Goal: Transaction & Acquisition: Download file/media

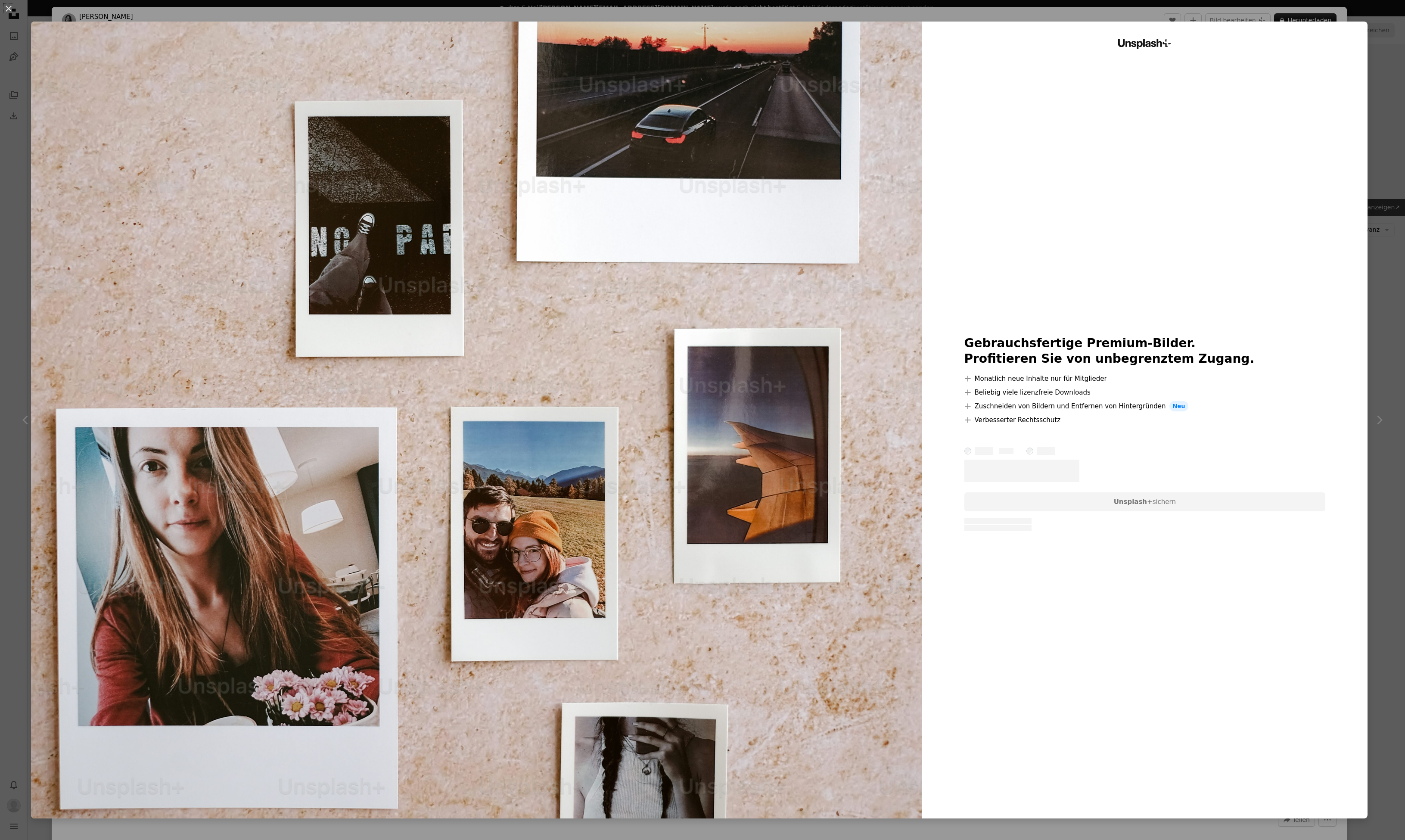
scroll to position [2018, 0]
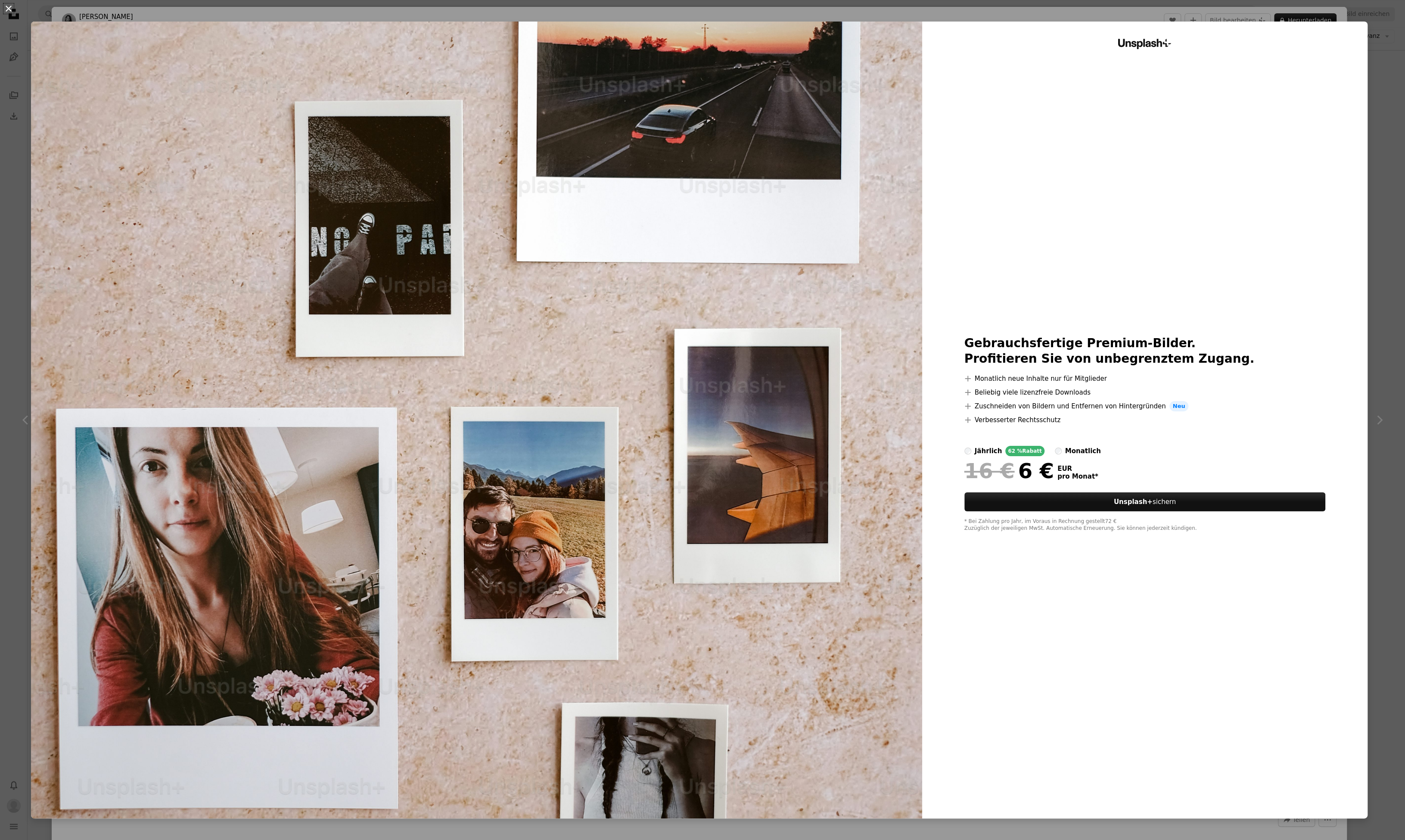
click at [10, 7] on button "An X shape" at bounding box center [8, 8] width 10 height 10
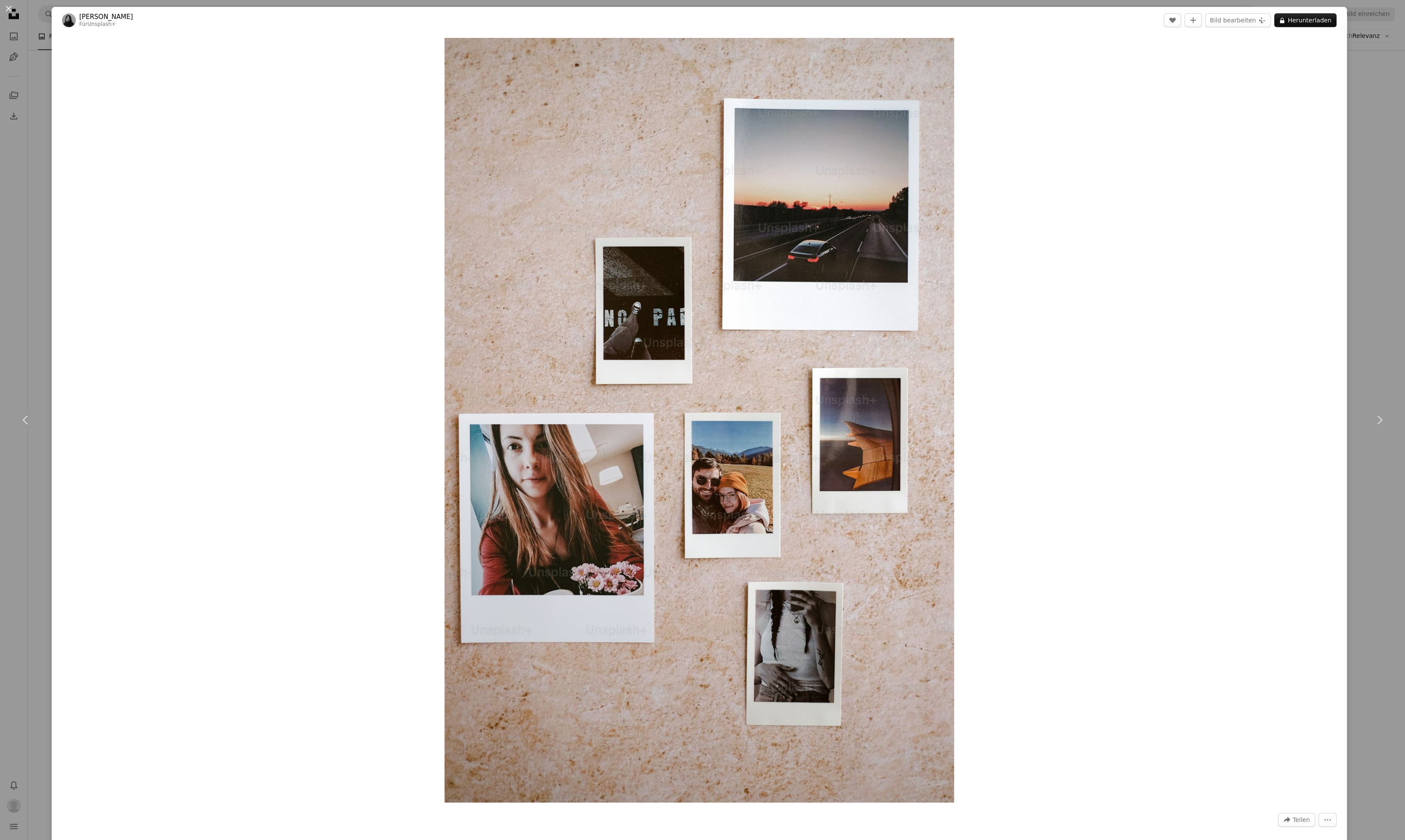
click at [9, 9] on button "An X shape" at bounding box center [8, 8] width 10 height 10
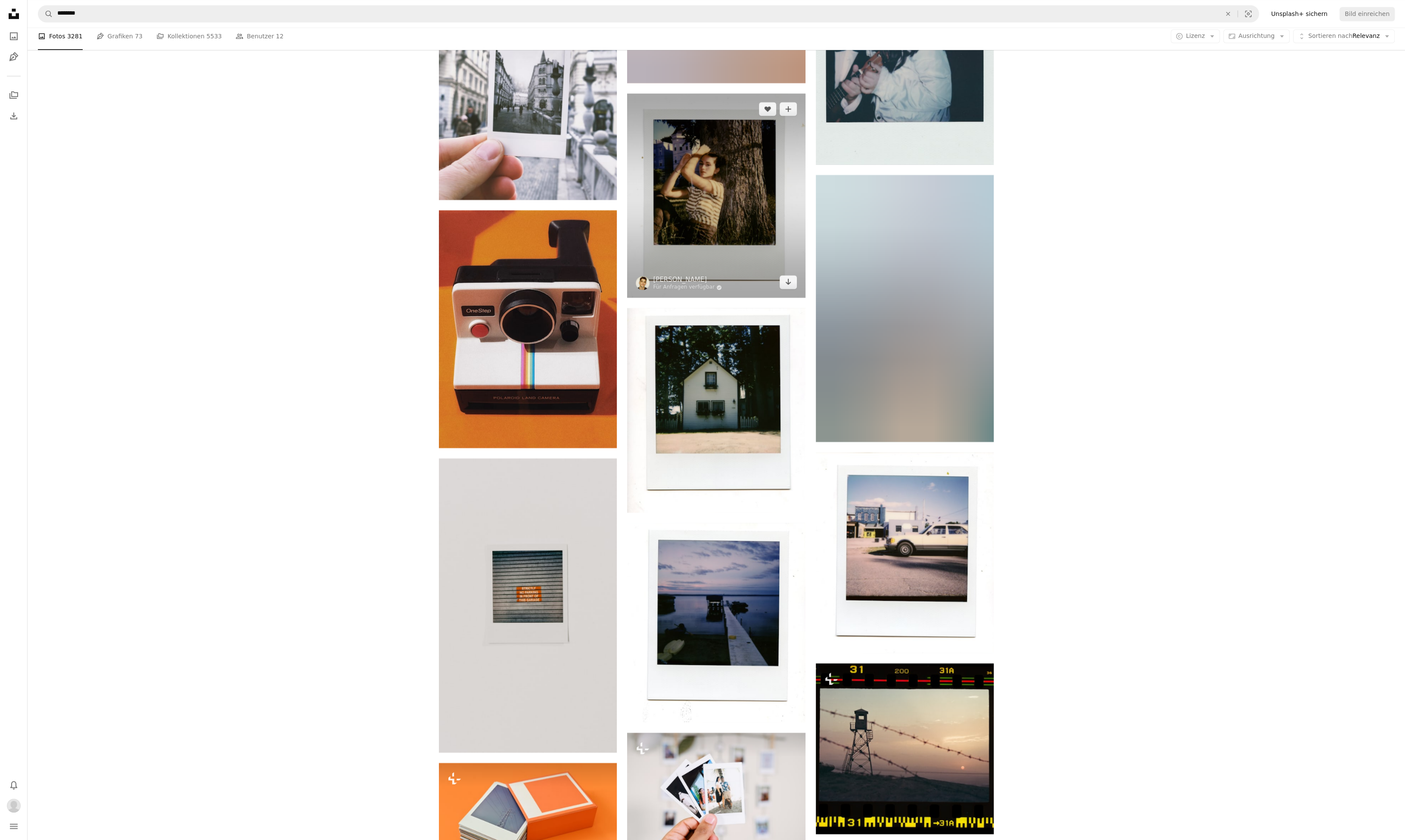
scroll to position [9196, 0]
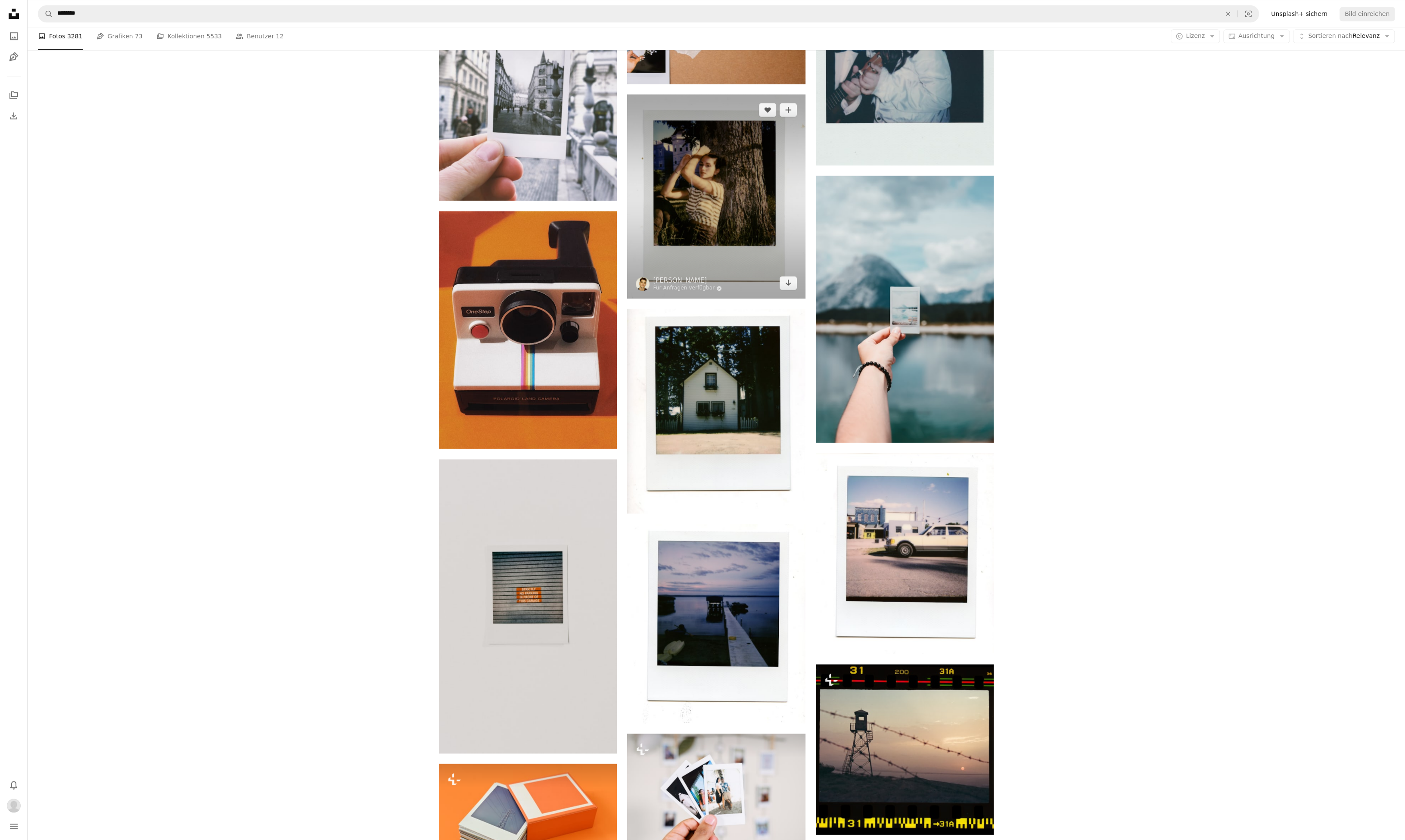
click at [724, 175] on img at bounding box center [716, 196] width 178 height 204
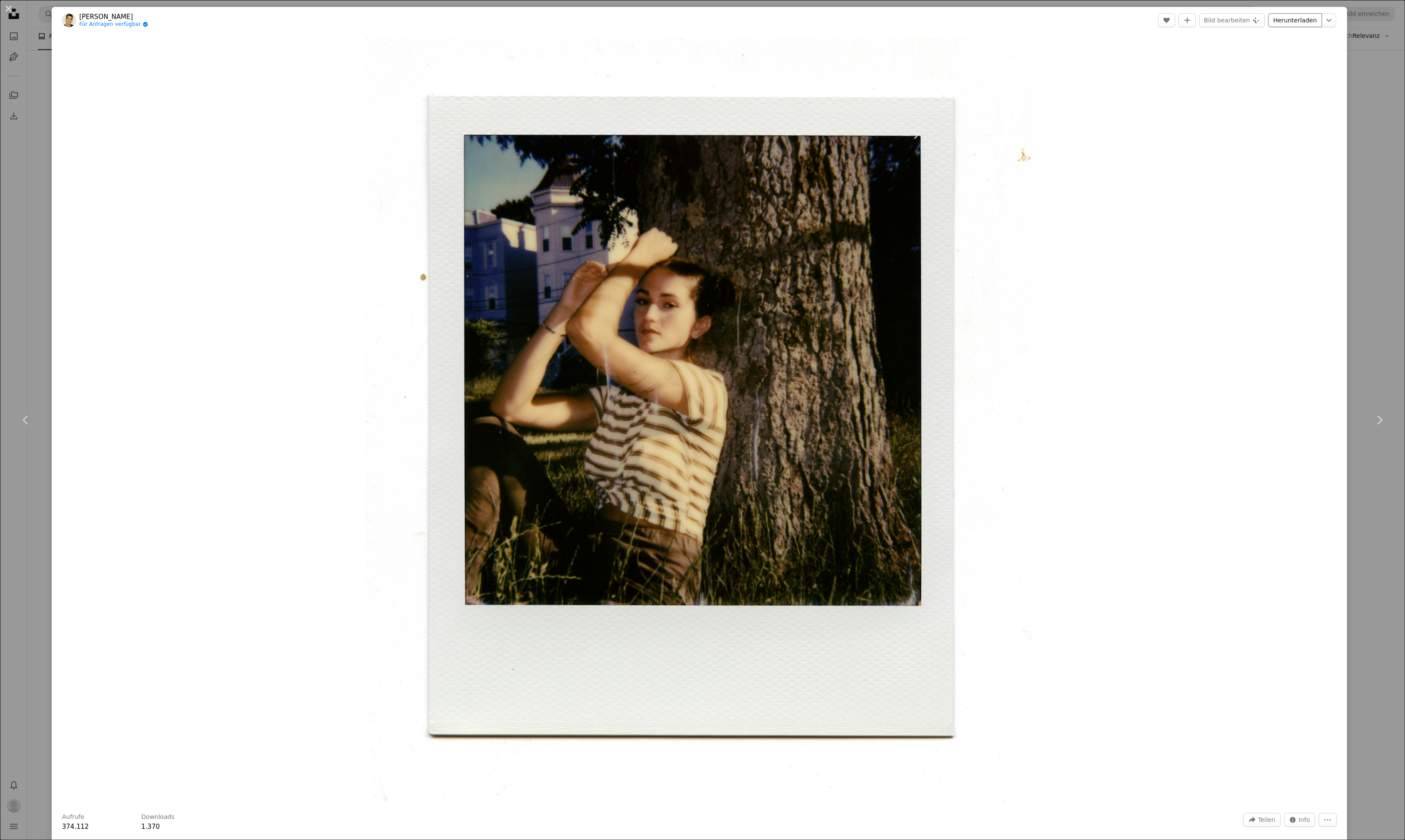
click at [1302, 20] on link "Herunterladen" at bounding box center [1294, 20] width 54 height 14
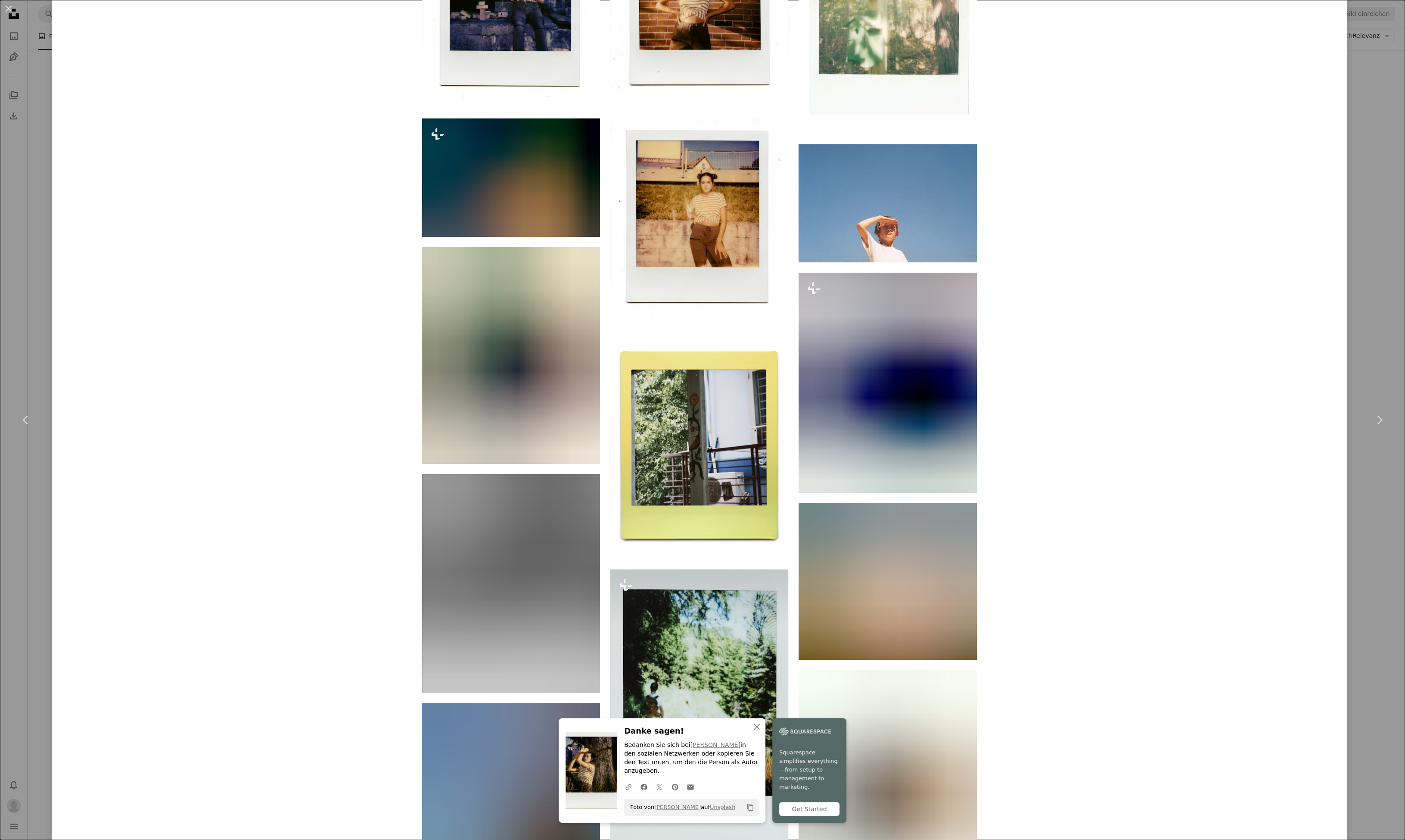
scroll to position [1201, 0]
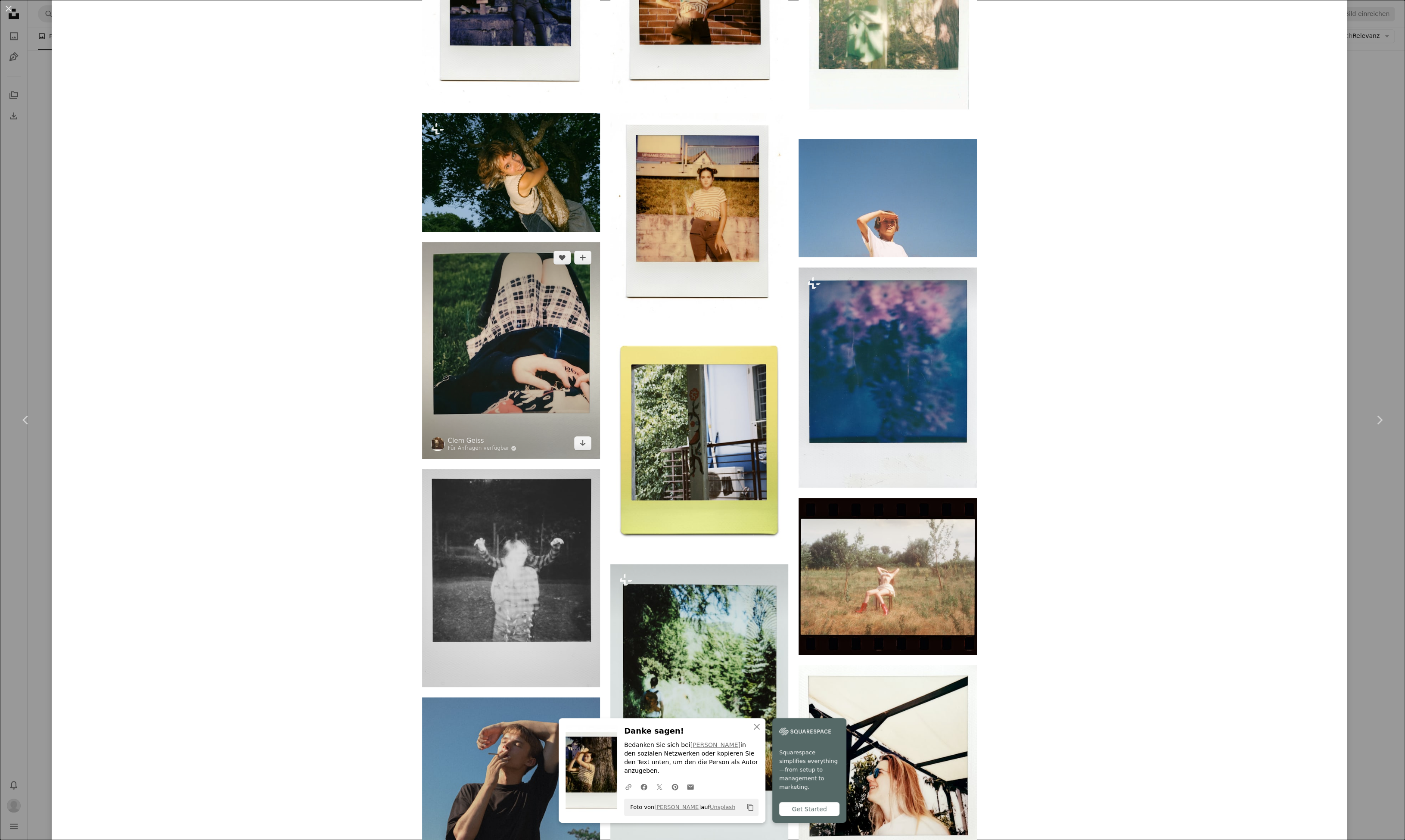
click at [558, 353] on img at bounding box center [511, 350] width 178 height 217
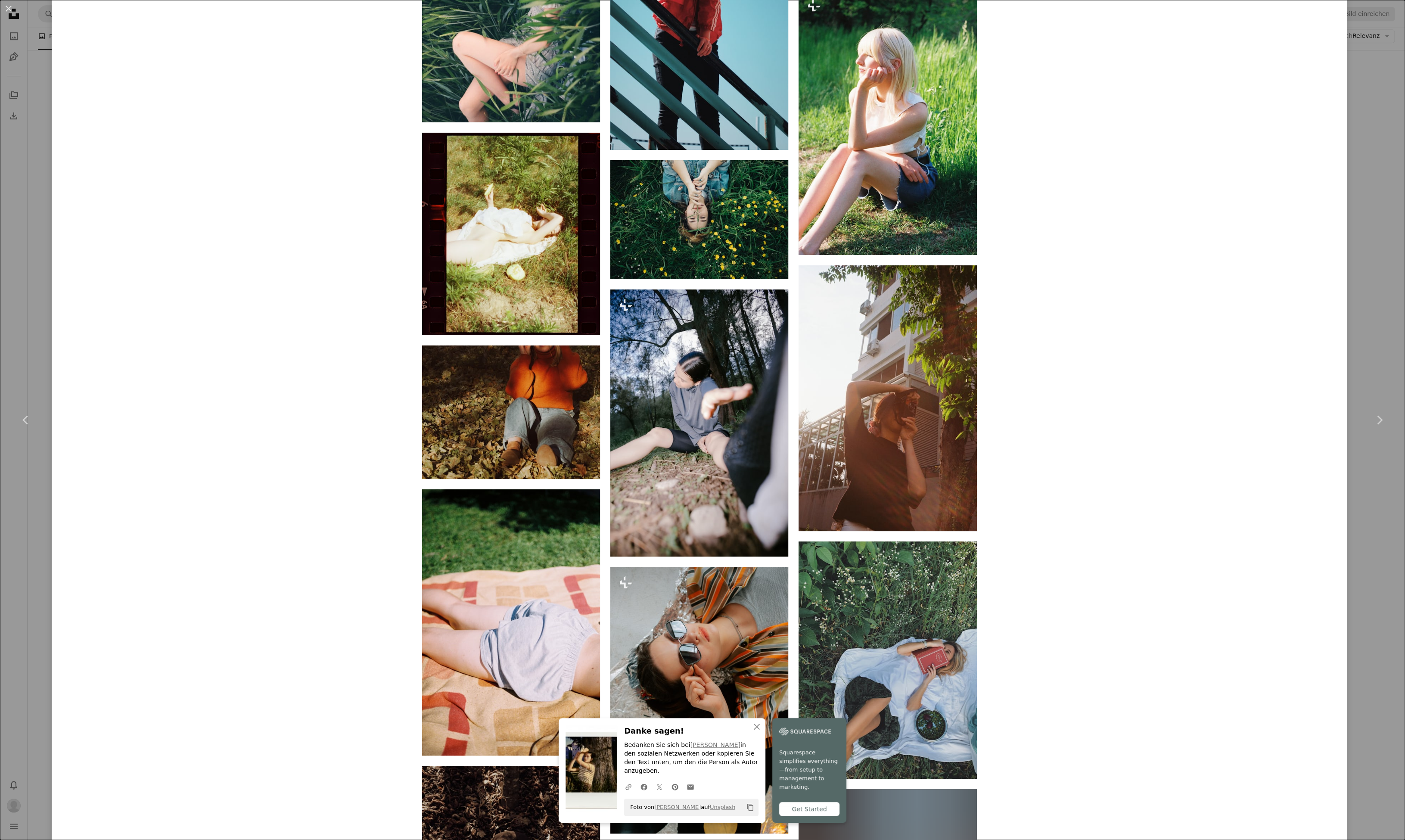
scroll to position [3090, 0]
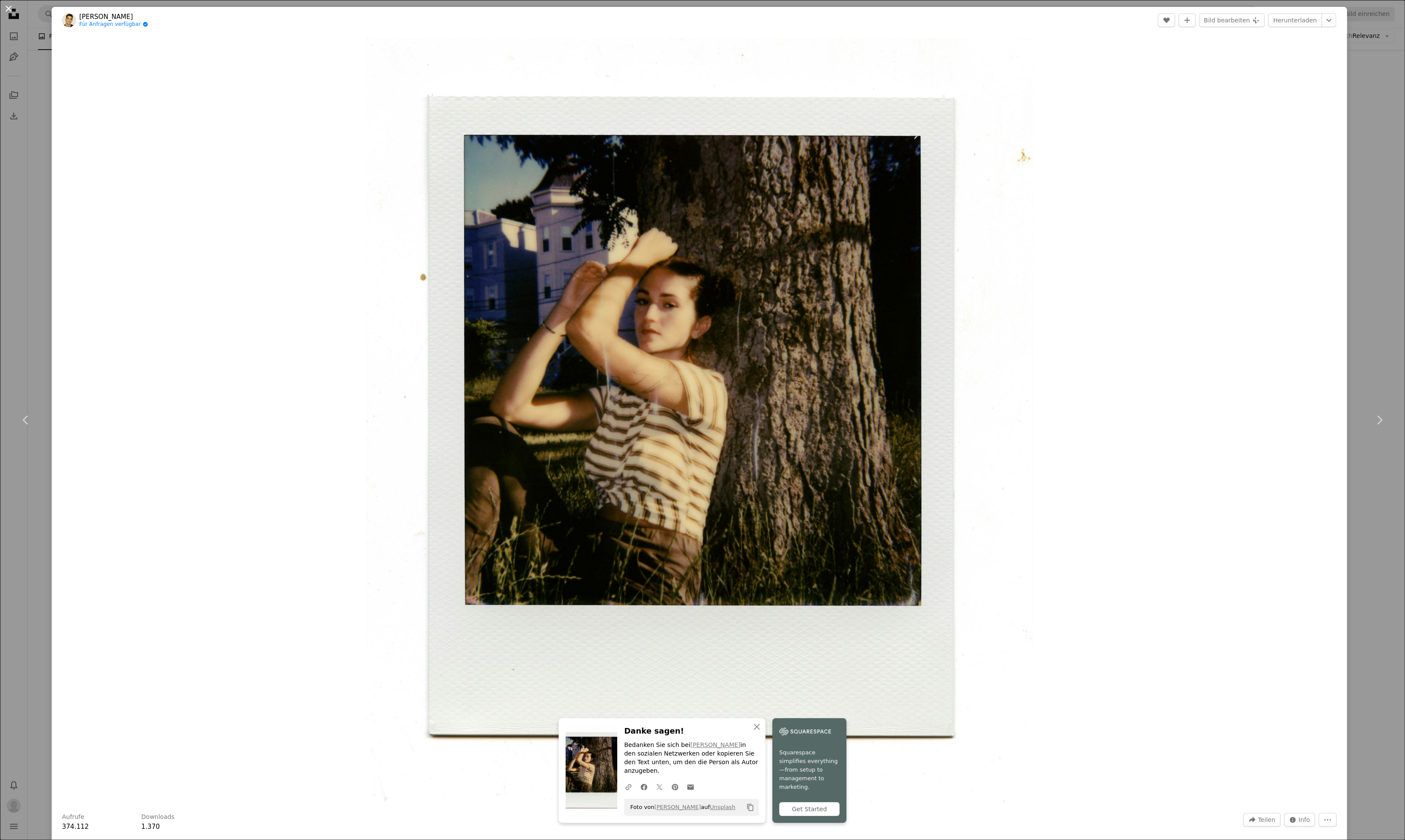
click at [11, 5] on button "An X shape" at bounding box center [8, 8] width 10 height 10
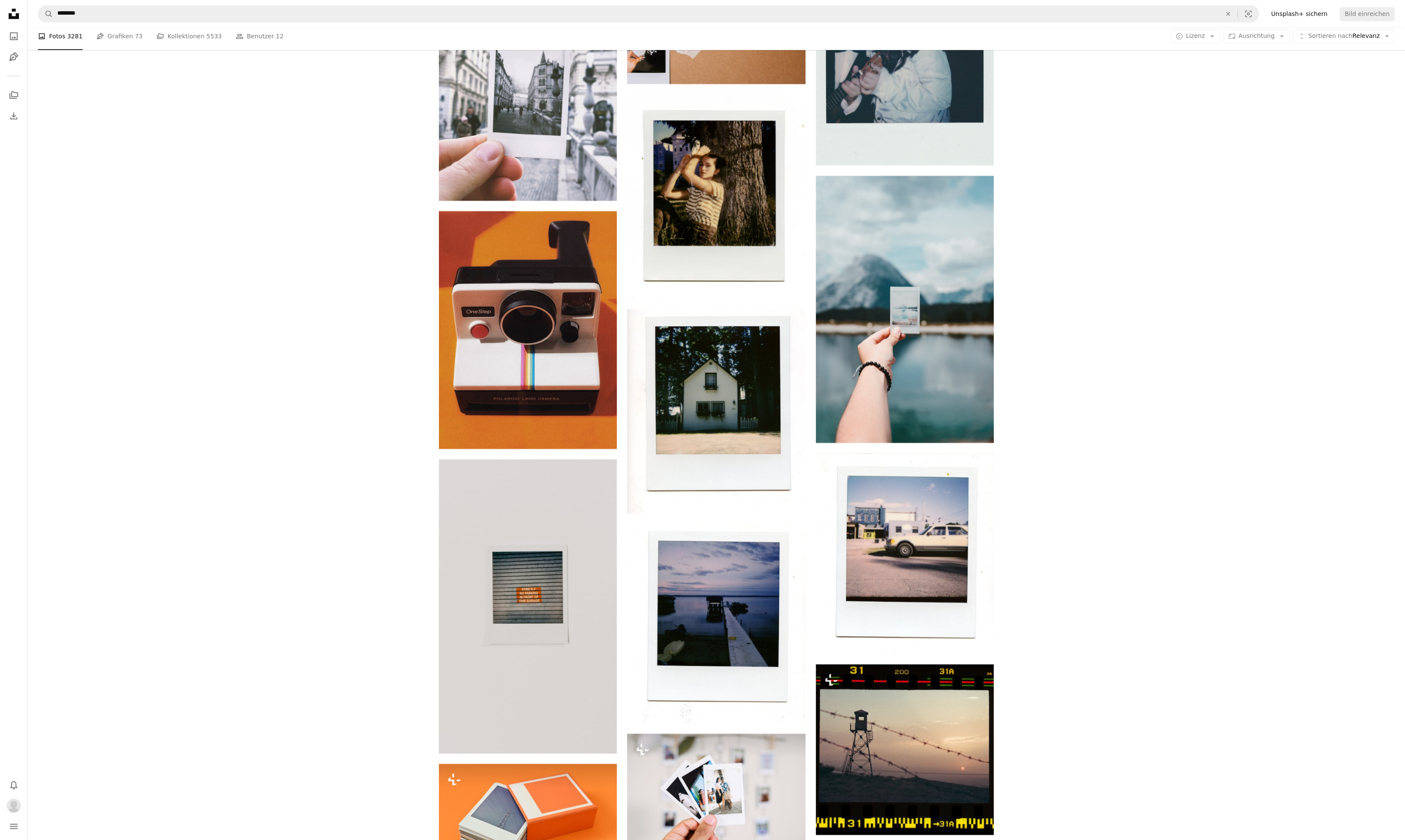
scroll to position [9196, 0]
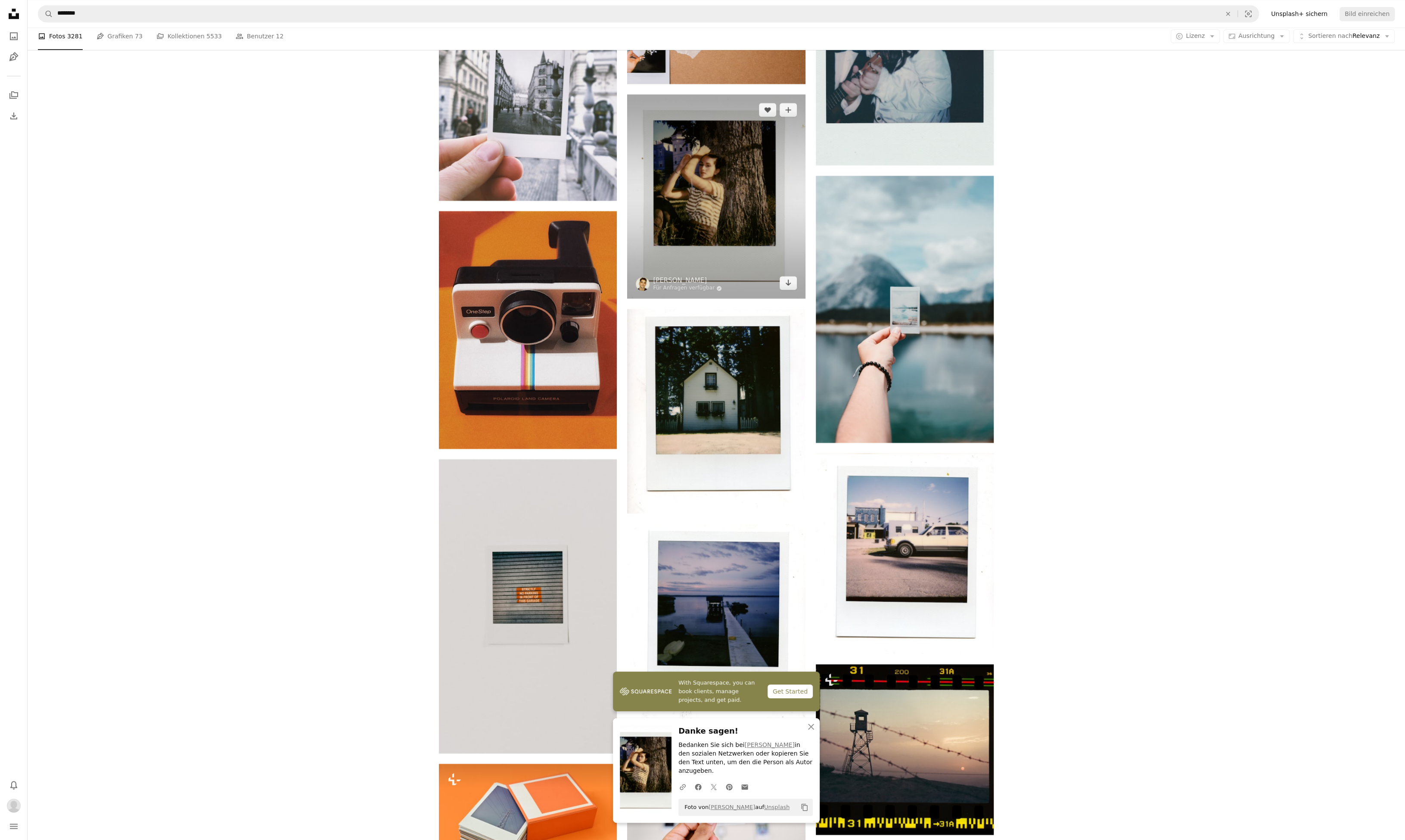
click at [671, 163] on img at bounding box center [716, 196] width 178 height 204
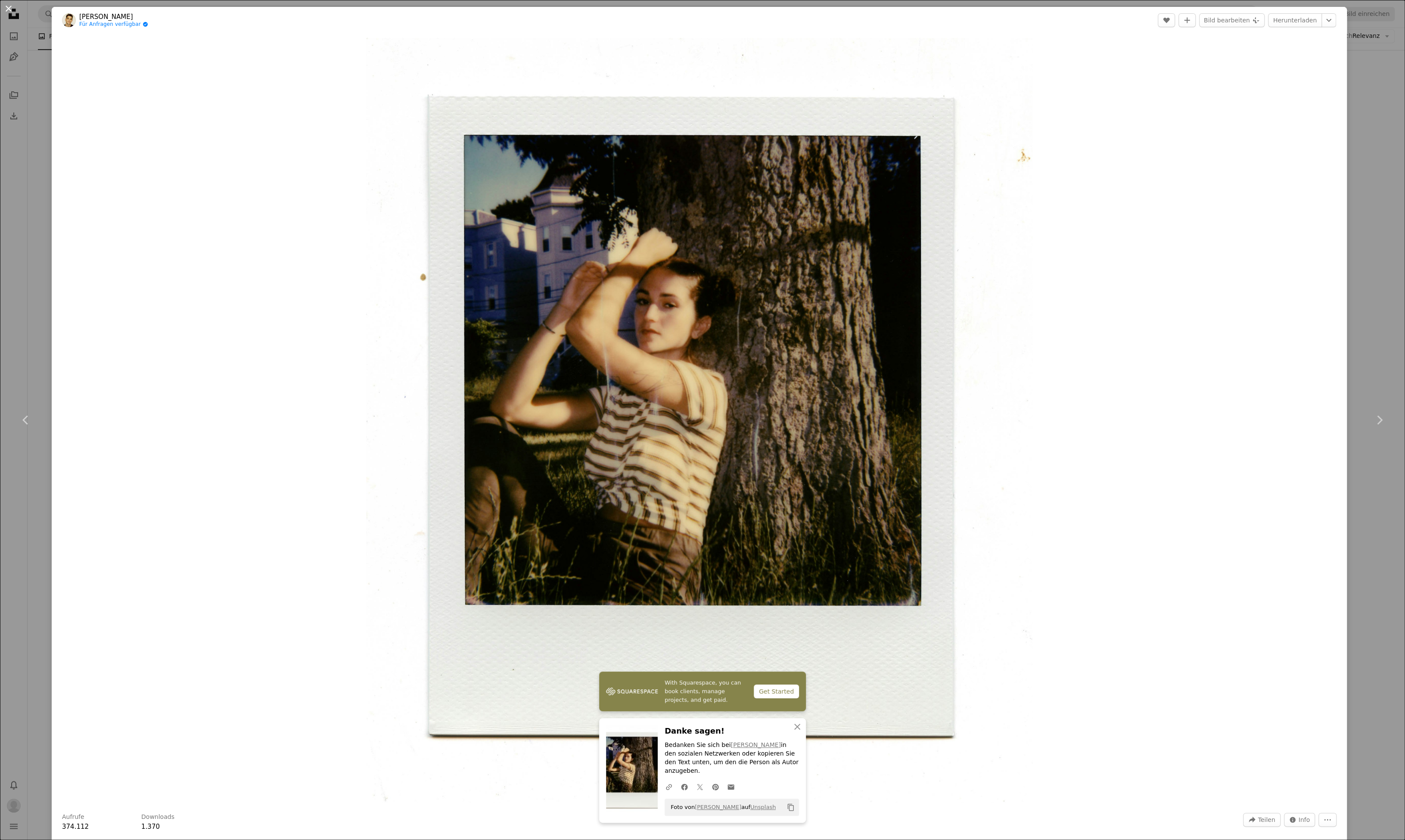
click at [7, 7] on button "An X shape" at bounding box center [8, 8] width 10 height 10
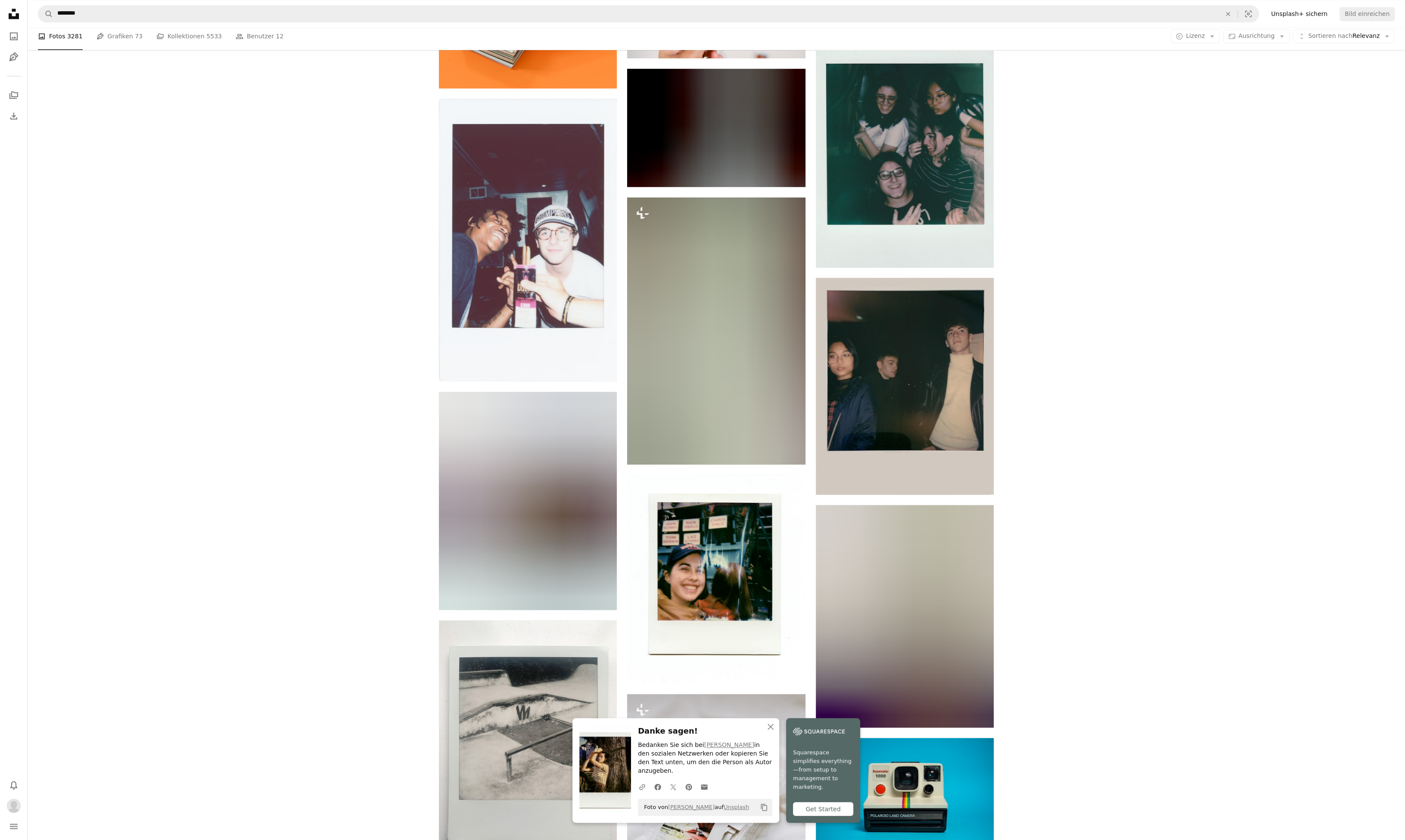
scroll to position [9975, 0]
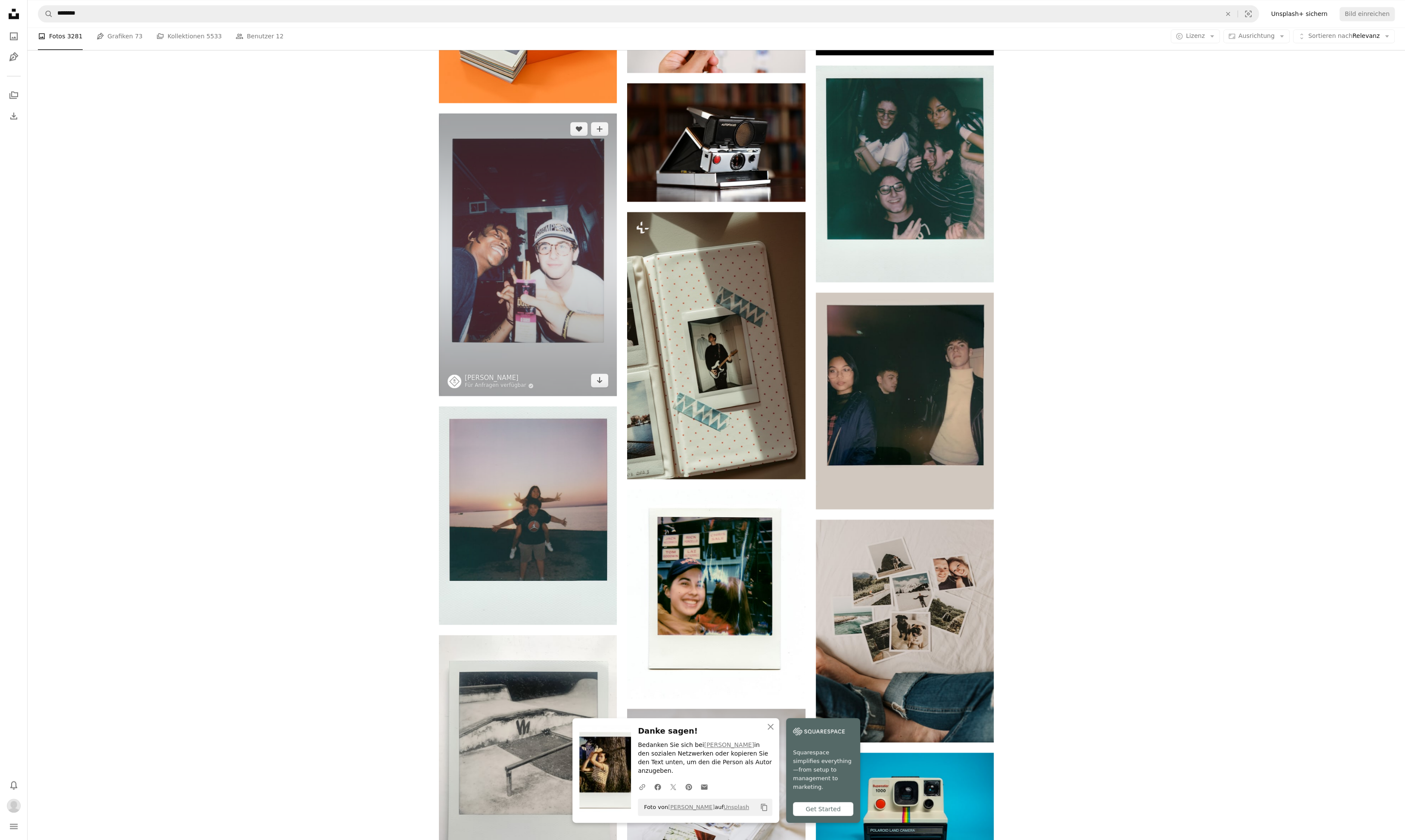
click at [470, 247] on img at bounding box center [528, 255] width 178 height 283
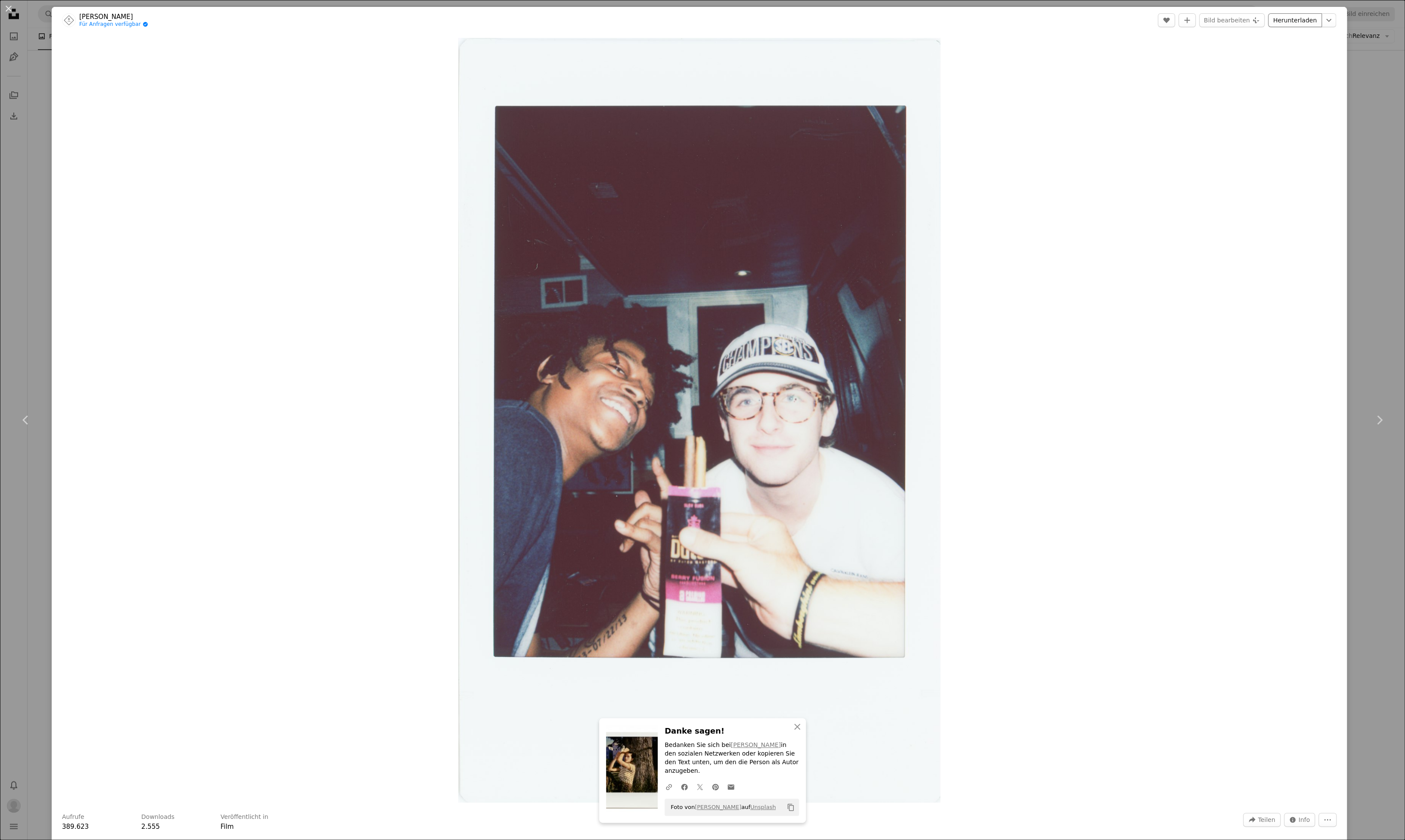
click at [1310, 22] on link "Herunterladen" at bounding box center [1294, 20] width 54 height 14
click at [10, 9] on button "An X shape" at bounding box center [8, 8] width 10 height 10
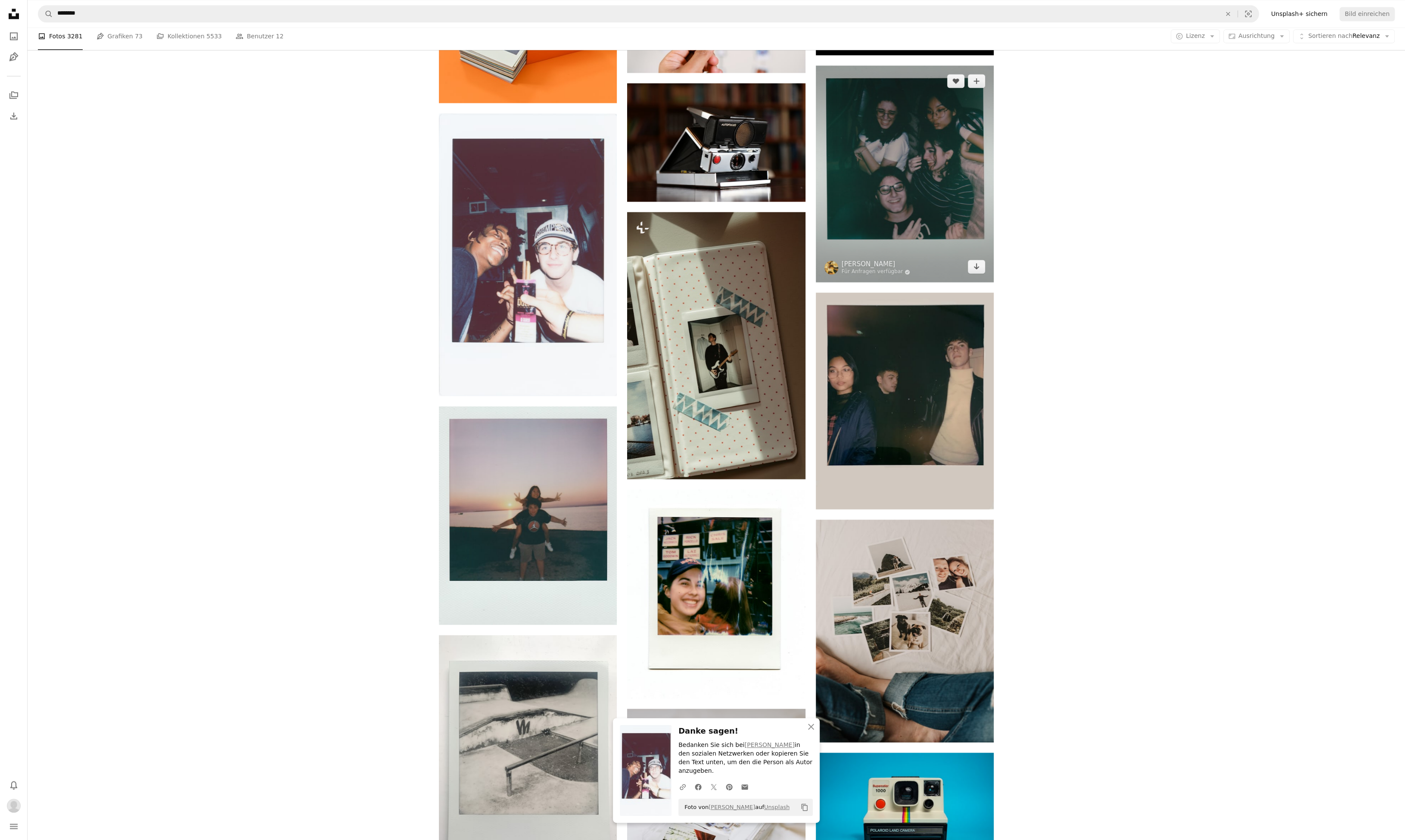
click at [956, 189] on img at bounding box center [905, 173] width 178 height 217
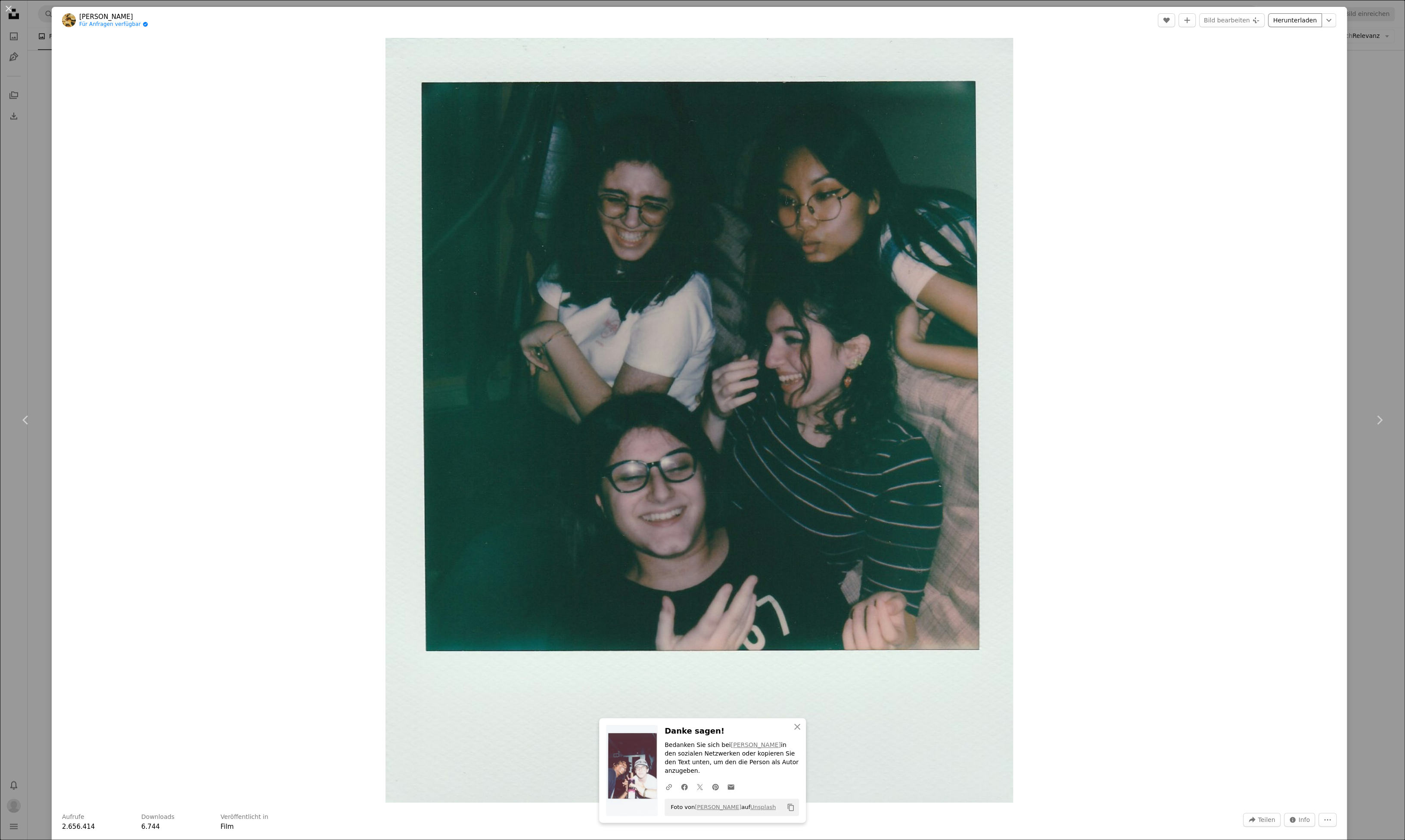
click at [1296, 19] on link "Herunterladen" at bounding box center [1294, 20] width 54 height 14
click at [7, 7] on button "An X shape" at bounding box center [8, 8] width 10 height 10
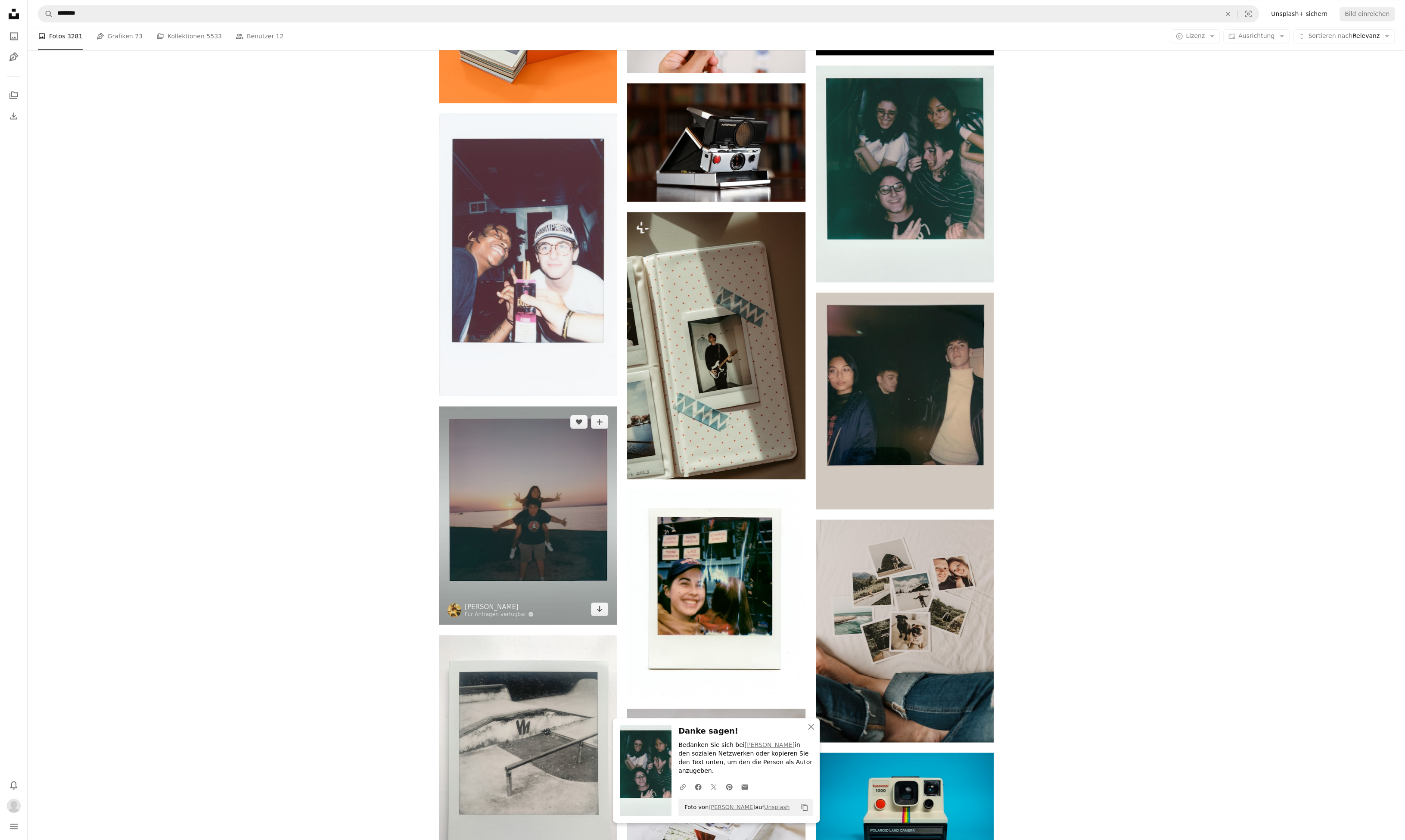
click at [525, 538] on img at bounding box center [528, 515] width 178 height 218
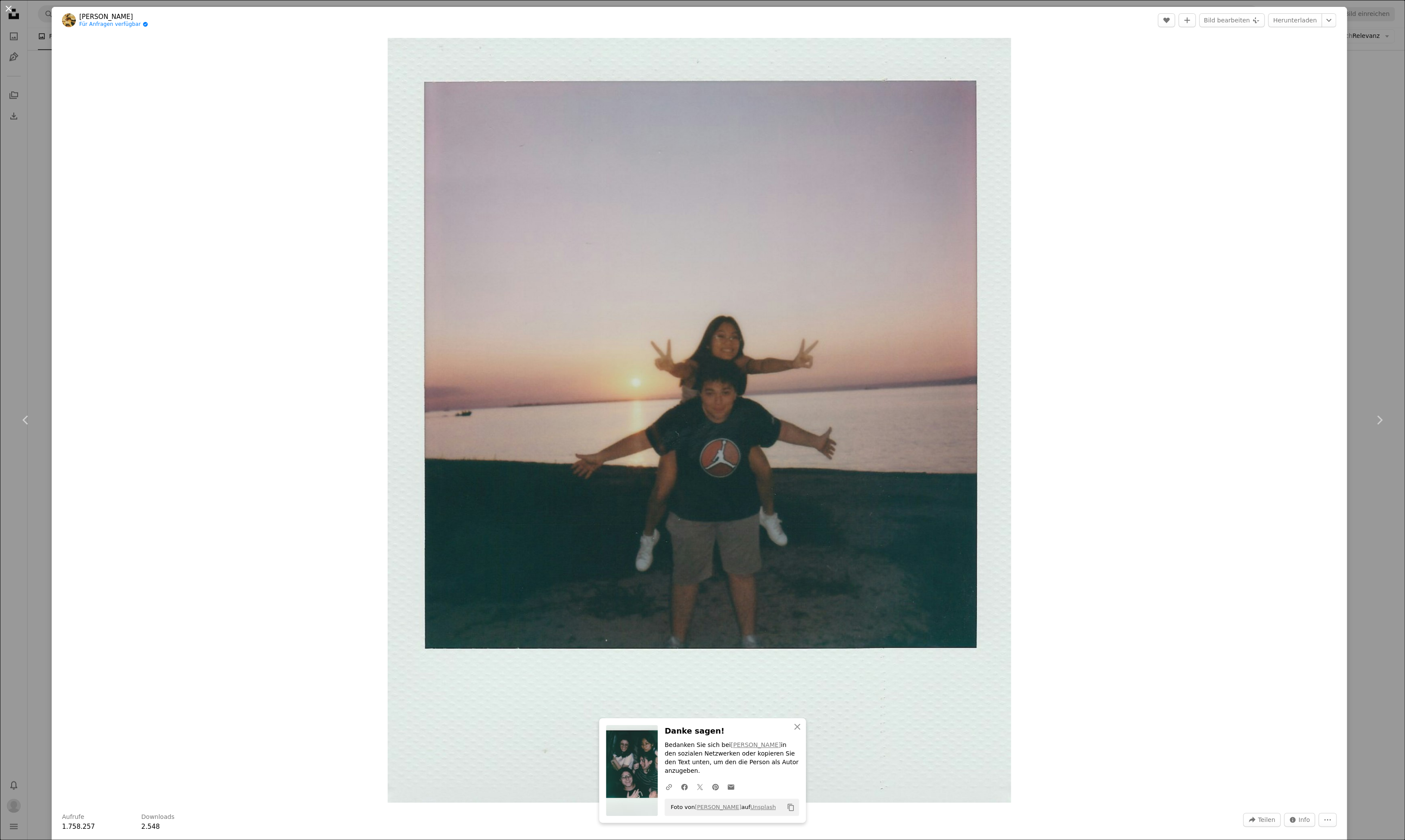
click at [7, 9] on button "An X shape" at bounding box center [8, 8] width 10 height 10
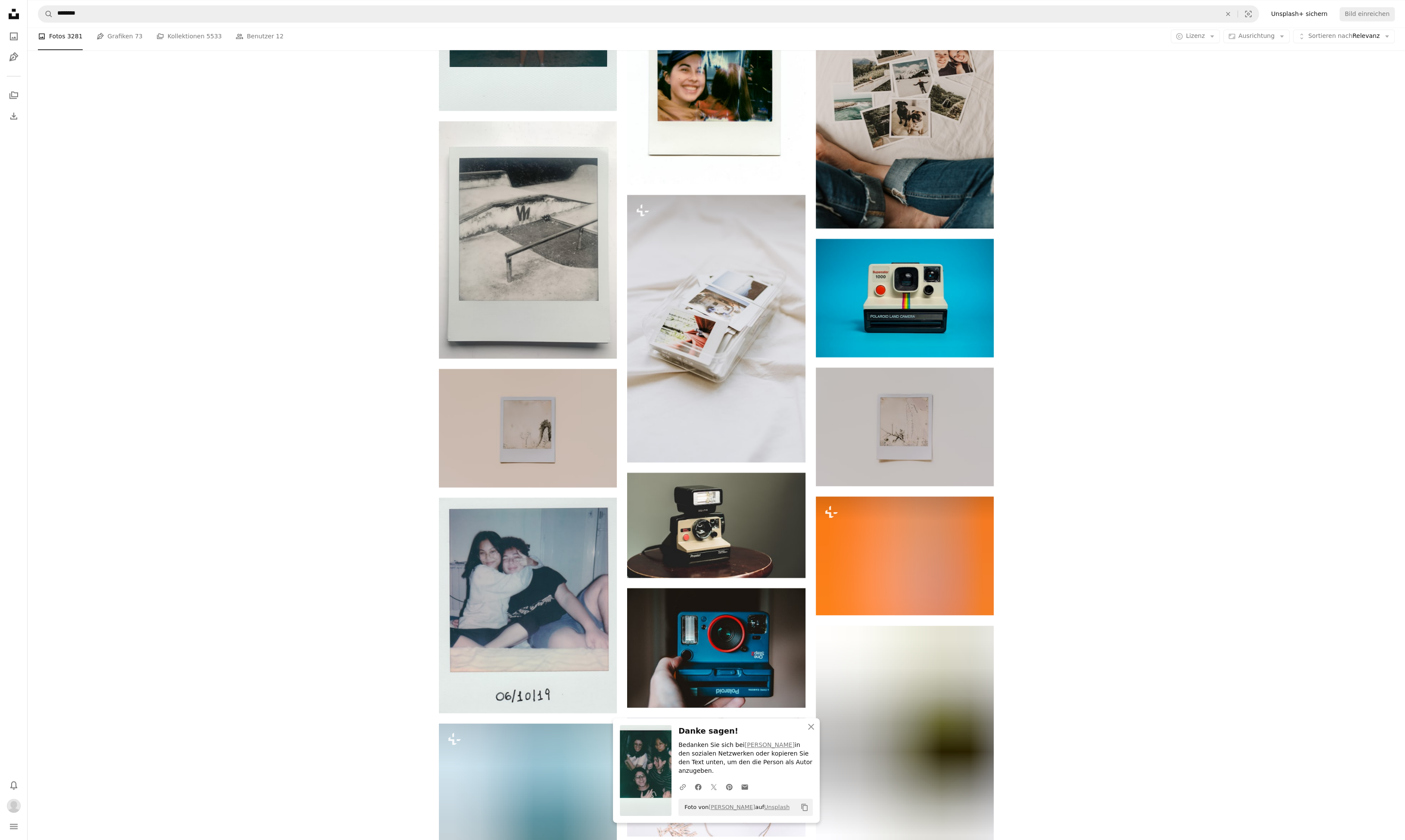
scroll to position [10675, 0]
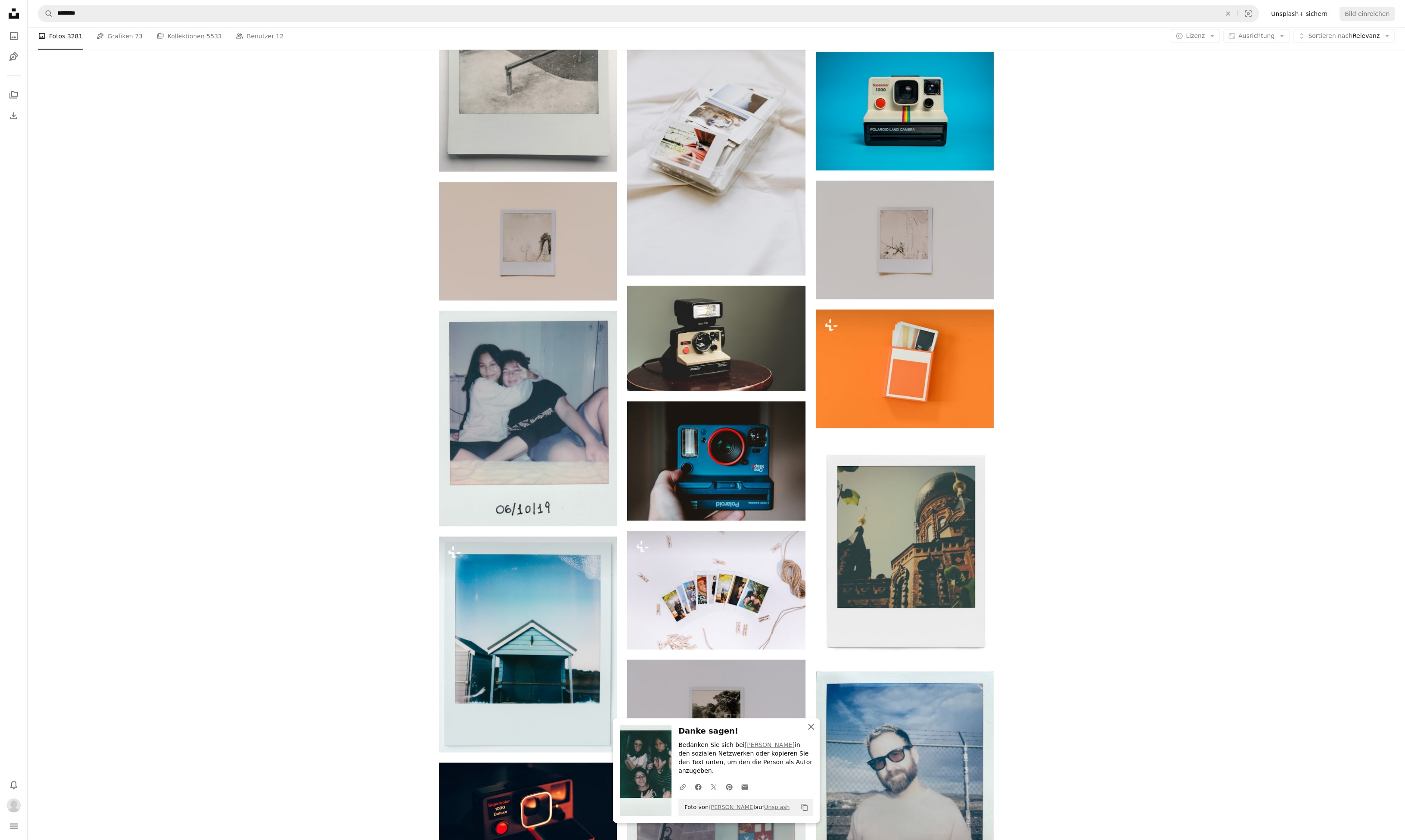
click at [810, 729] on icon "button" at bounding box center [811, 727] width 6 height 6
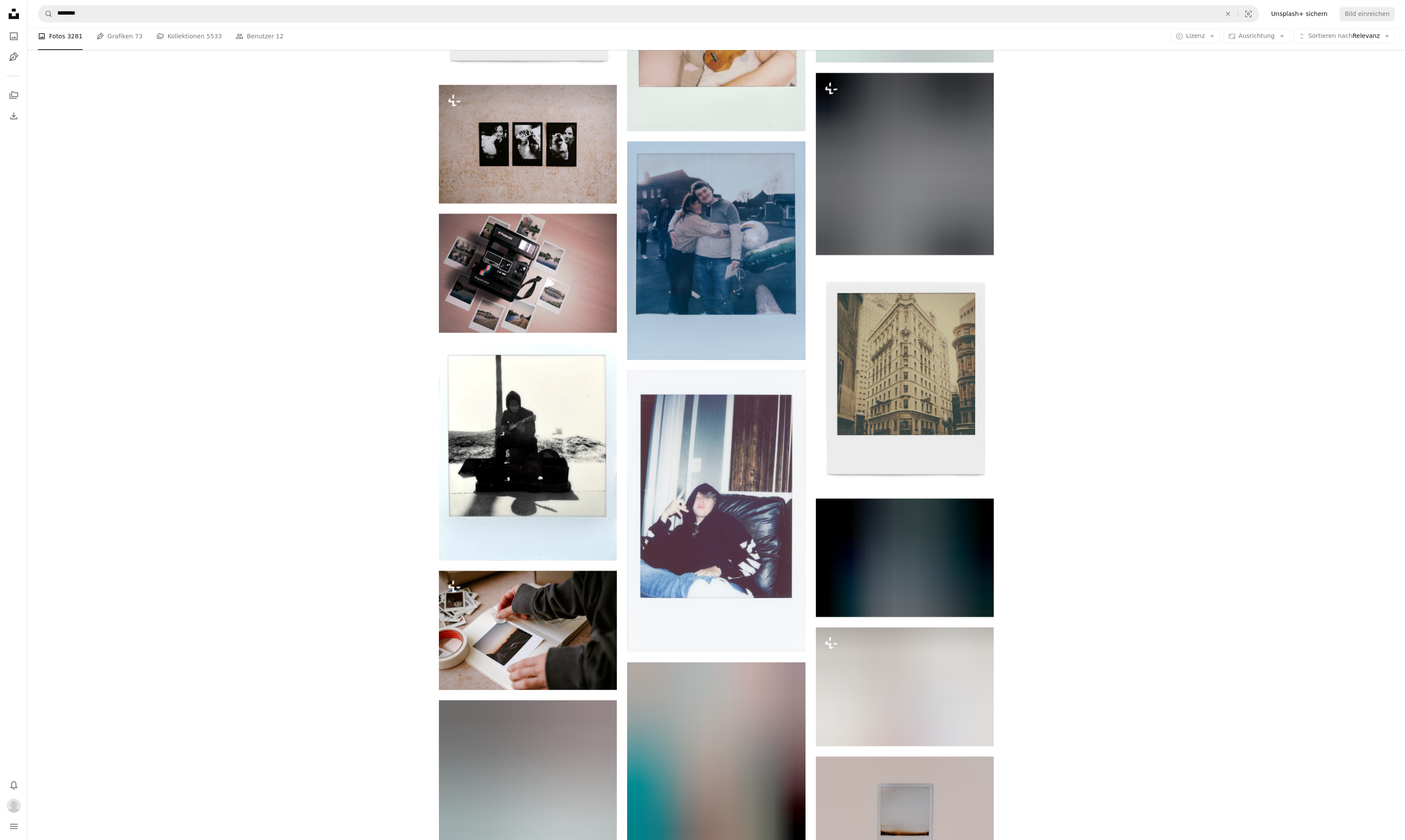
scroll to position [13406, 0]
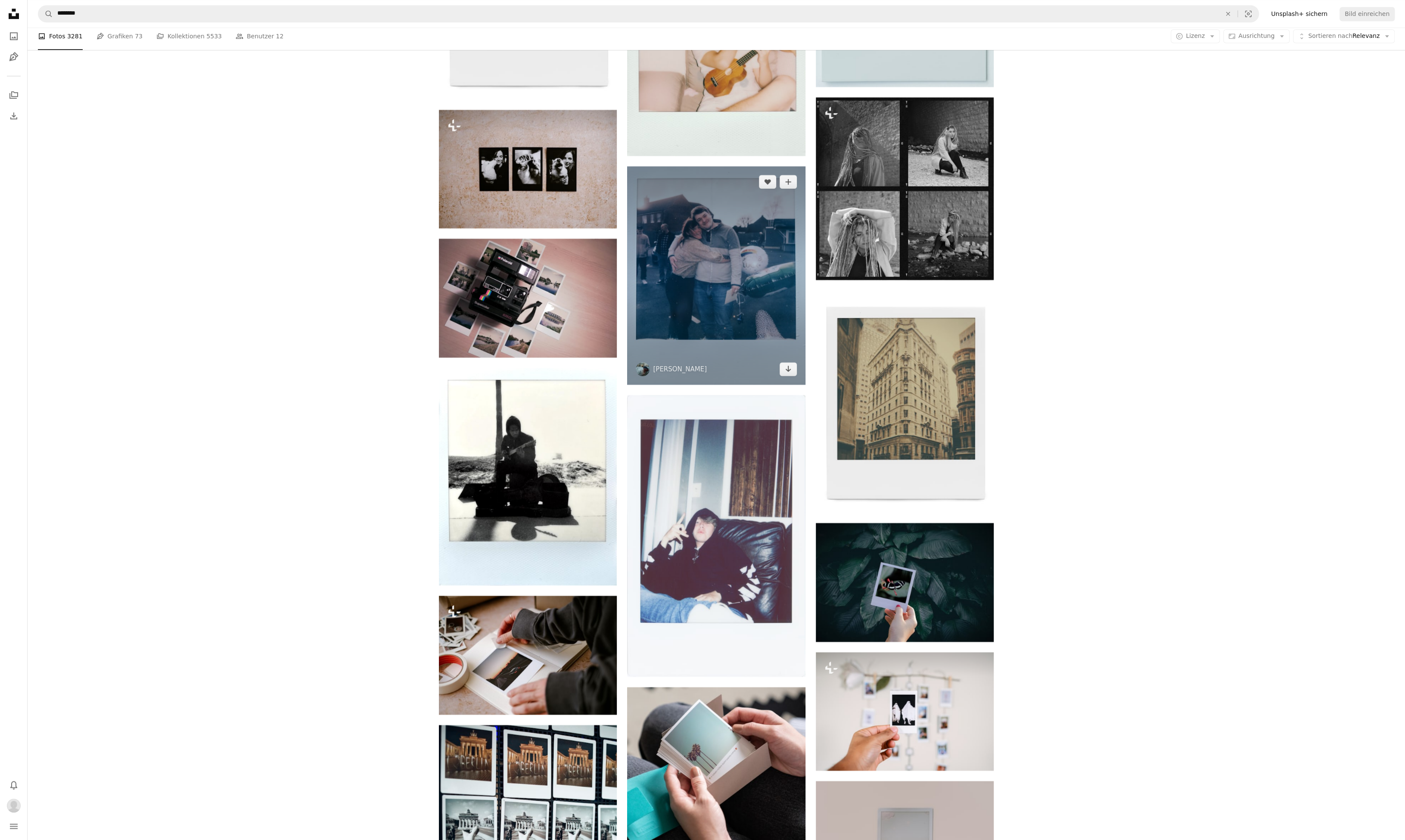
click at [666, 251] on img at bounding box center [716, 275] width 178 height 218
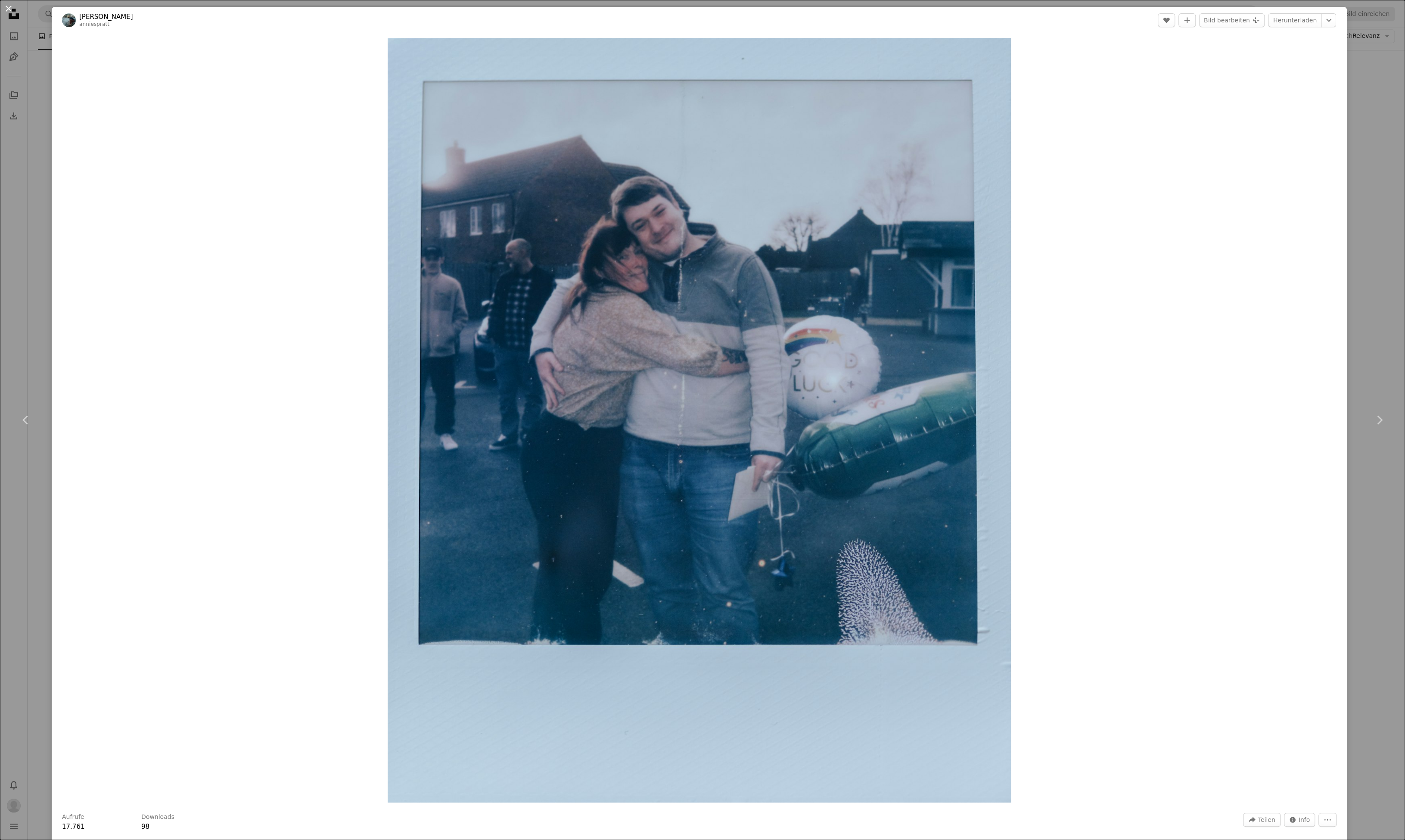
click at [7, 9] on button "An X shape" at bounding box center [8, 8] width 10 height 10
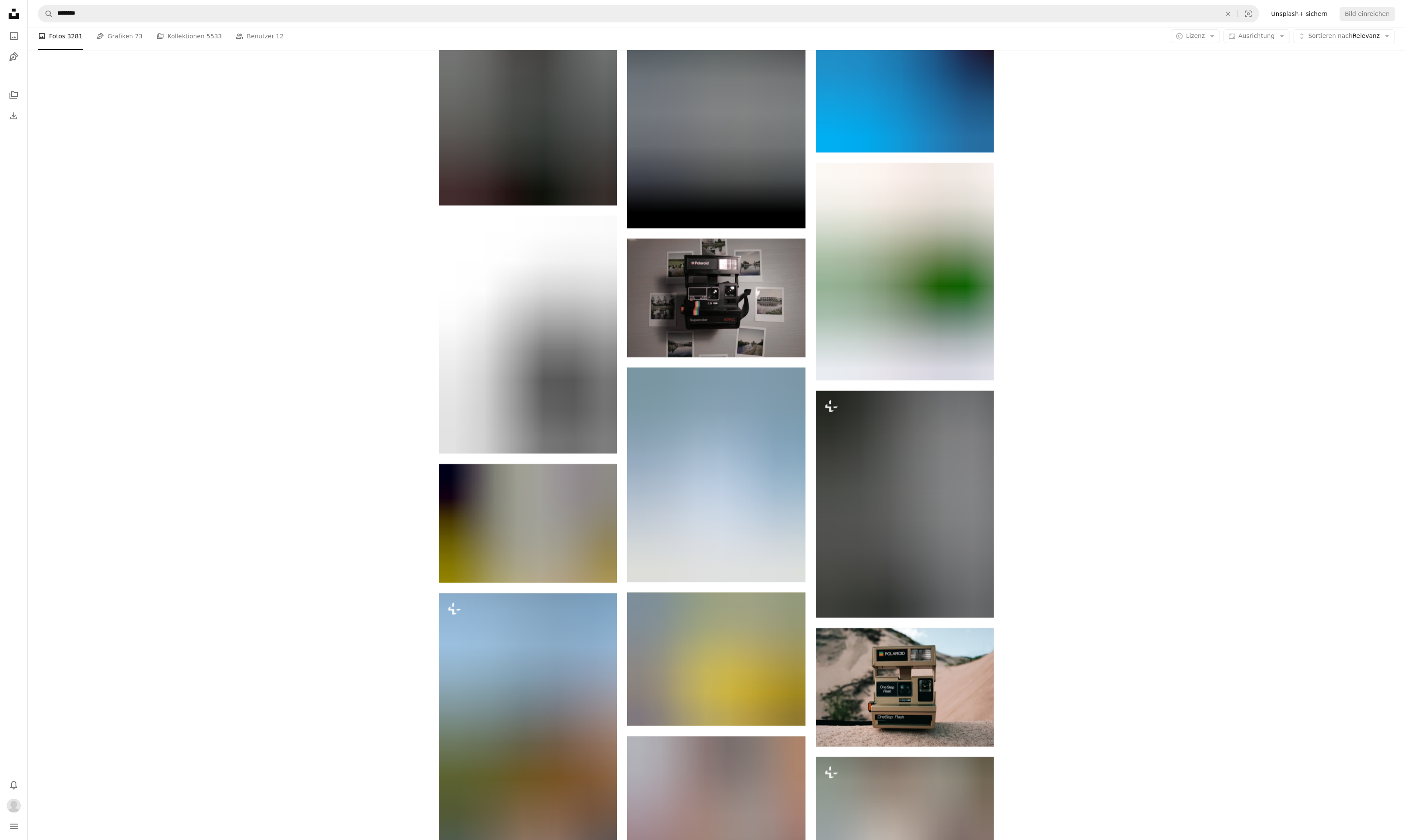
scroll to position [20895, 0]
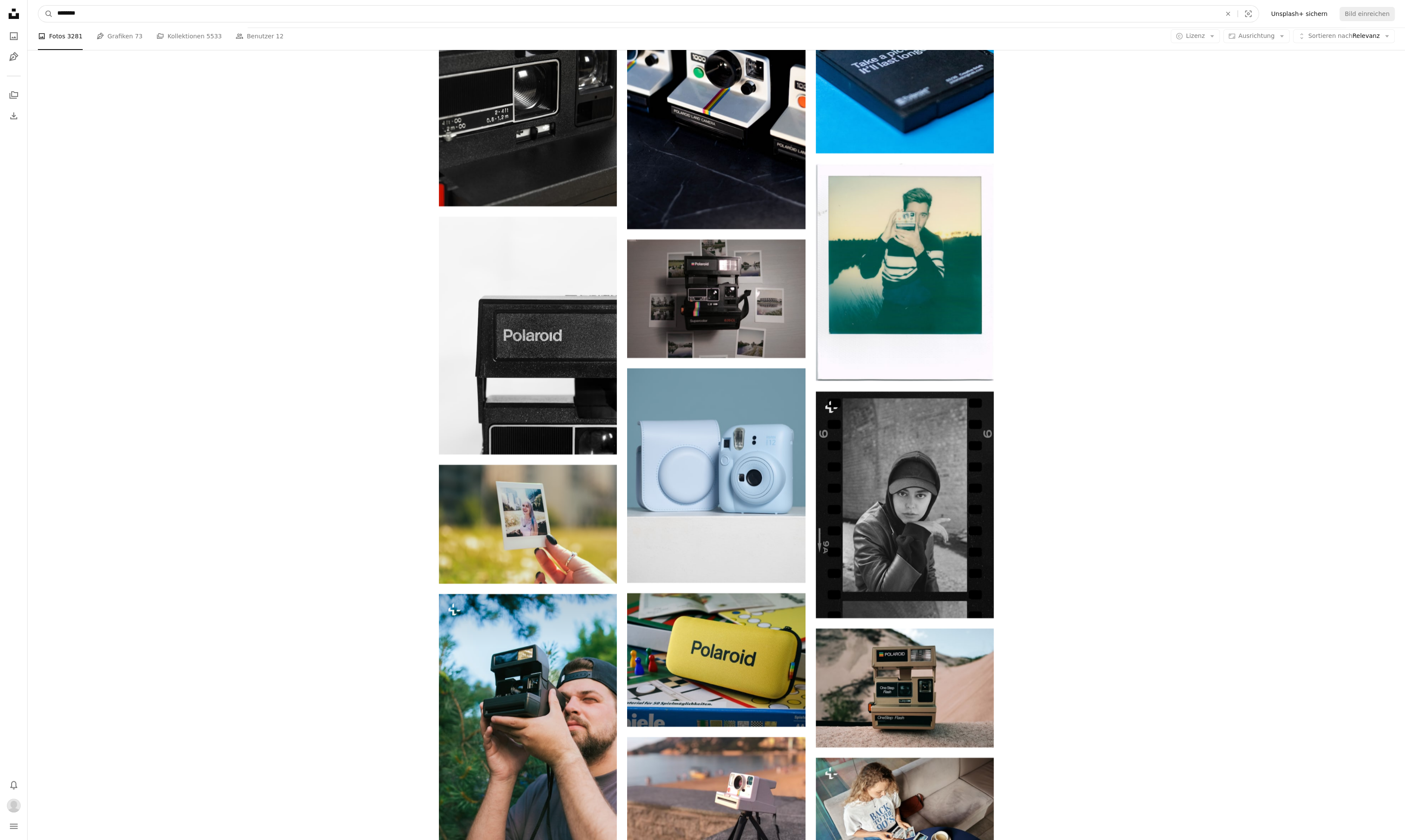
click at [109, 12] on input "********" at bounding box center [636, 14] width 1166 height 16
type input "**********"
click button "A magnifying glass" at bounding box center [46, 14] width 15 height 16
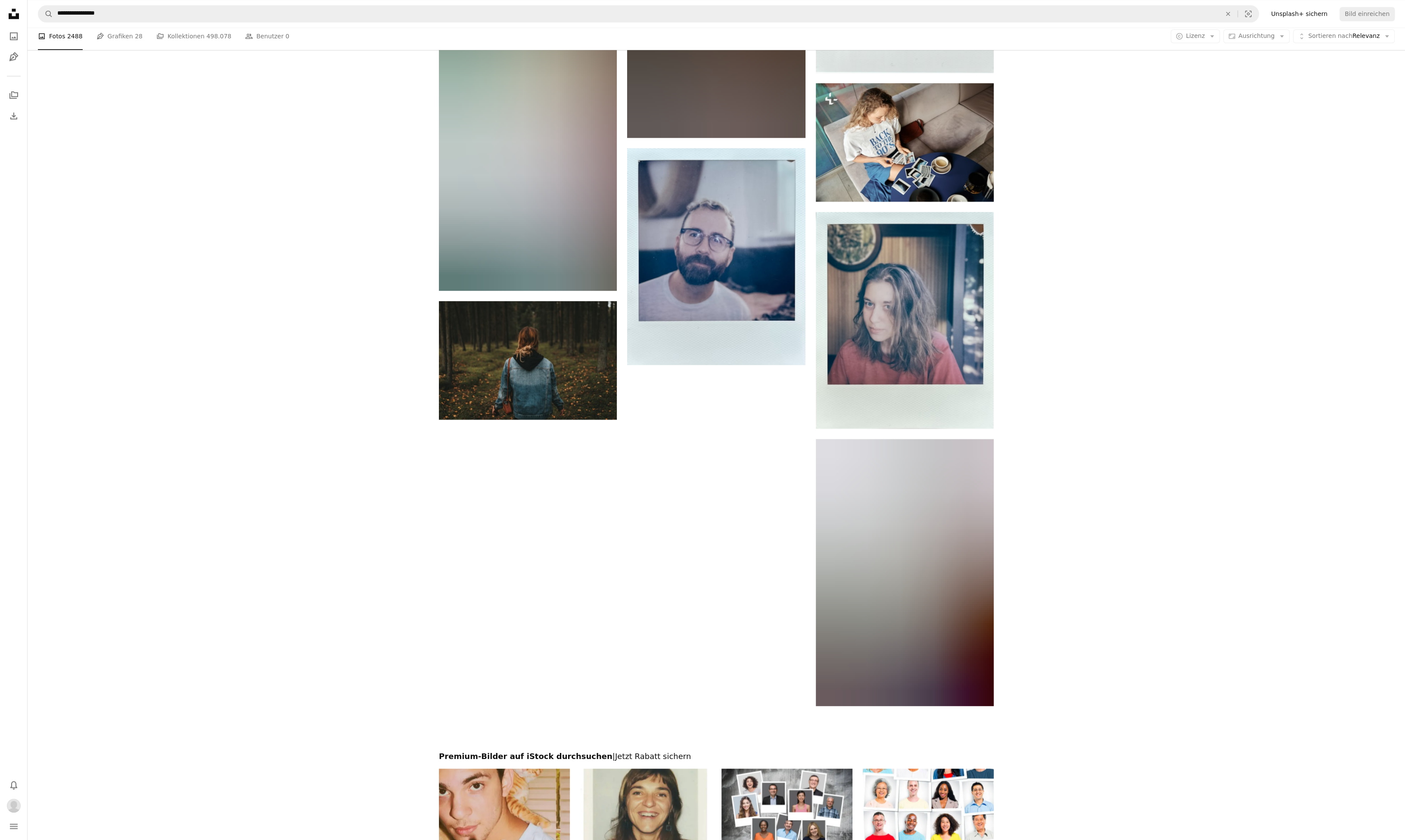
scroll to position [1465, 0]
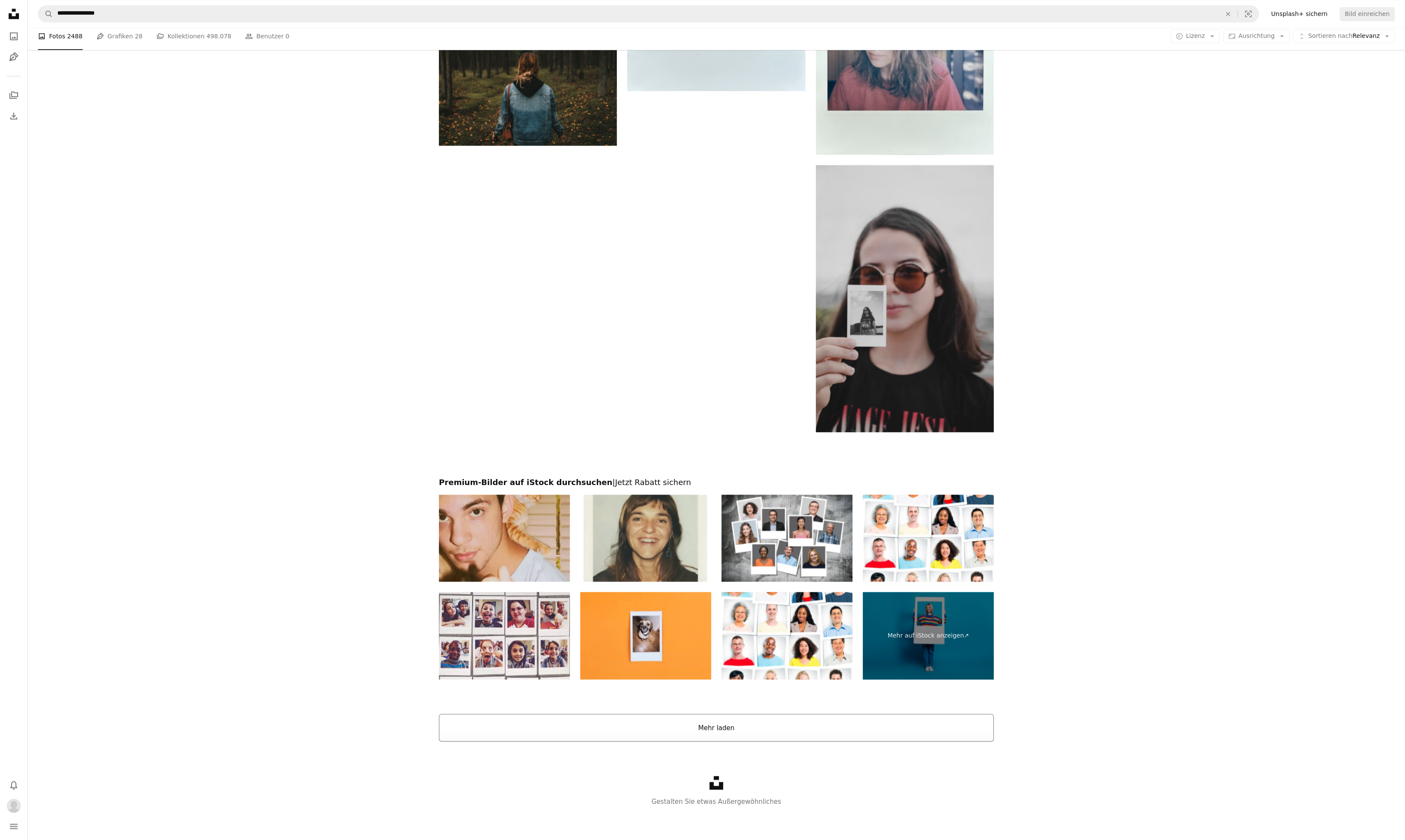
click at [680, 729] on button "Mehr laden" at bounding box center [716, 727] width 555 height 28
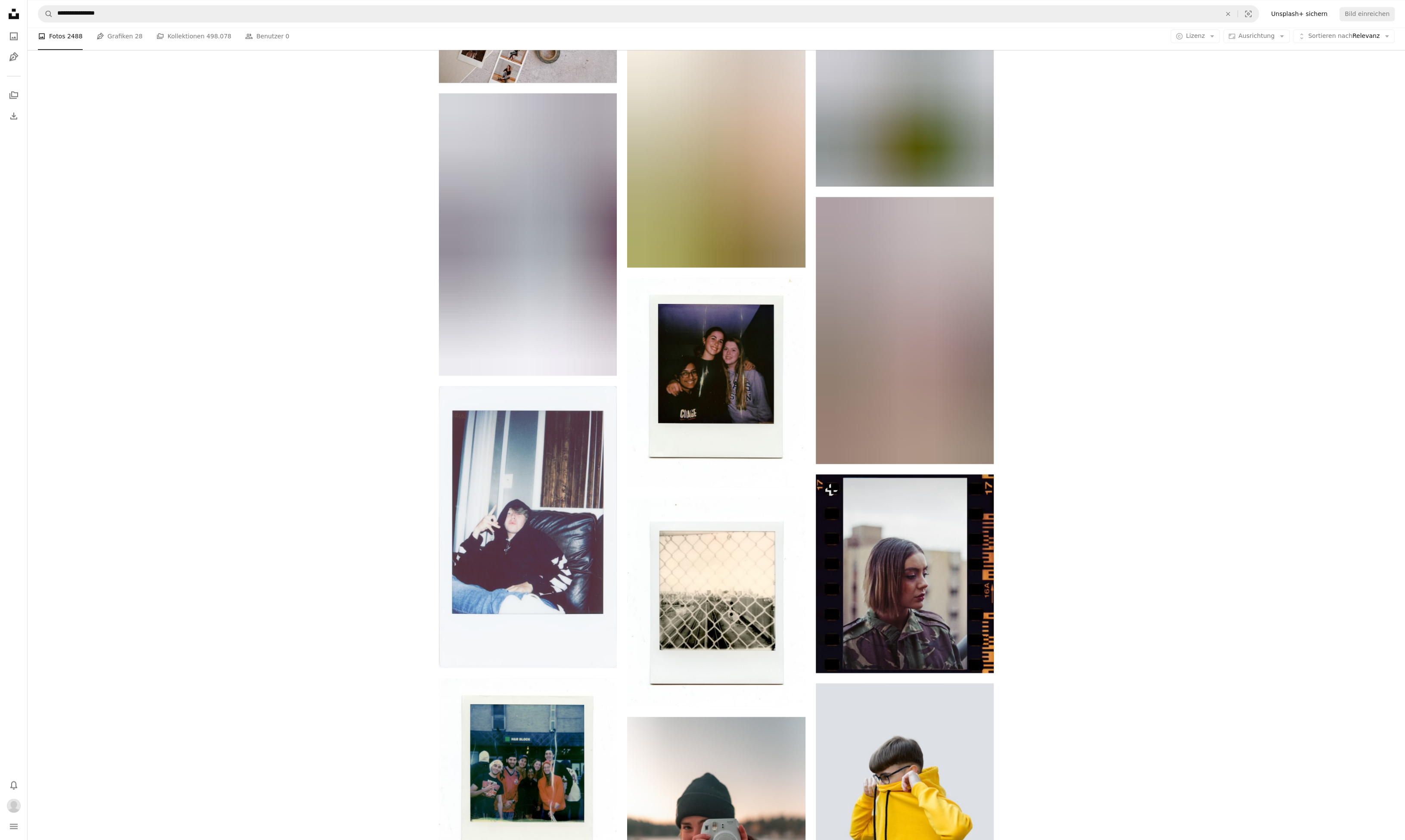
scroll to position [5543, 0]
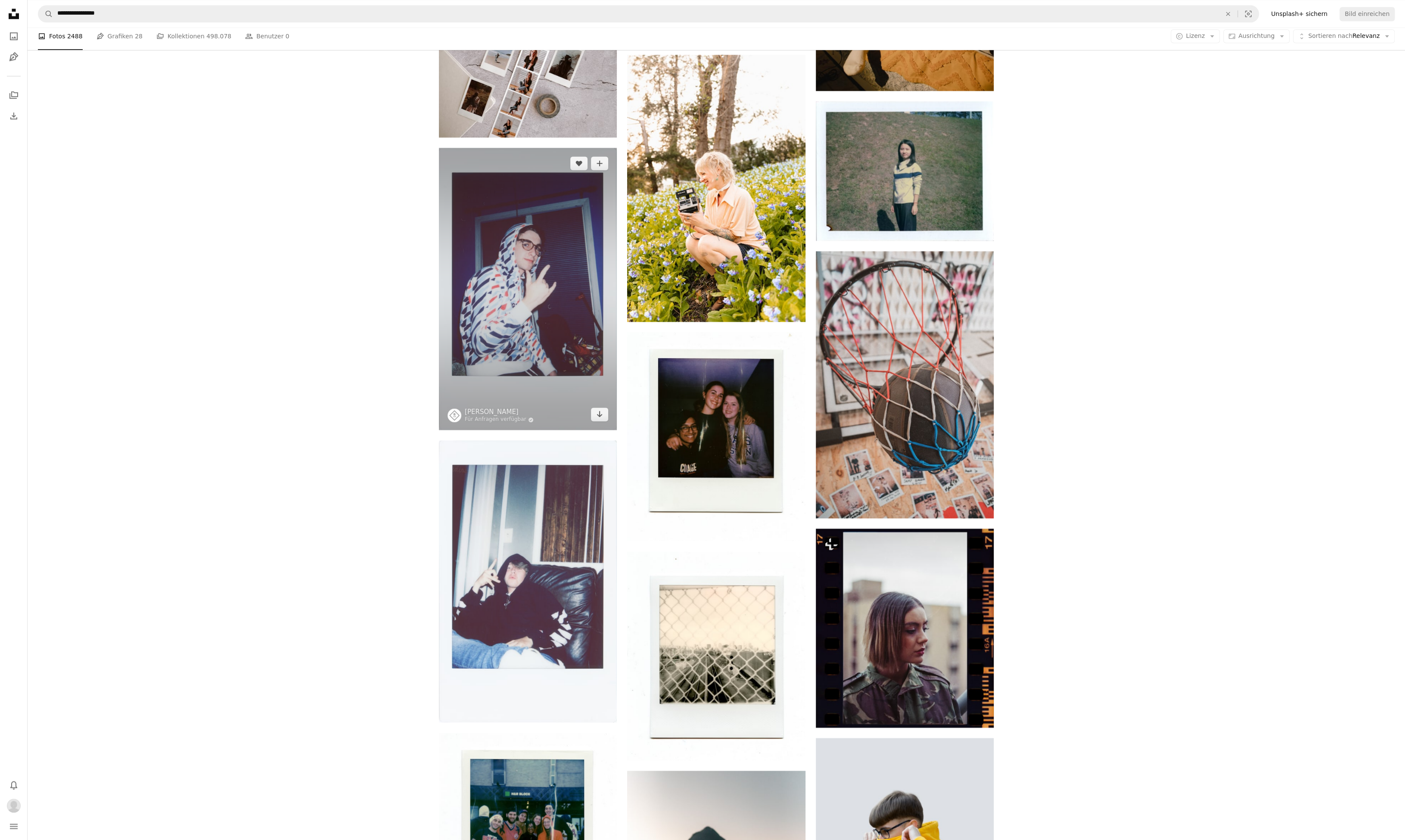
click at [509, 294] on img at bounding box center [528, 289] width 178 height 283
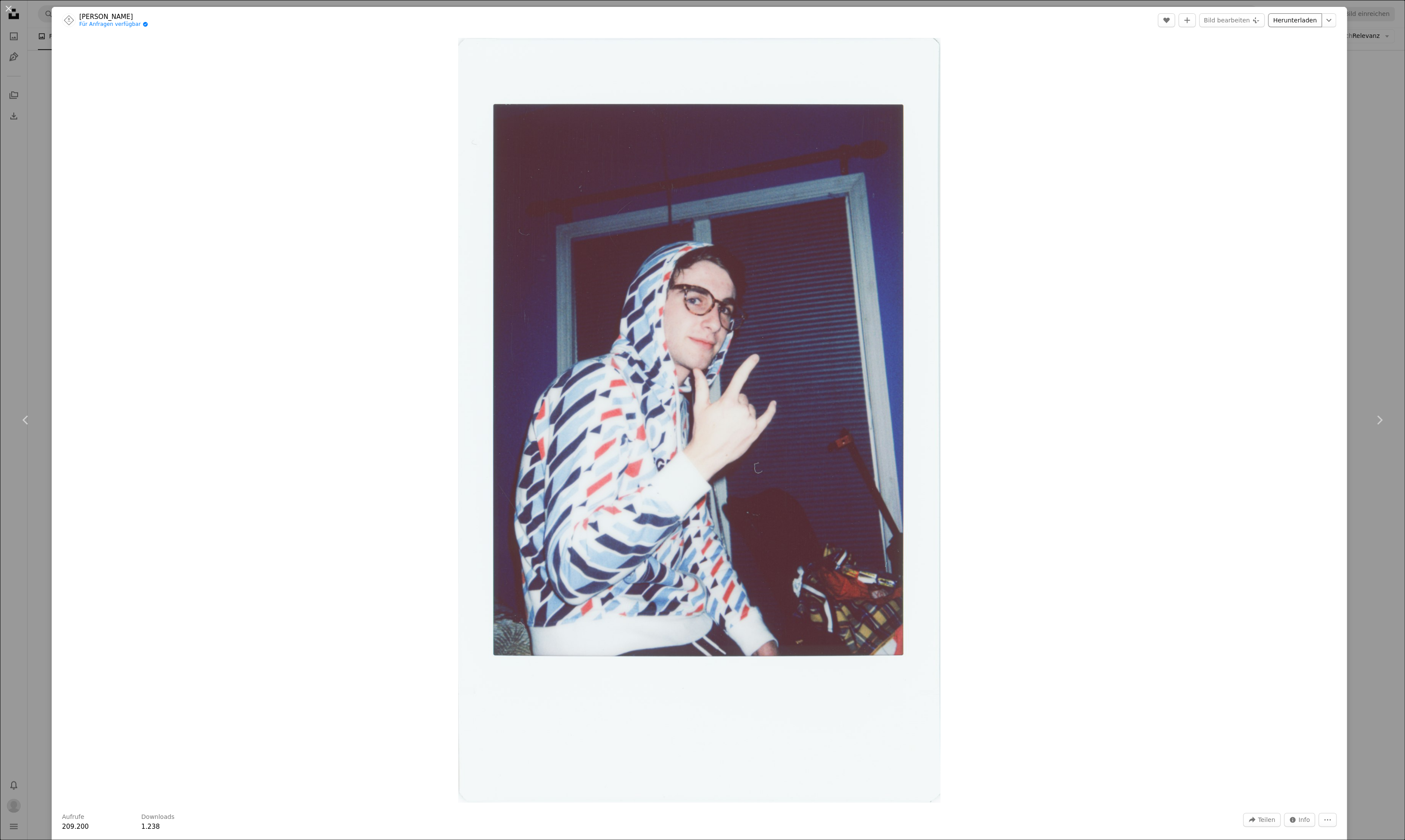
click at [1311, 20] on link "Herunterladen" at bounding box center [1294, 20] width 54 height 14
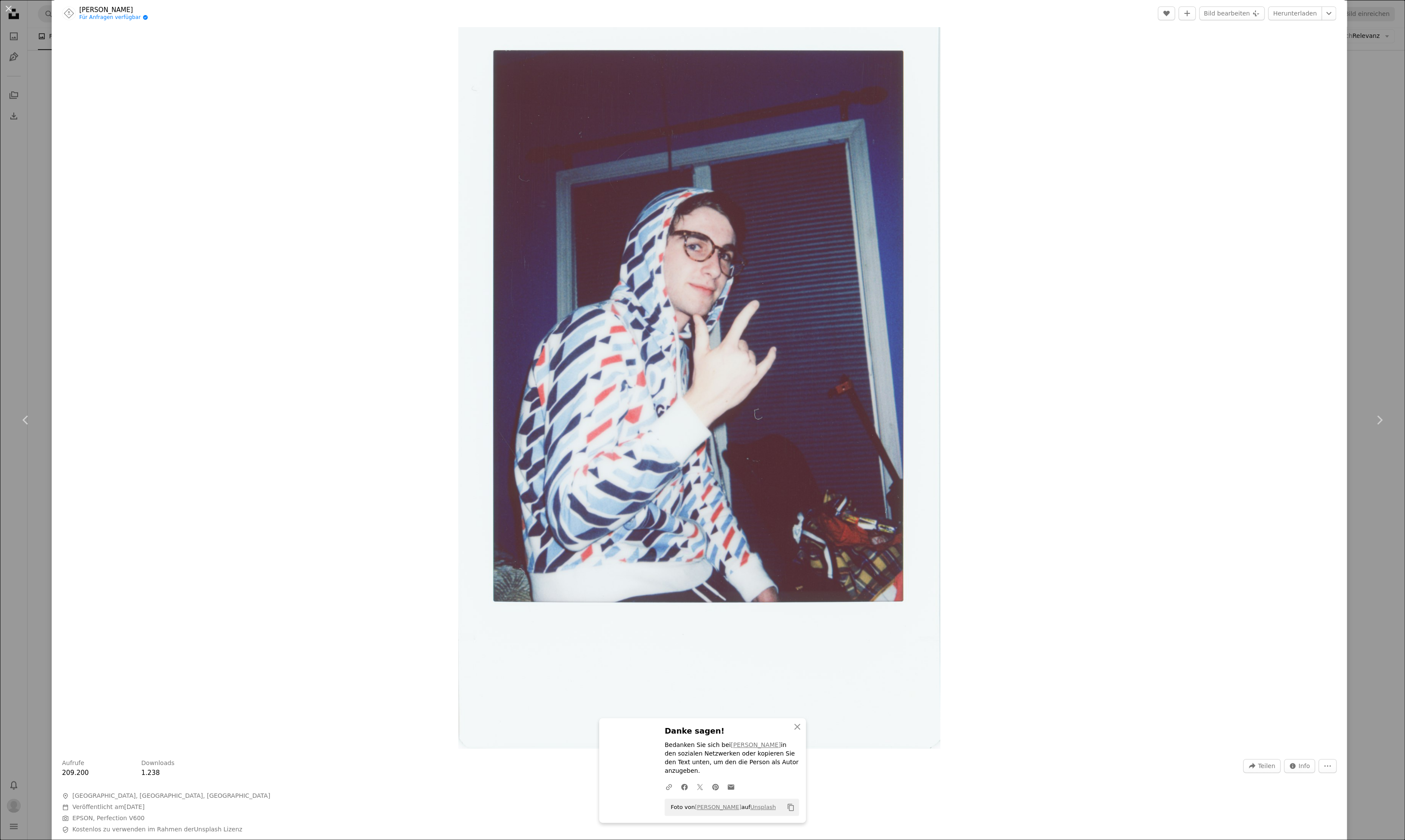
scroll to position [56, 0]
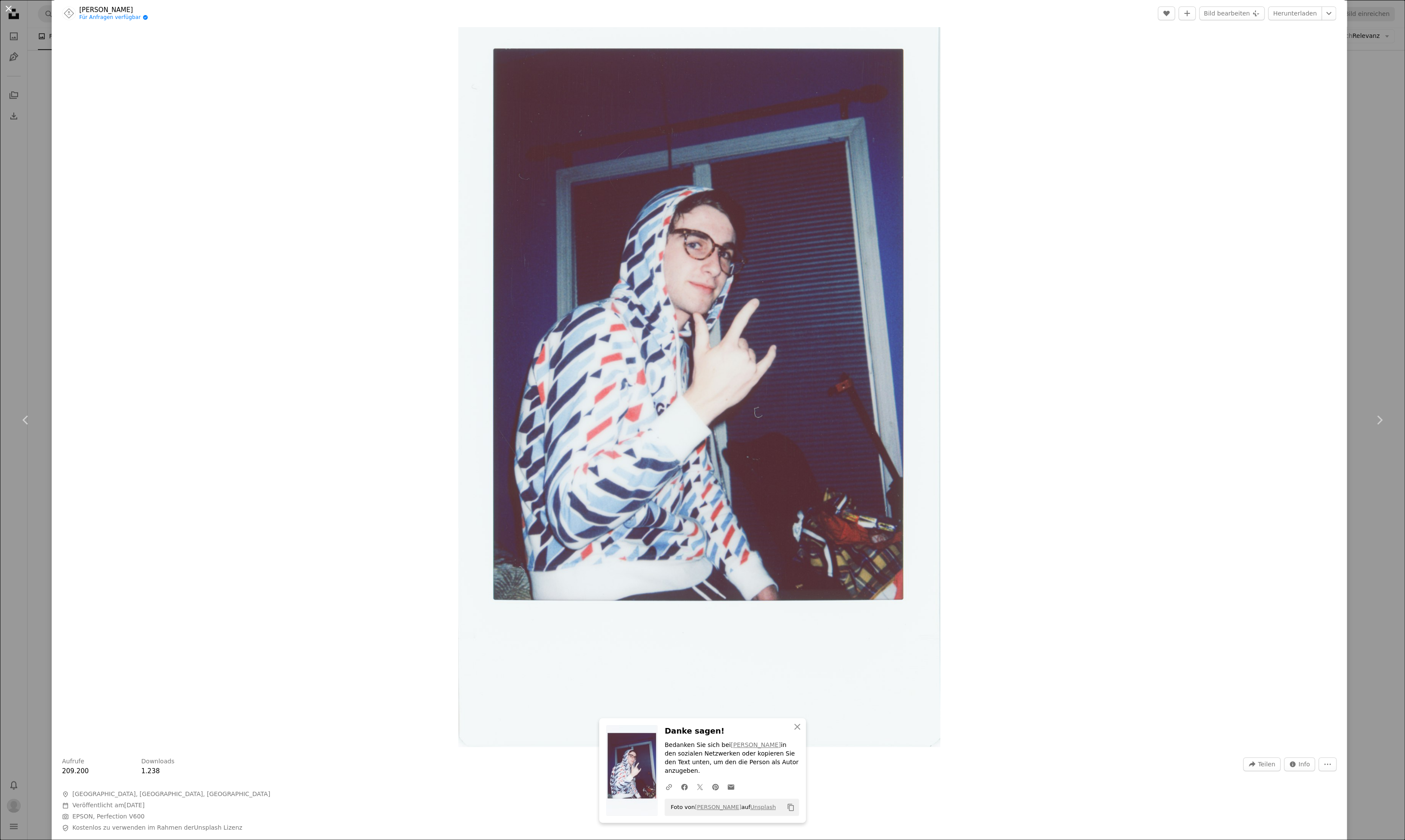
click at [9, 9] on button "An X shape" at bounding box center [8, 8] width 10 height 10
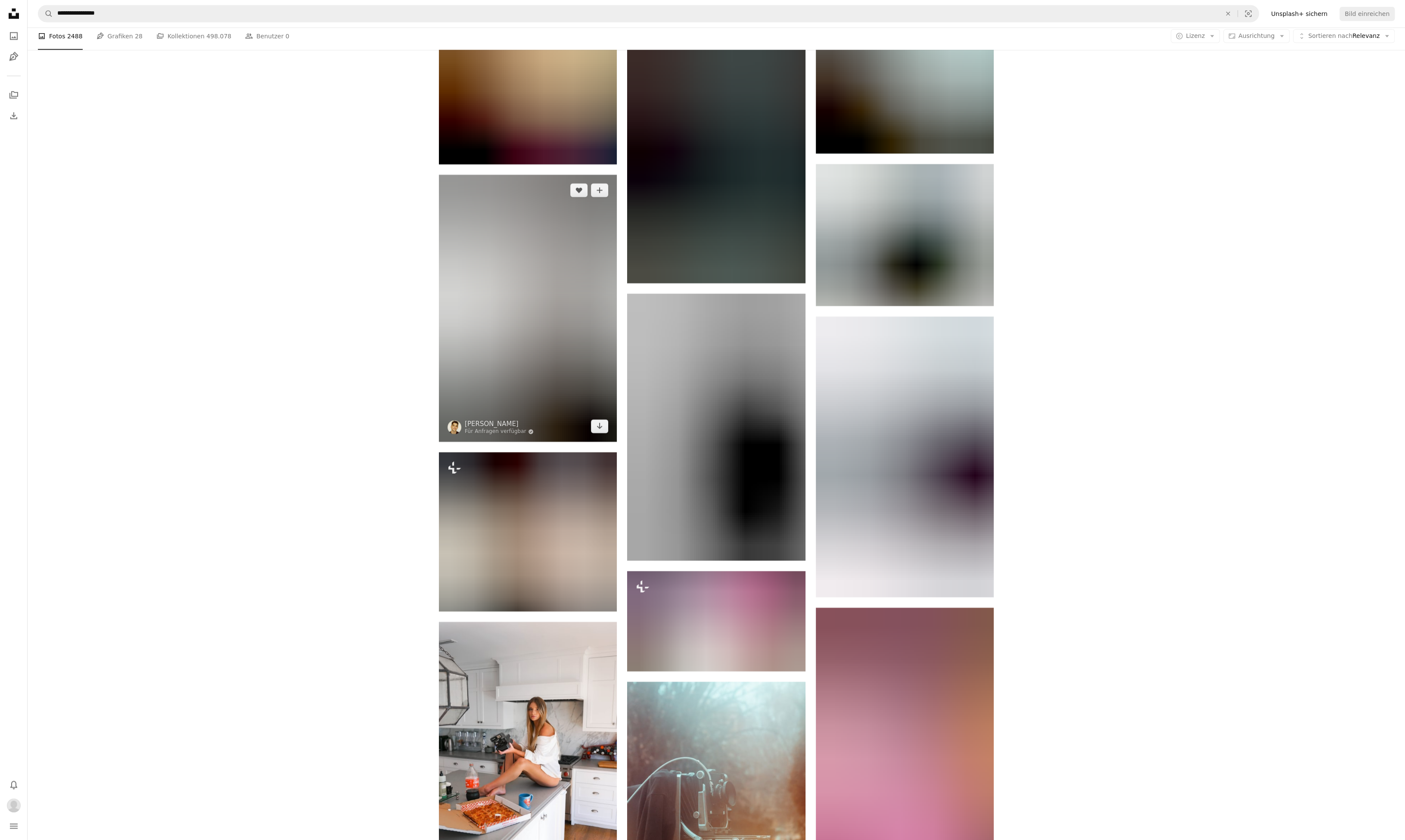
scroll to position [7121, 0]
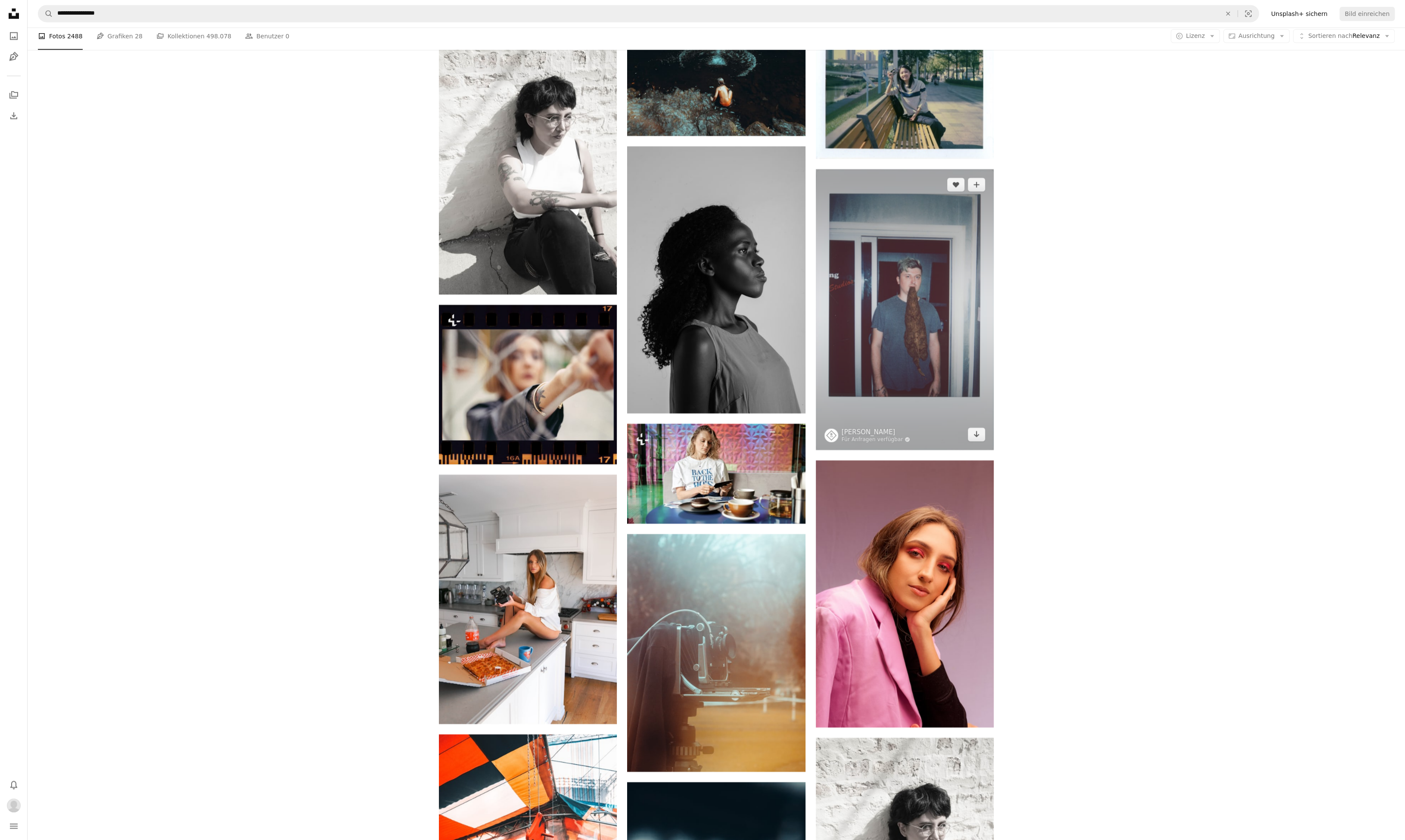
click at [909, 309] on img at bounding box center [905, 309] width 178 height 281
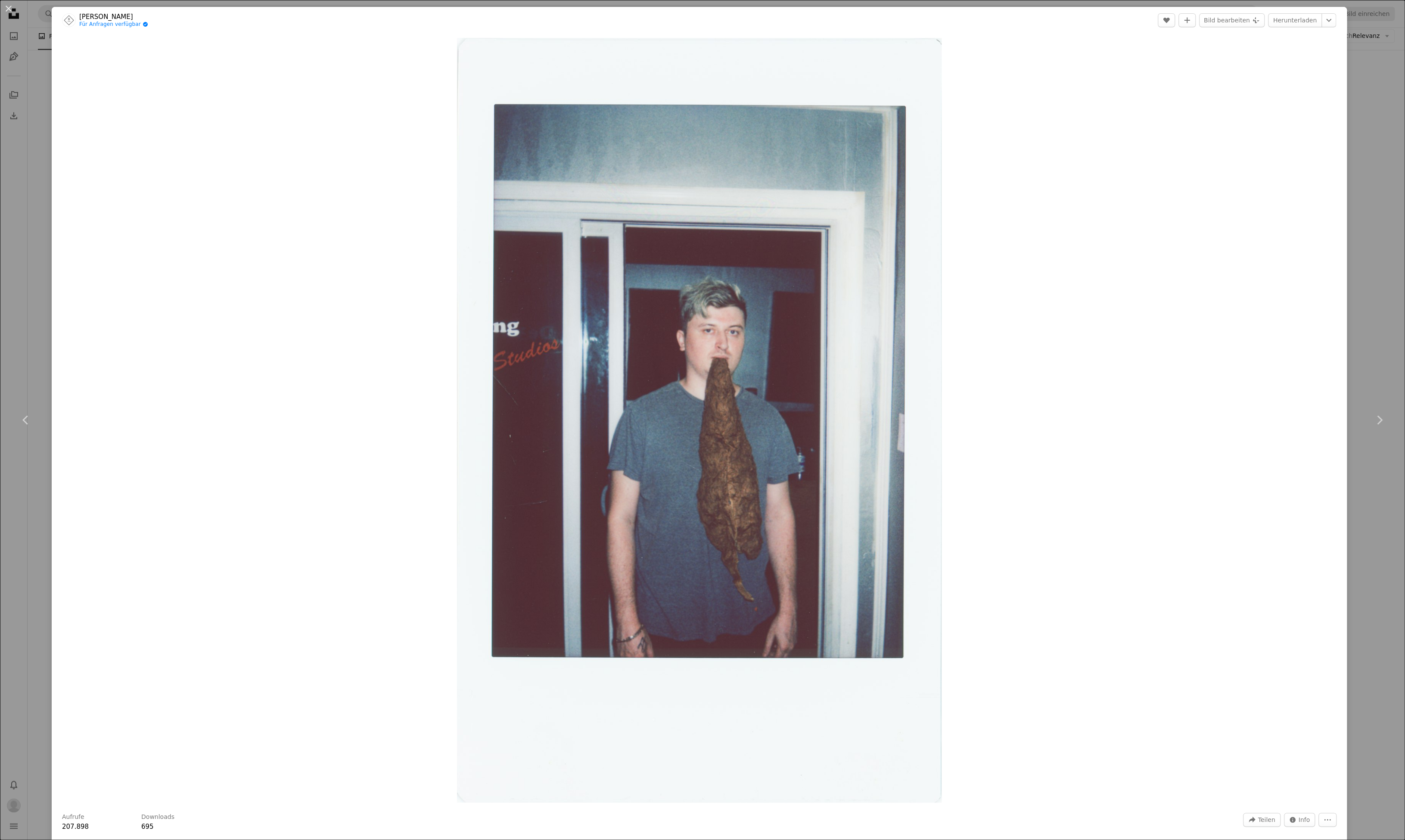
drag, startPoint x: 10, startPoint y: 10, endPoint x: 31, endPoint y: 26, distance: 26.4
click at [10, 10] on button "An X shape" at bounding box center [8, 8] width 10 height 10
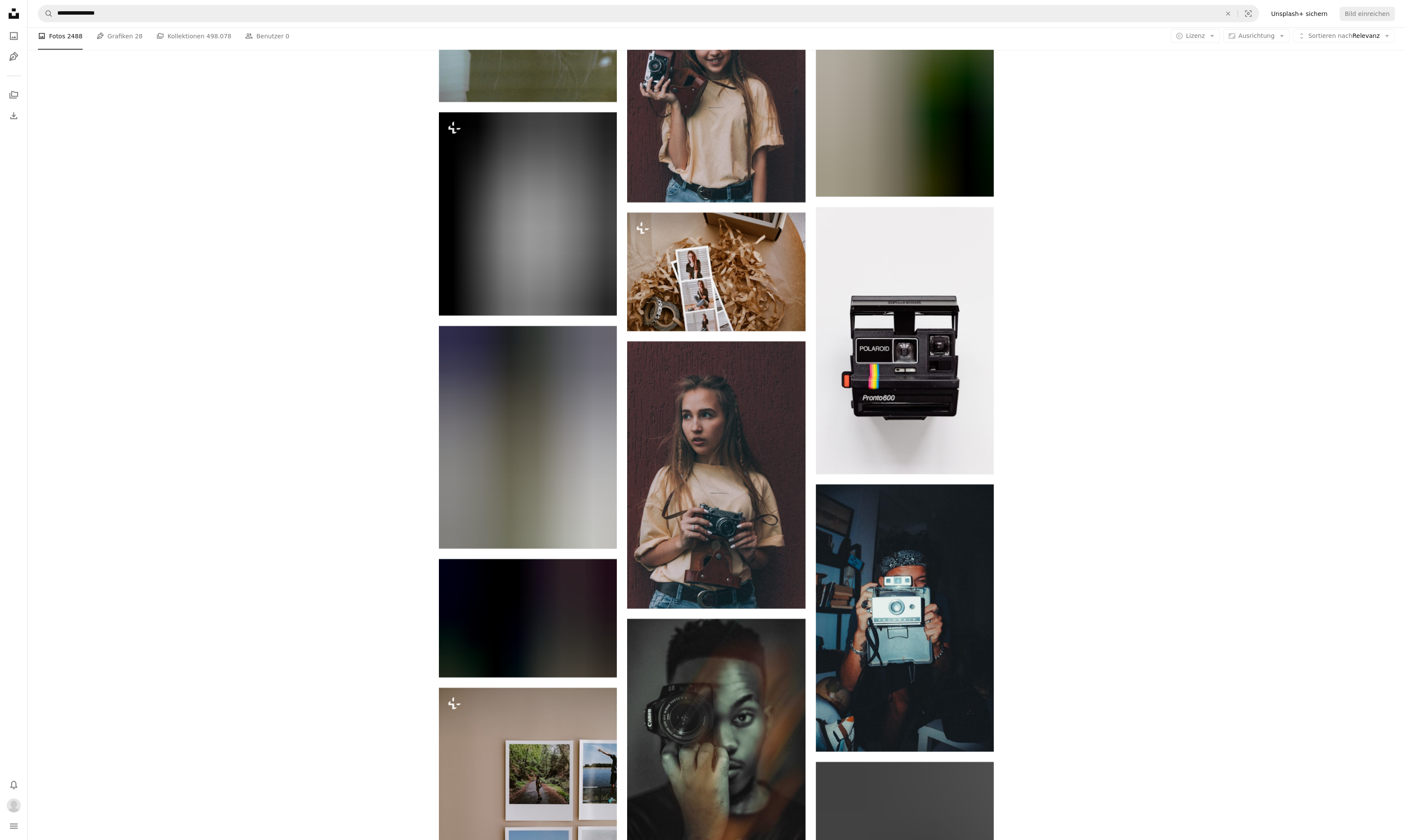
scroll to position [10823, 0]
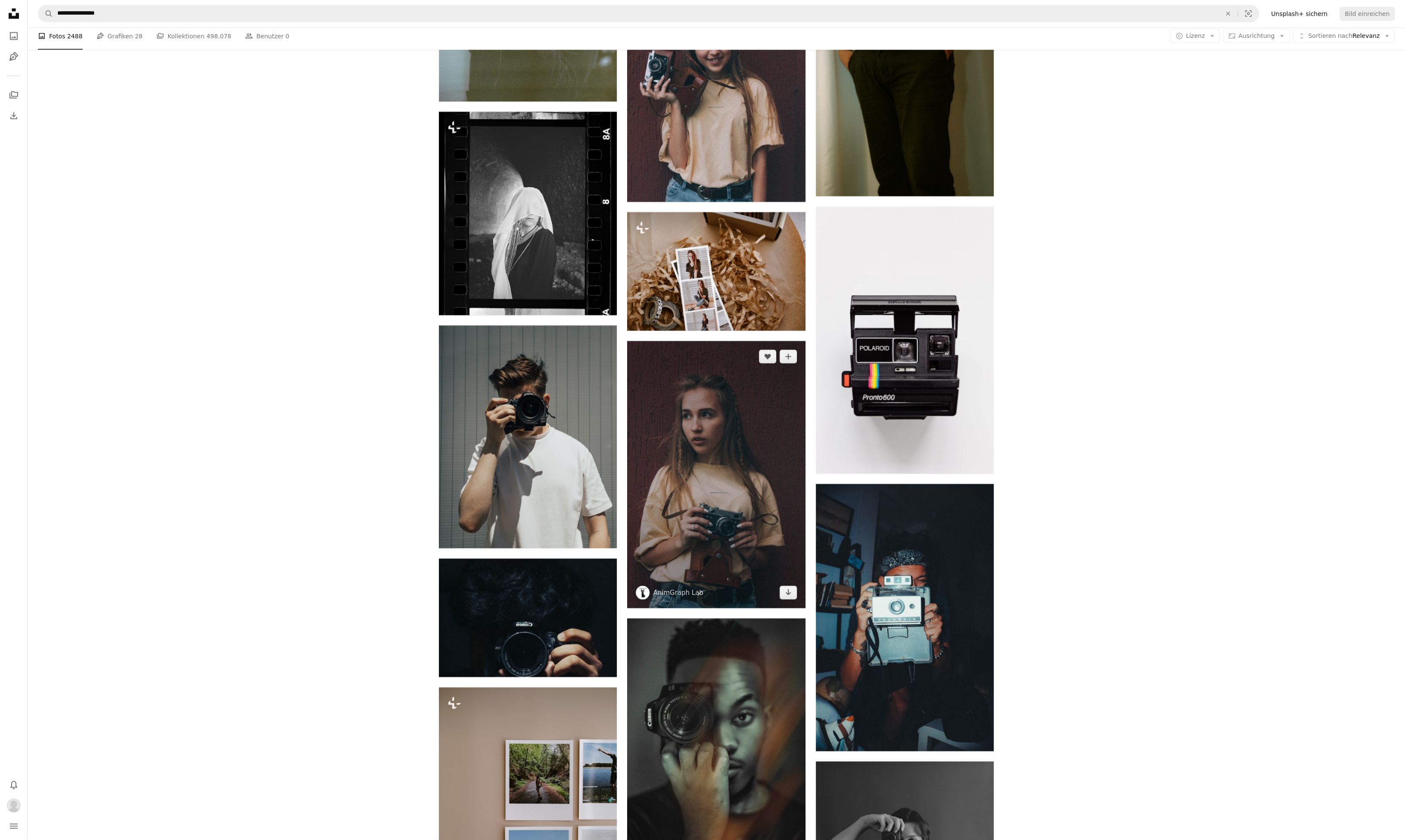
click at [684, 475] on img at bounding box center [716, 474] width 178 height 267
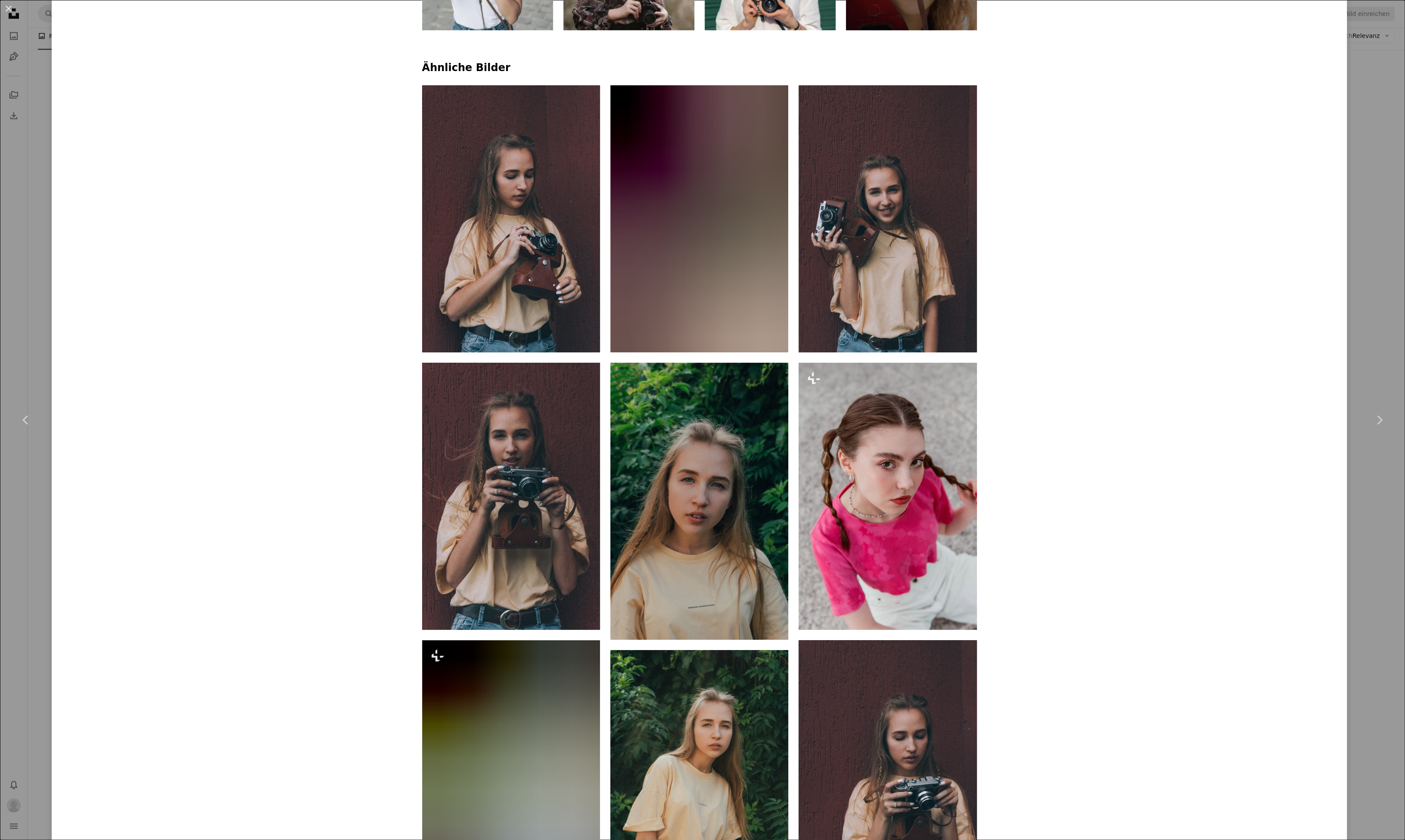
scroll to position [1008, 0]
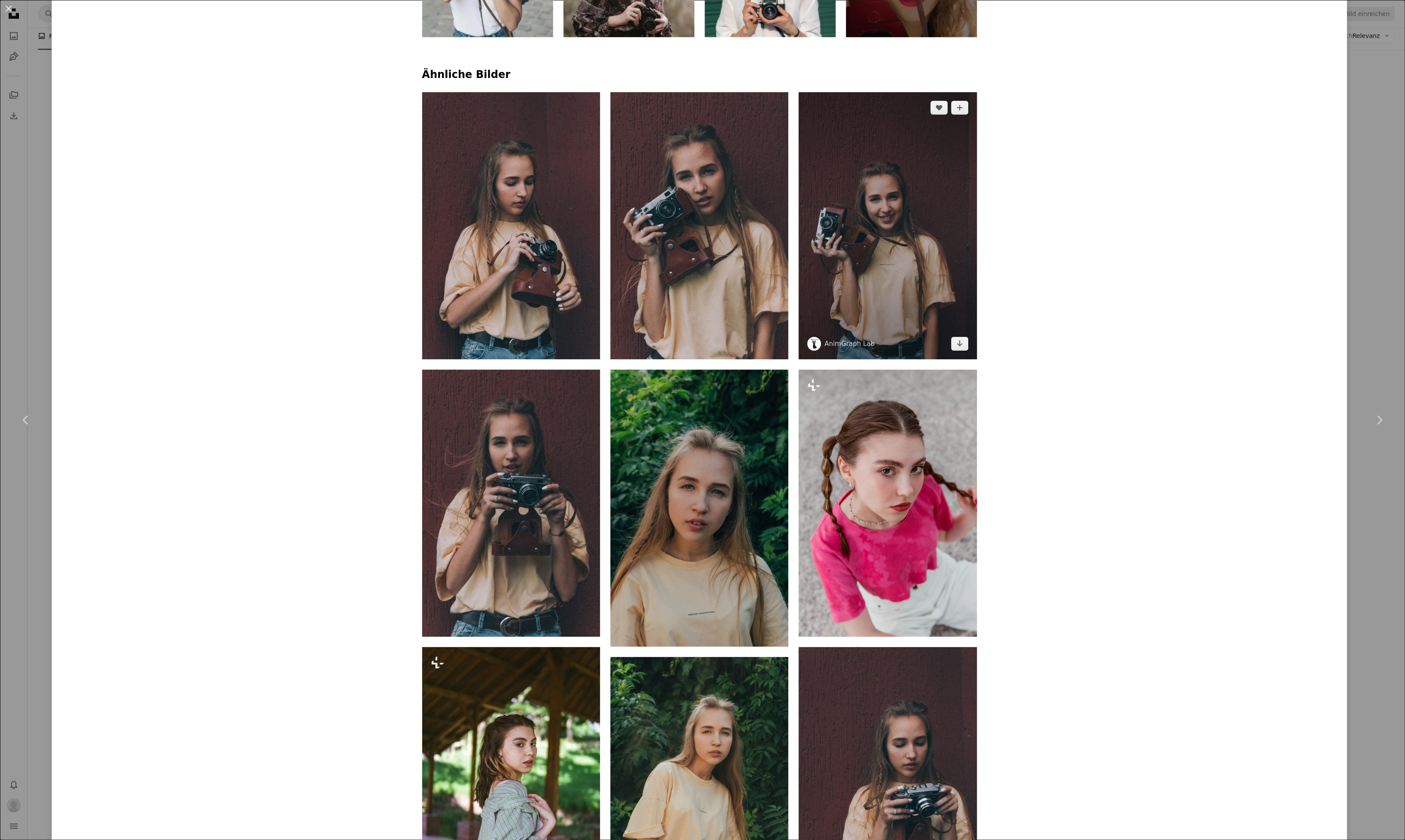
click at [895, 247] on img at bounding box center [888, 226] width 178 height 267
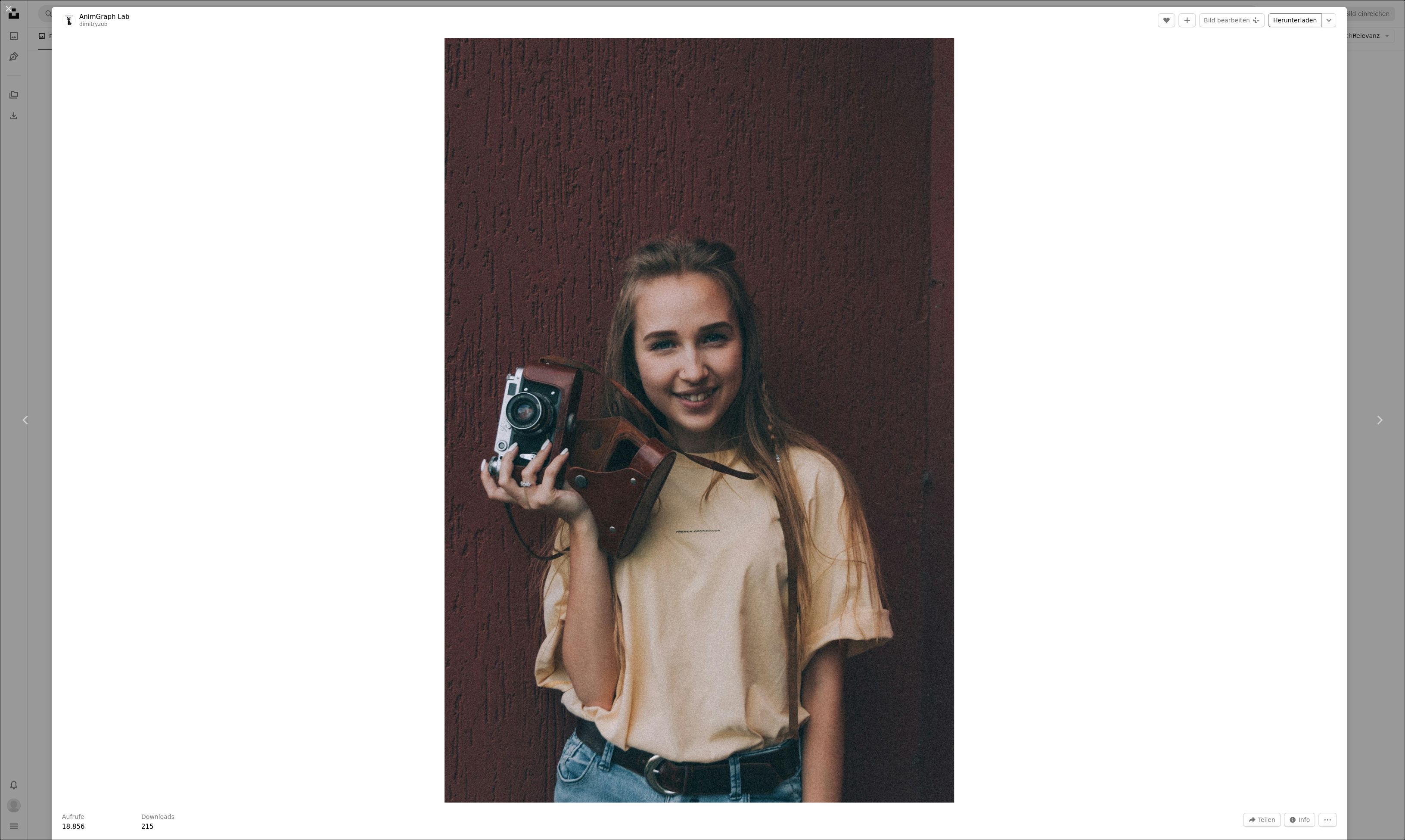
click at [1308, 22] on link "Herunterladen" at bounding box center [1294, 20] width 54 height 14
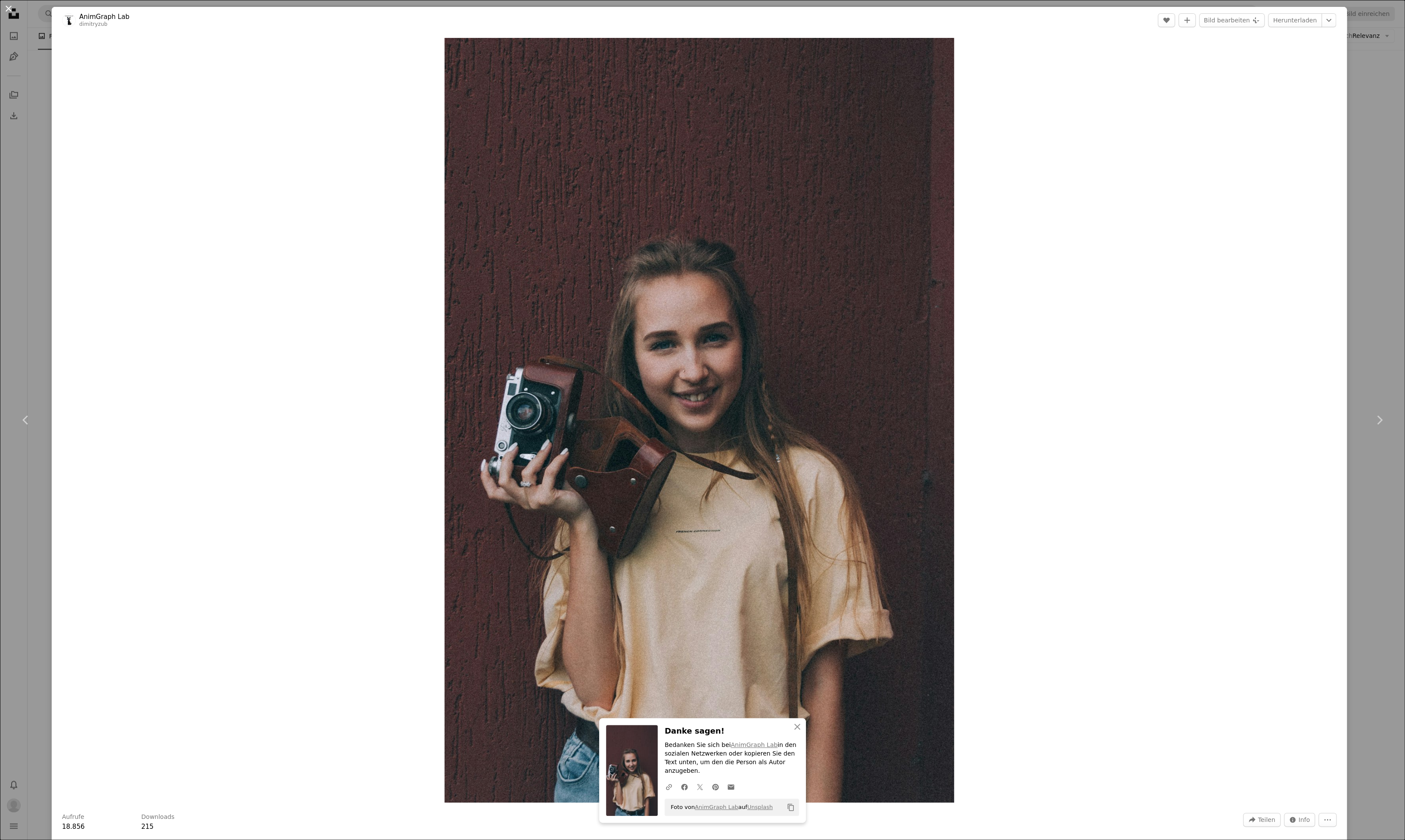
click at [10, 10] on button "An X shape" at bounding box center [8, 8] width 10 height 10
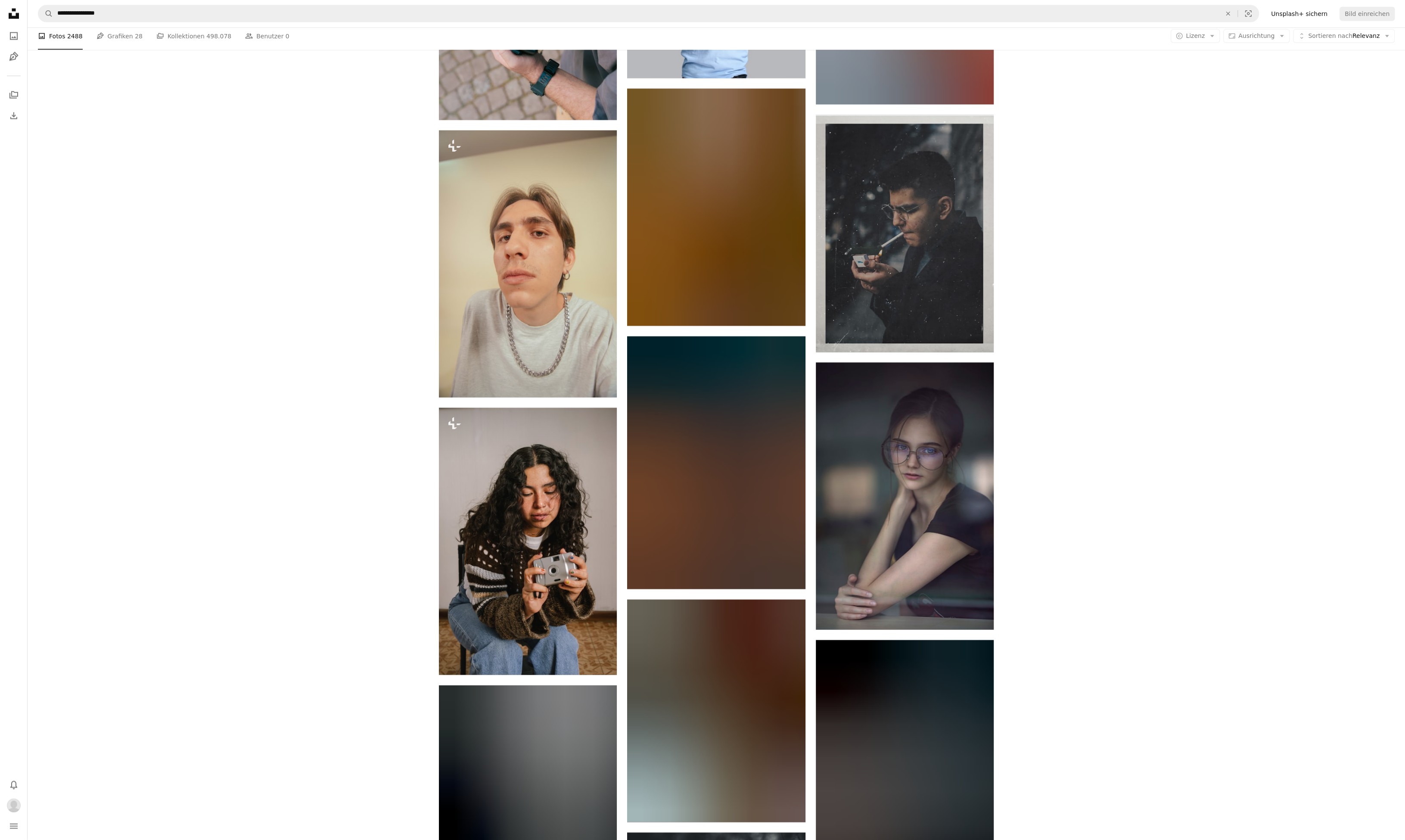
scroll to position [19143, 0]
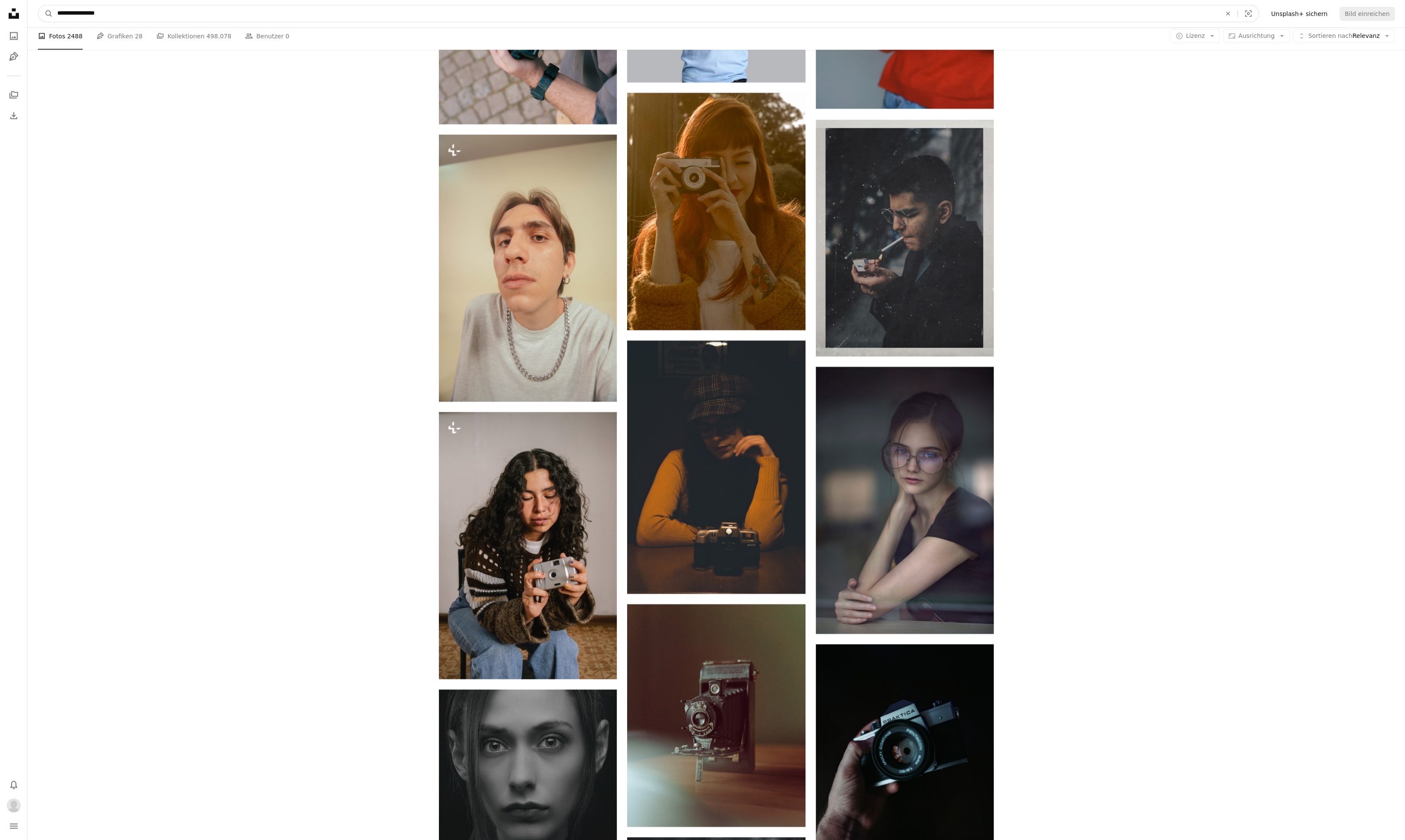
drag, startPoint x: 82, startPoint y: 14, endPoint x: 116, endPoint y: 18, distance: 34.2
click at [116, 18] on input "**********" at bounding box center [636, 14] width 1166 height 16
type input "********"
click at [38, 5] on button "A magnifying glass" at bounding box center [46, 14] width 15 height 16
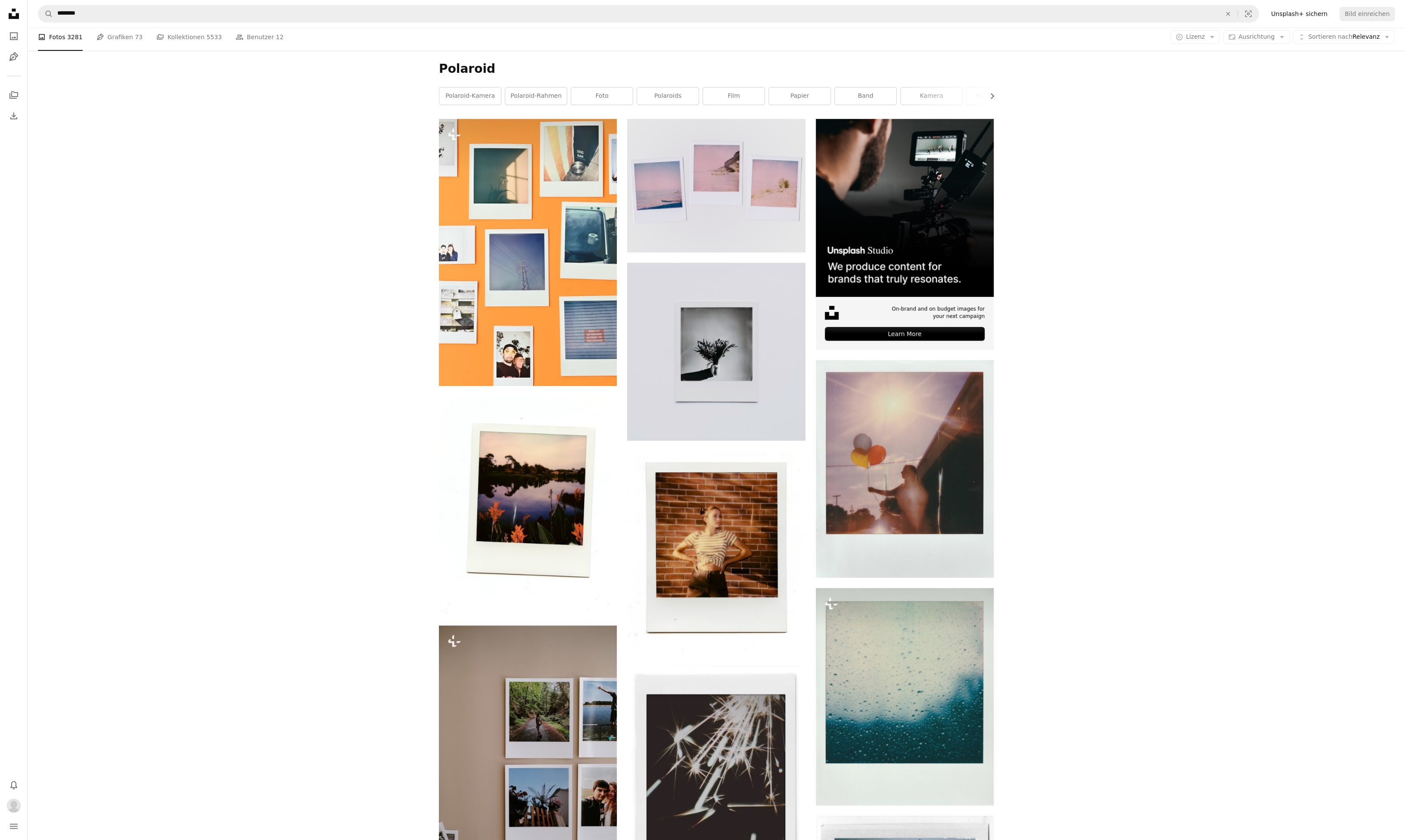
scroll to position [195, 0]
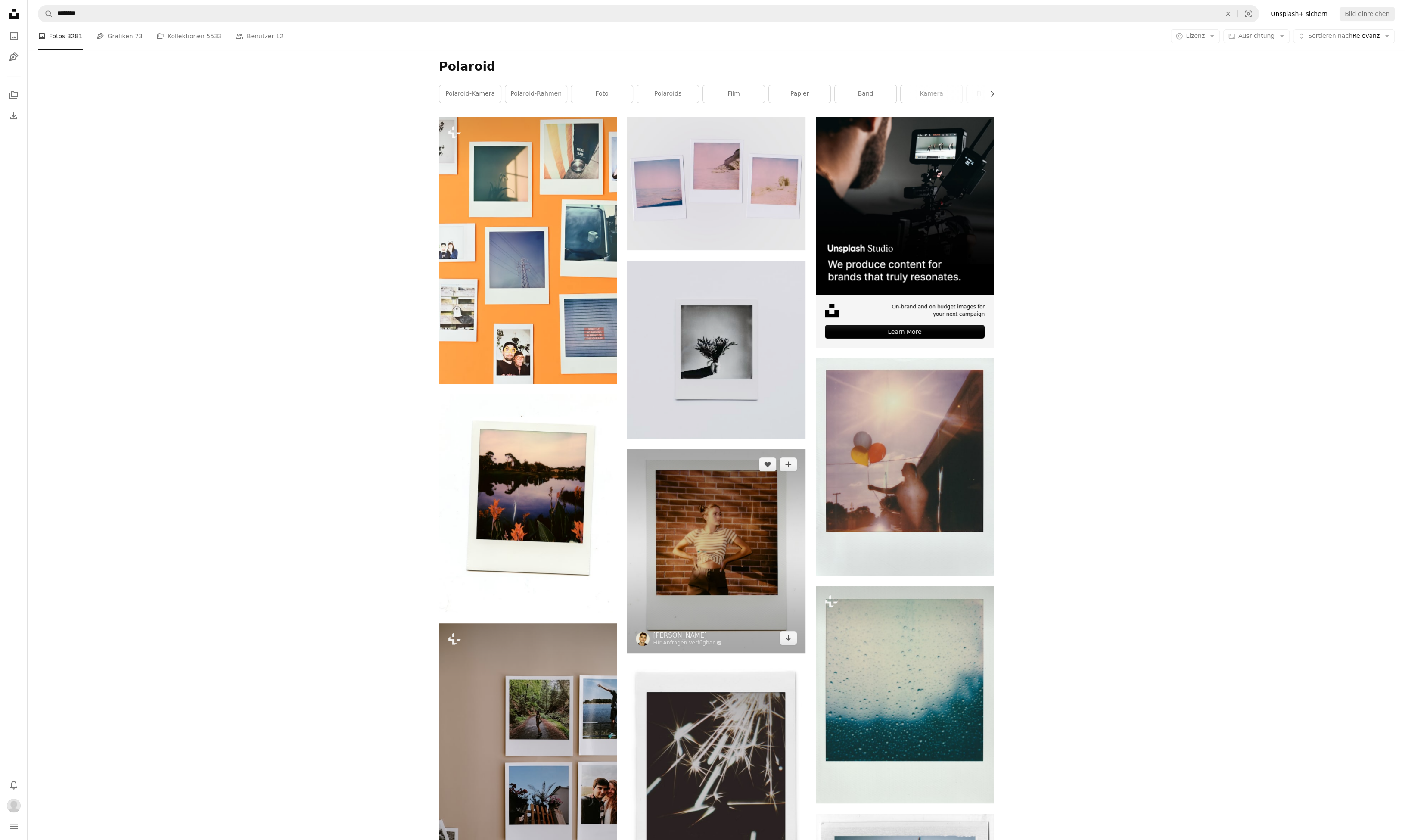
click at [719, 506] on img at bounding box center [716, 550] width 178 height 204
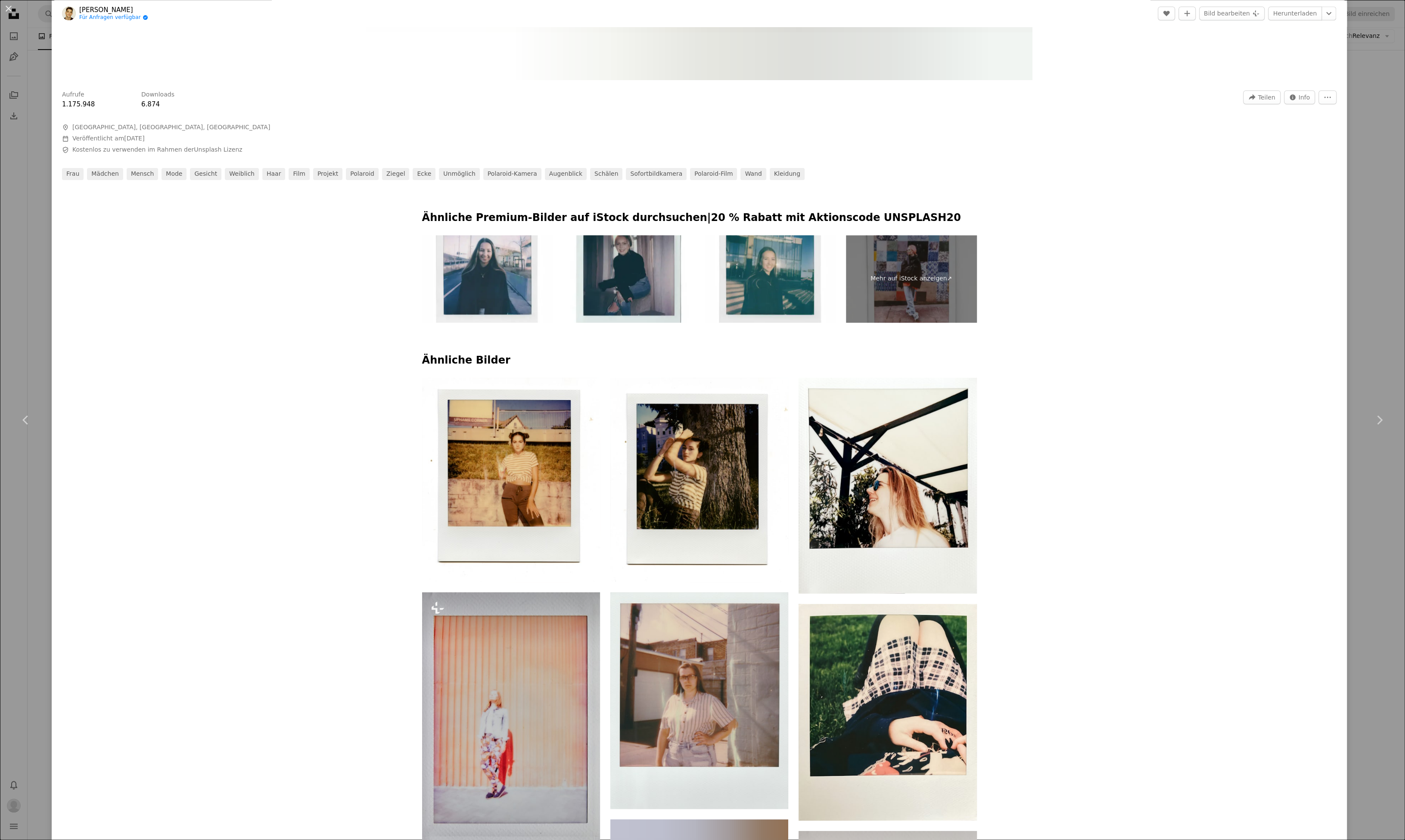
scroll to position [719, 0]
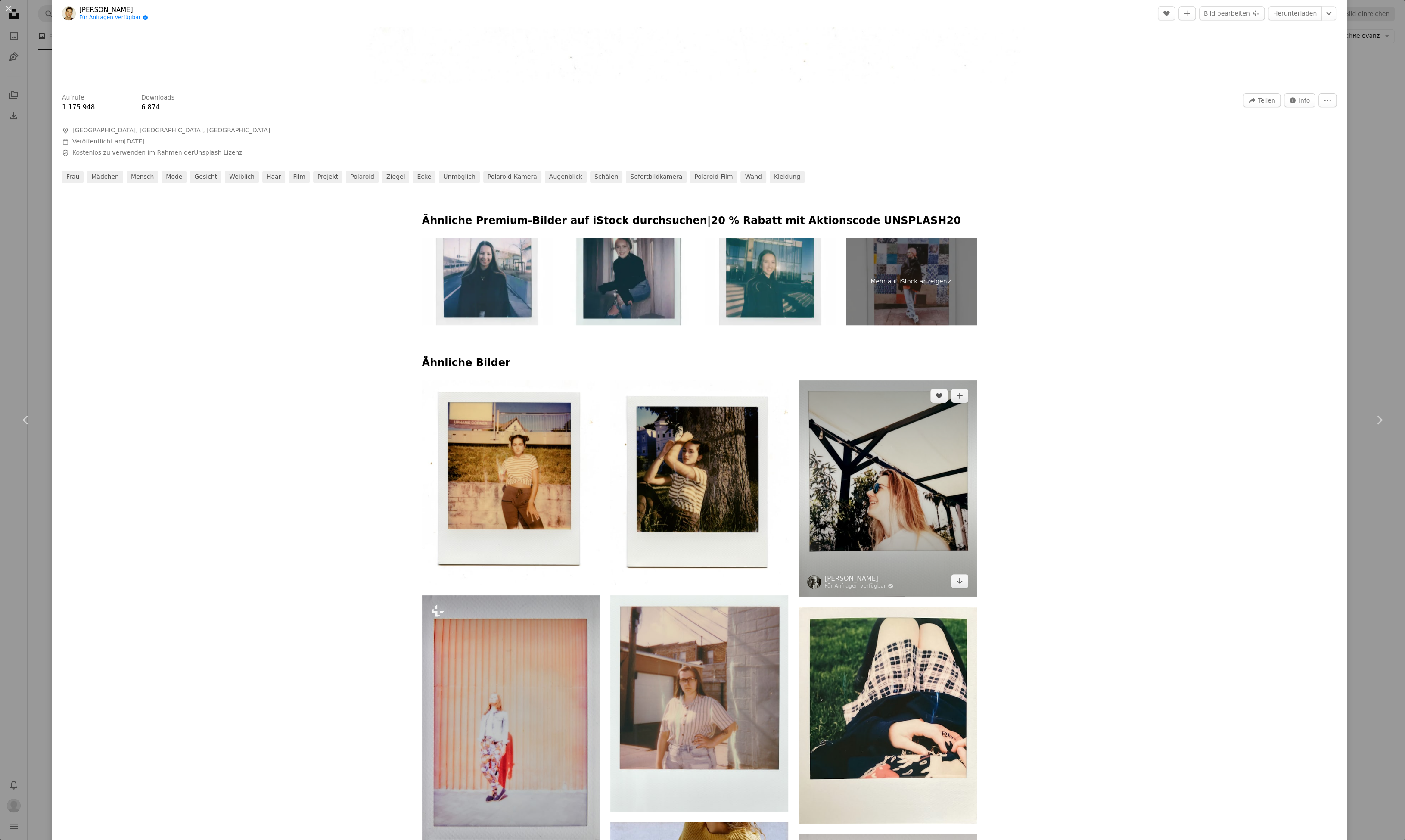
click at [865, 504] on img at bounding box center [888, 488] width 178 height 216
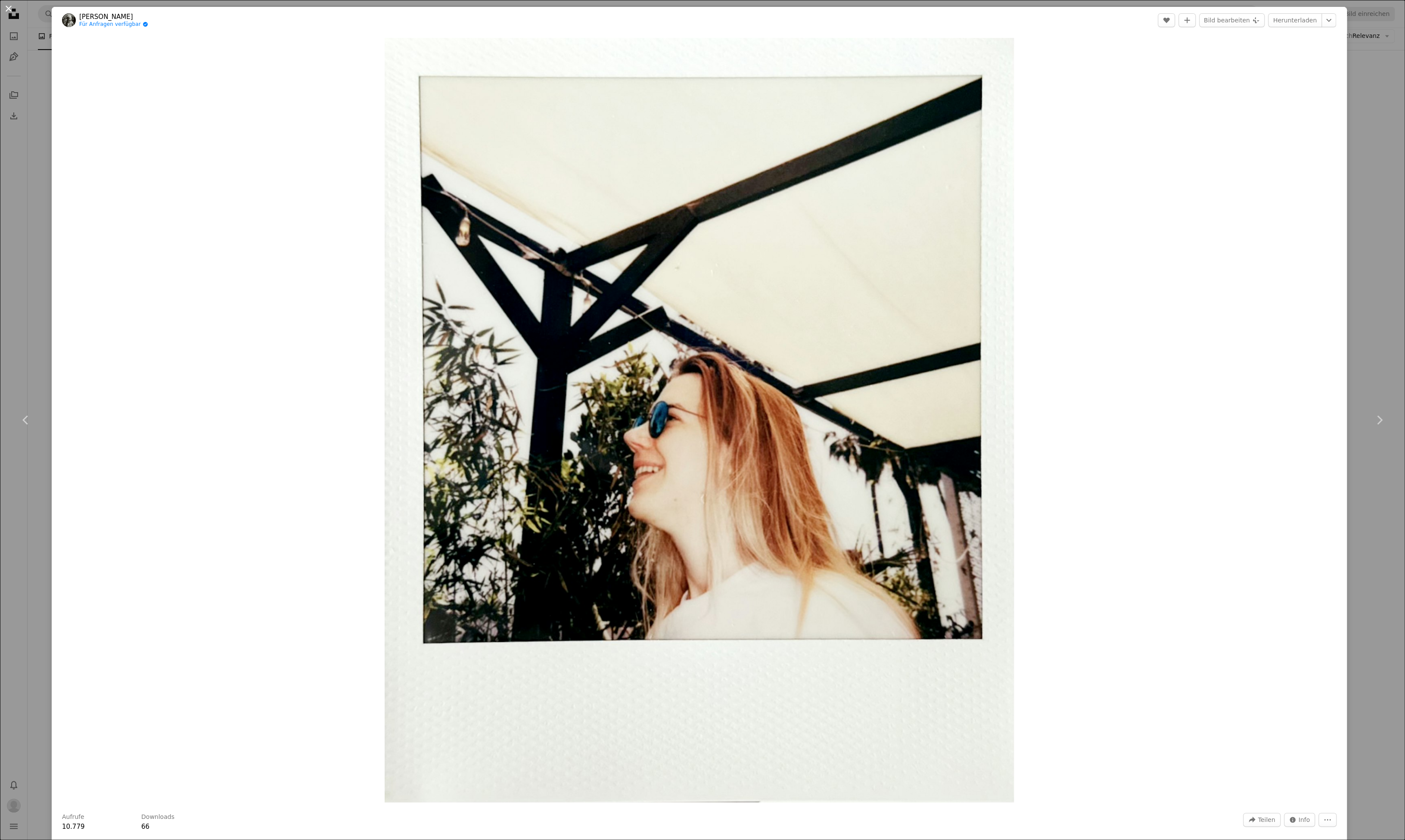
click at [9, 10] on button "An X shape" at bounding box center [8, 8] width 10 height 10
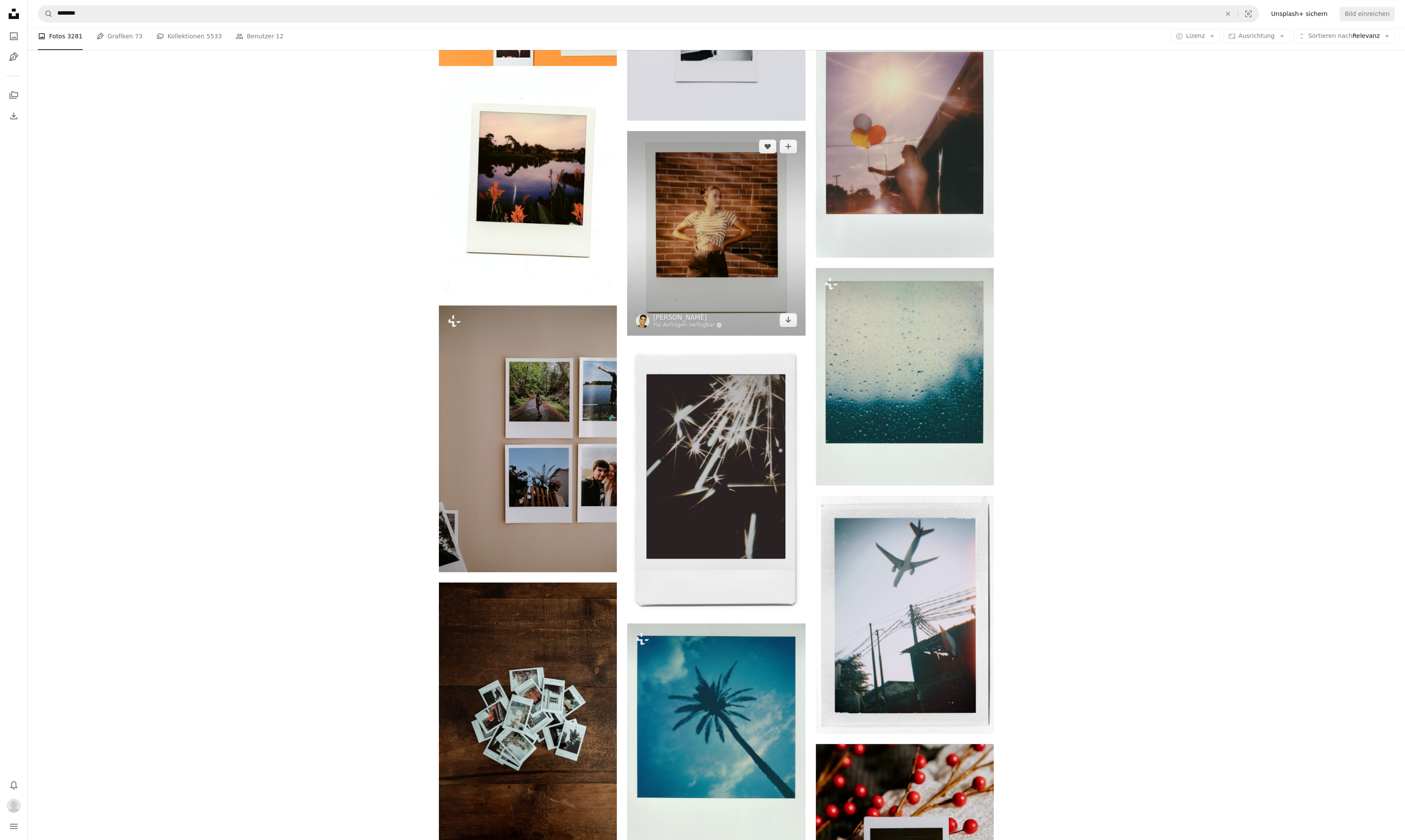
scroll to position [542, 0]
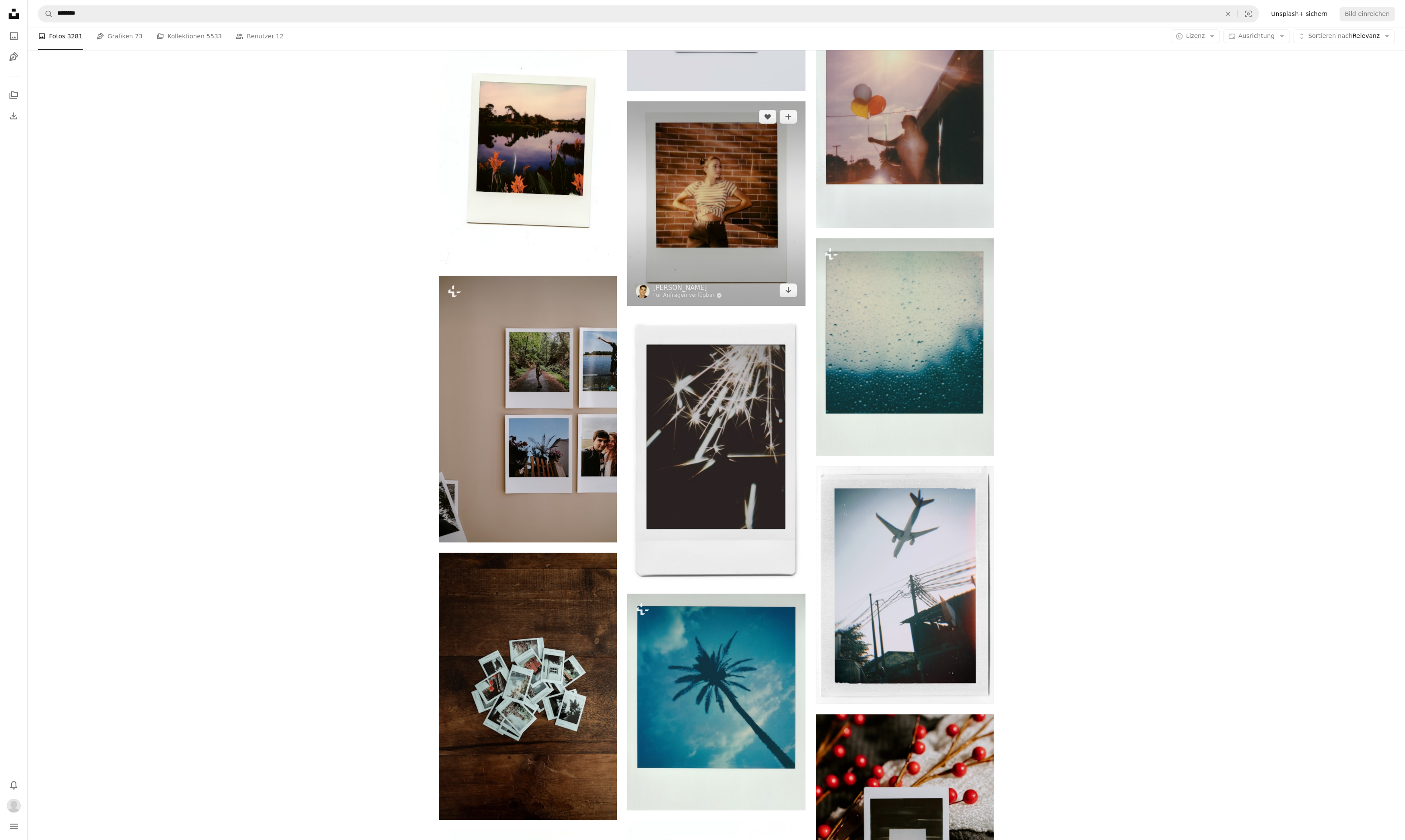
click at [729, 135] on img at bounding box center [716, 203] width 178 height 204
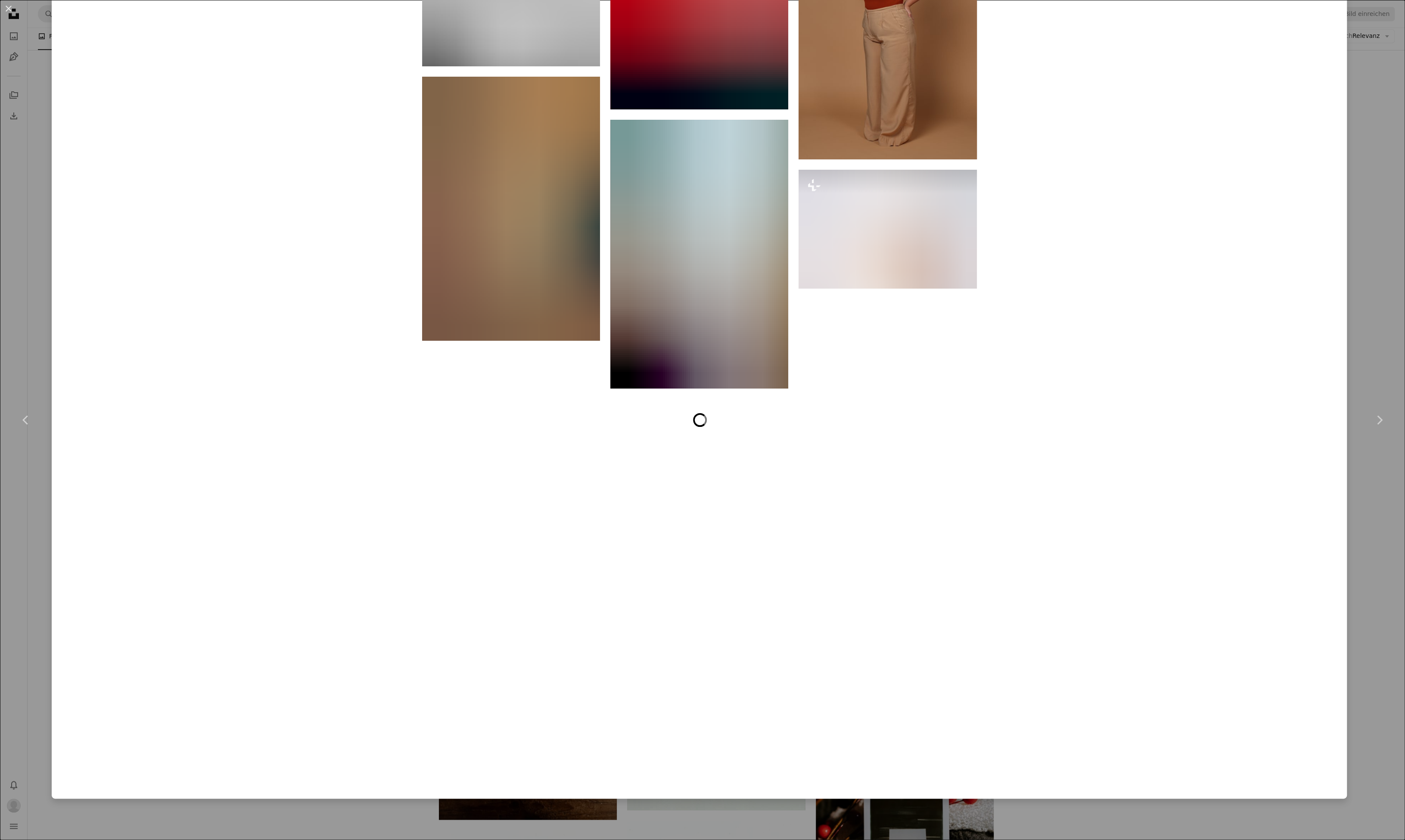
scroll to position [7419, 0]
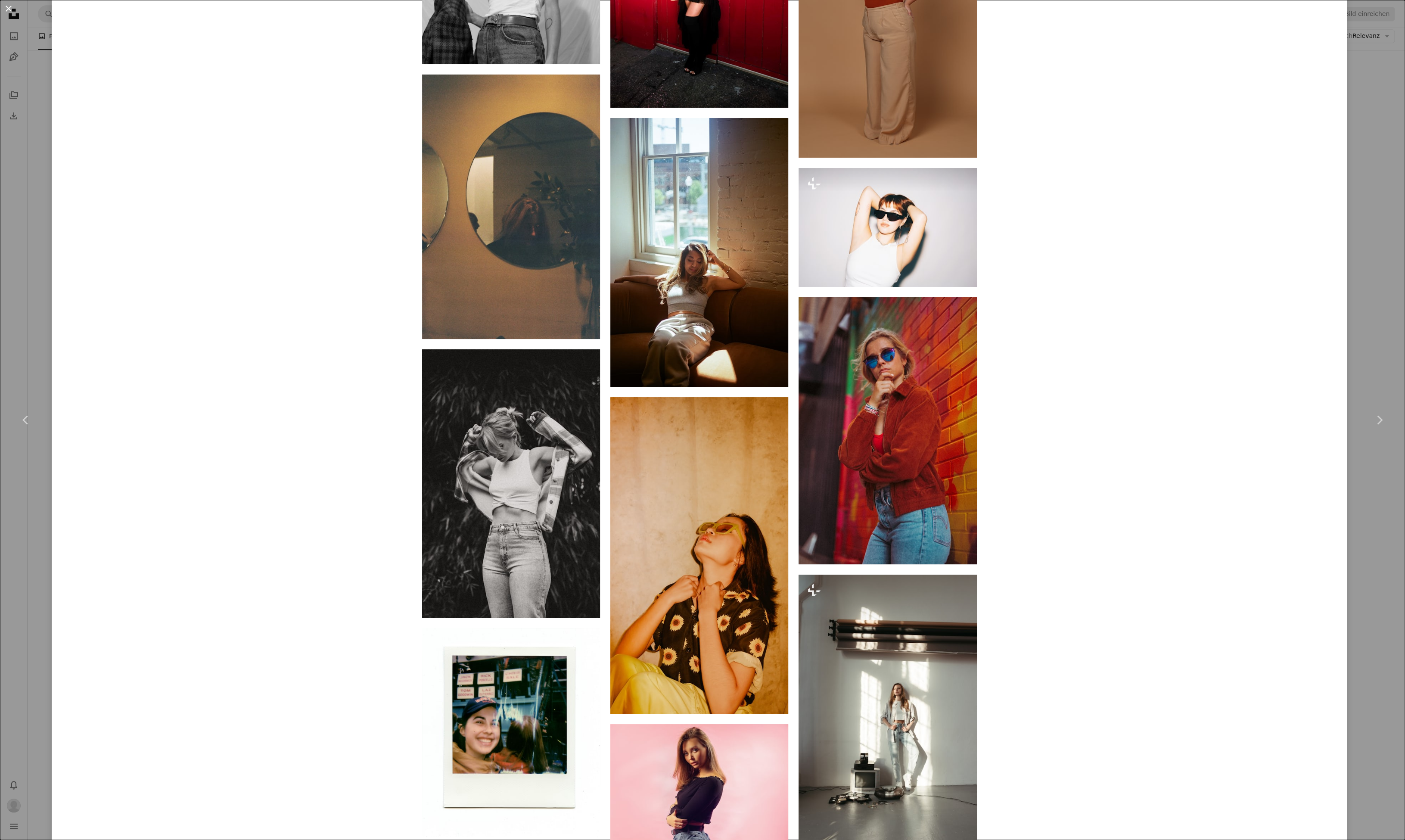
click at [9, 7] on button "An X shape" at bounding box center [8, 8] width 10 height 10
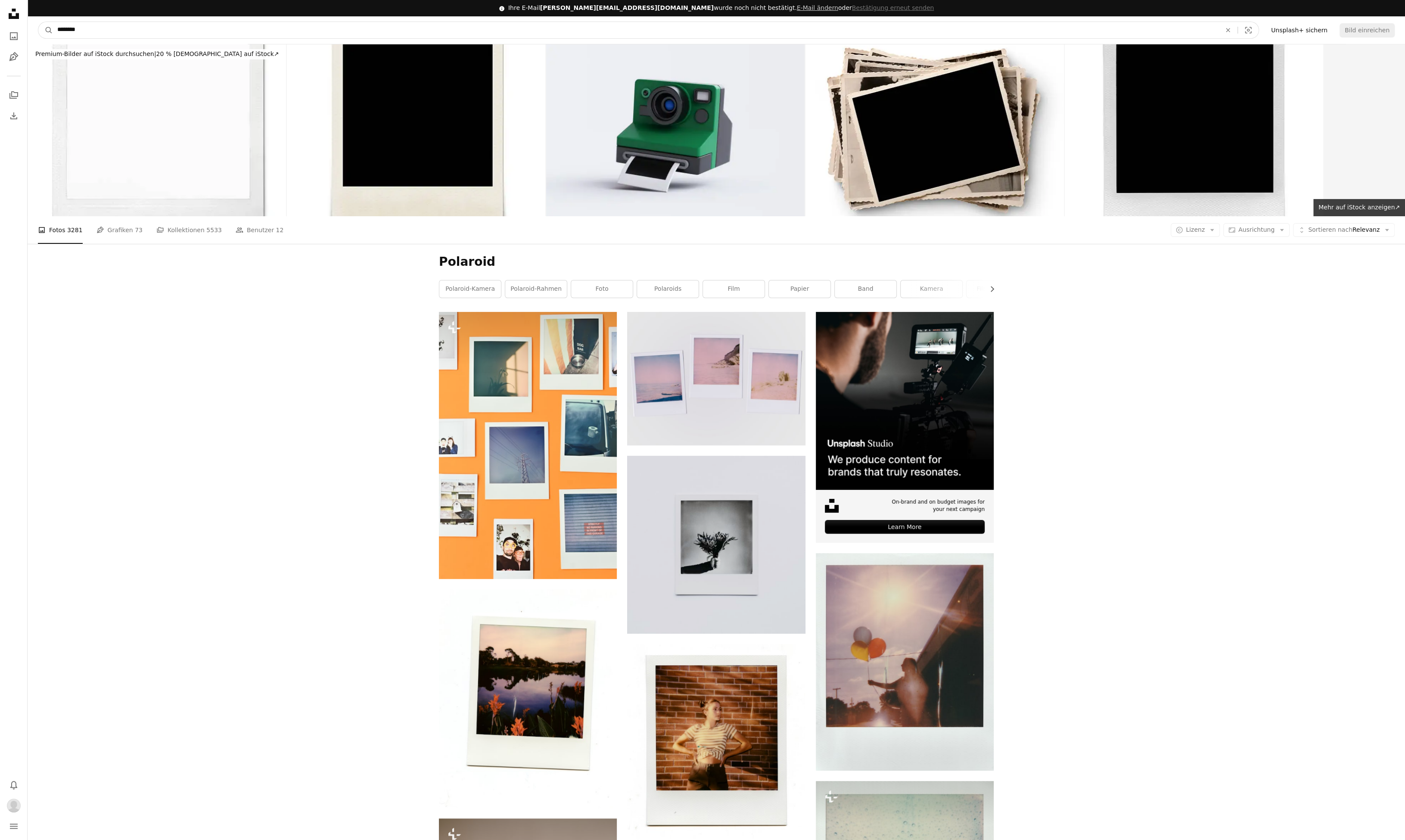
click at [120, 29] on input "********" at bounding box center [636, 30] width 1166 height 16
type input "**********"
click button "A magnifying glass" at bounding box center [46, 30] width 15 height 16
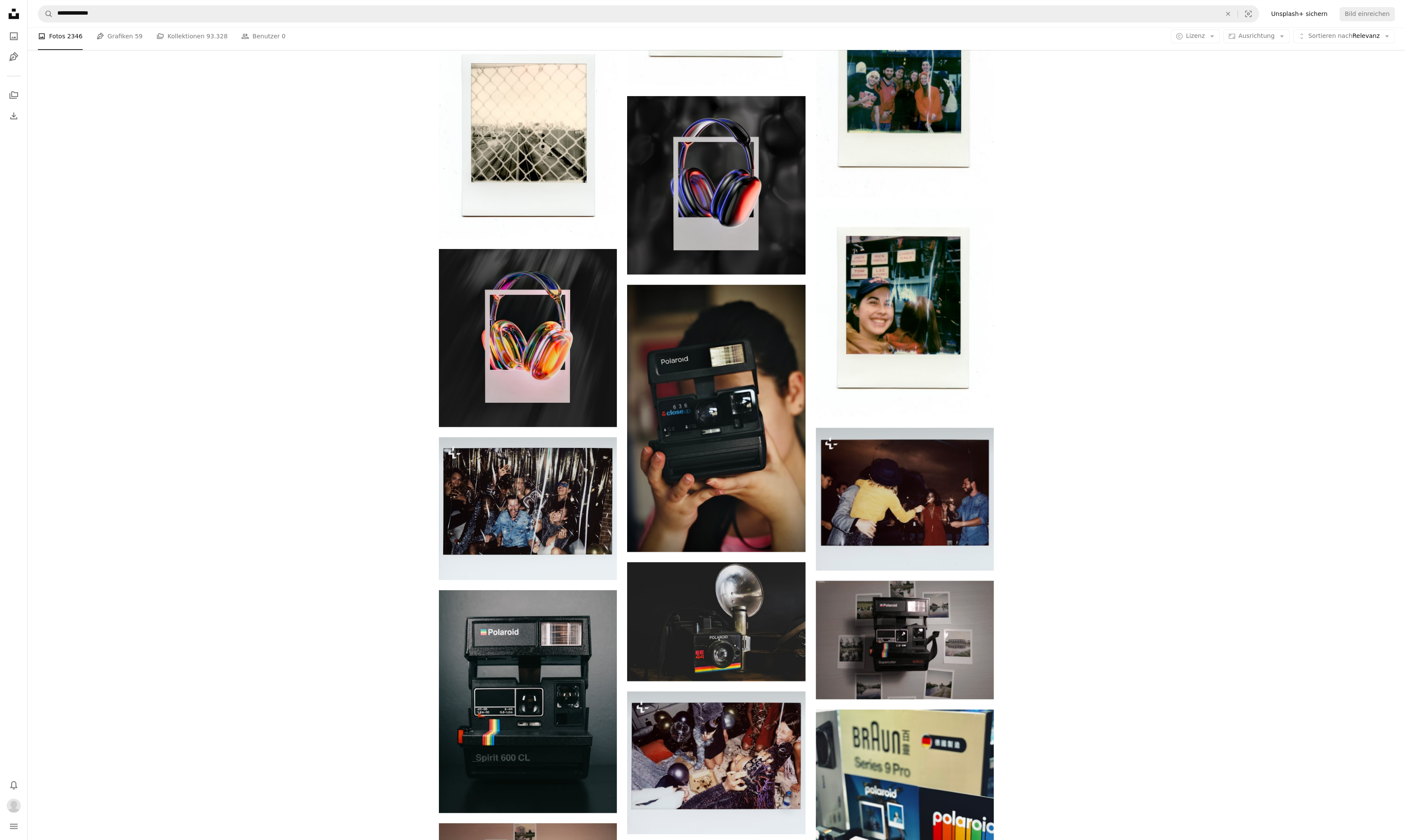
scroll to position [632, 0]
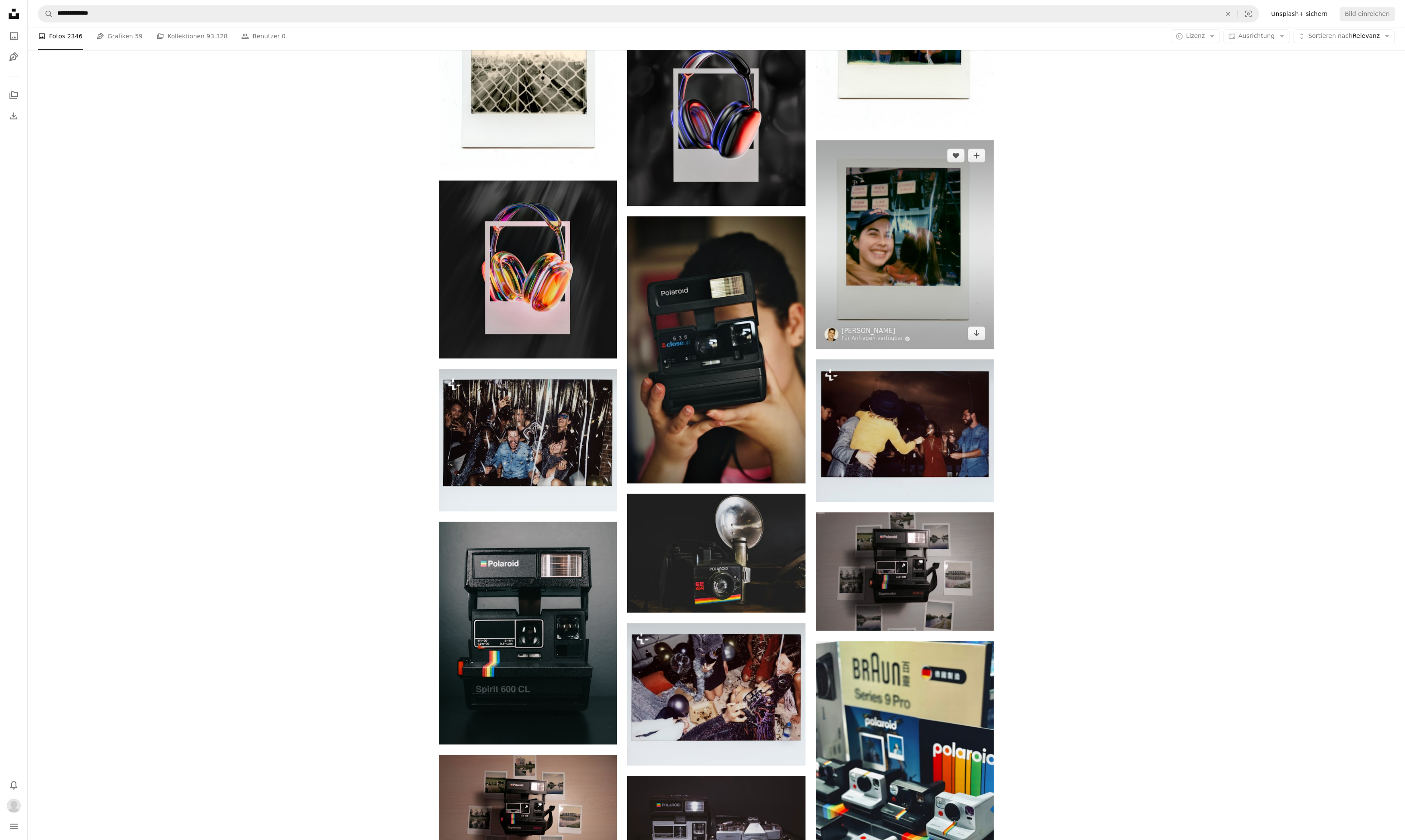
click at [872, 223] on img at bounding box center [905, 244] width 178 height 209
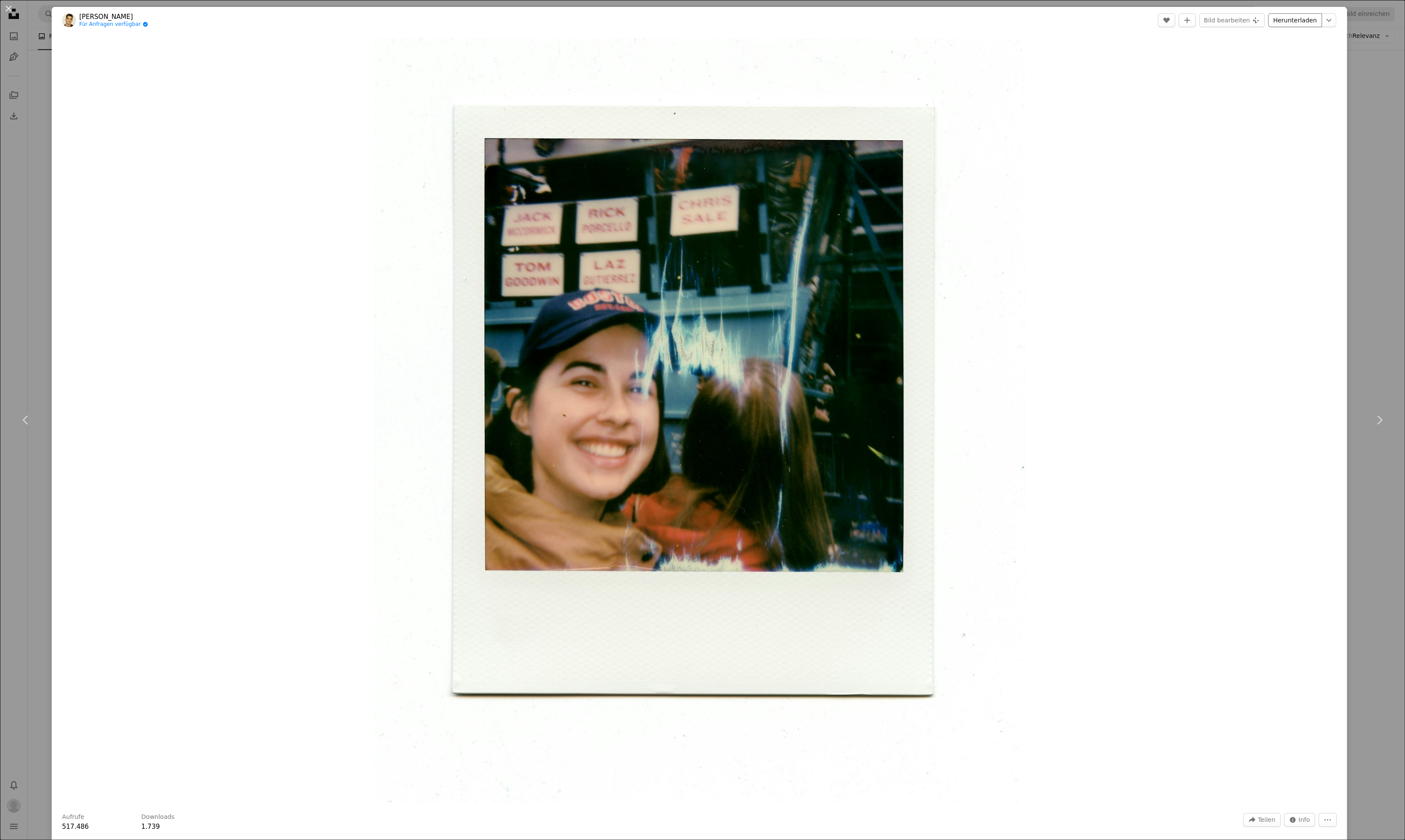
click at [1303, 24] on link "Herunterladen" at bounding box center [1294, 20] width 54 height 14
click at [10, 10] on button "An X shape" at bounding box center [8, 8] width 10 height 10
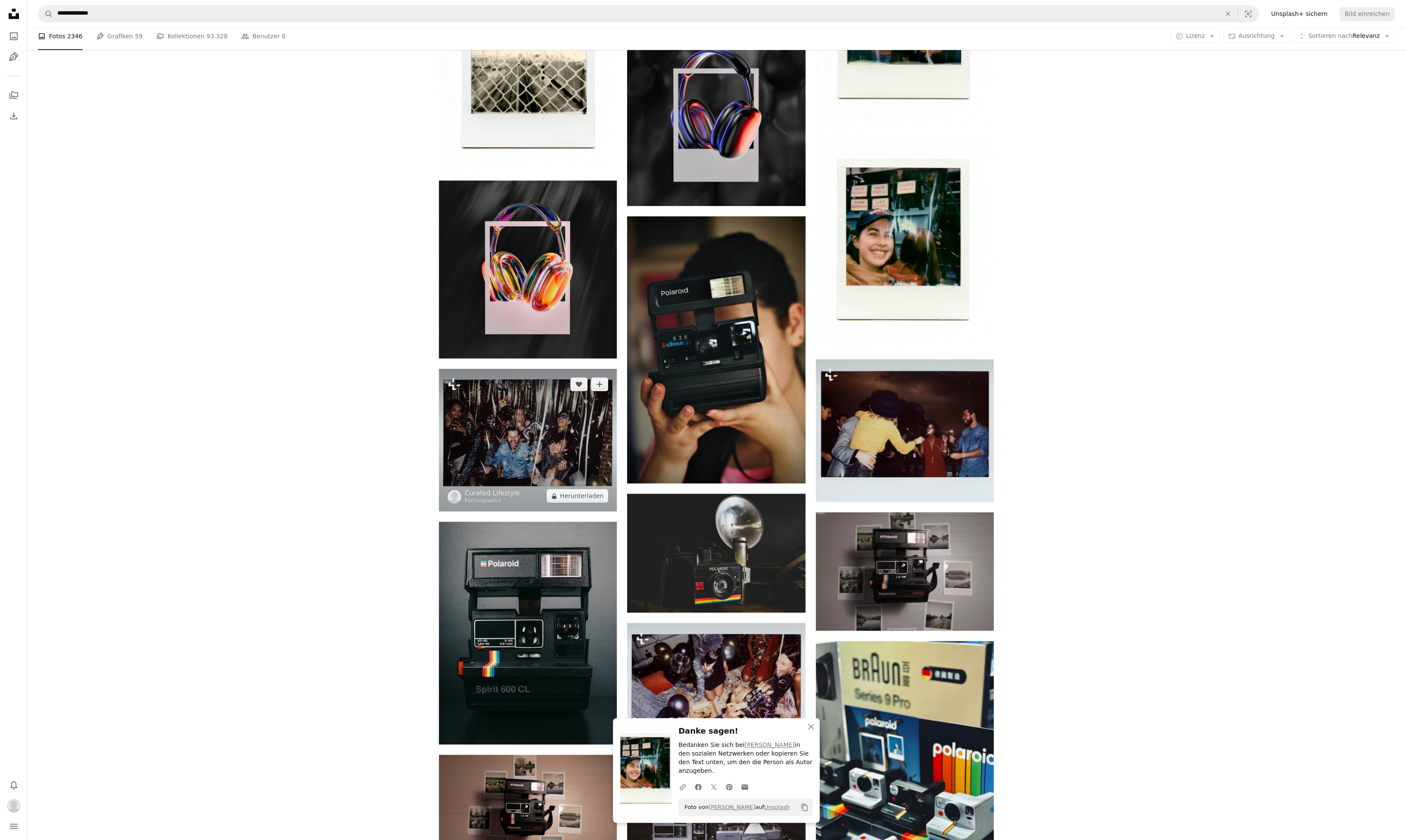
click at [542, 463] on img at bounding box center [528, 440] width 178 height 143
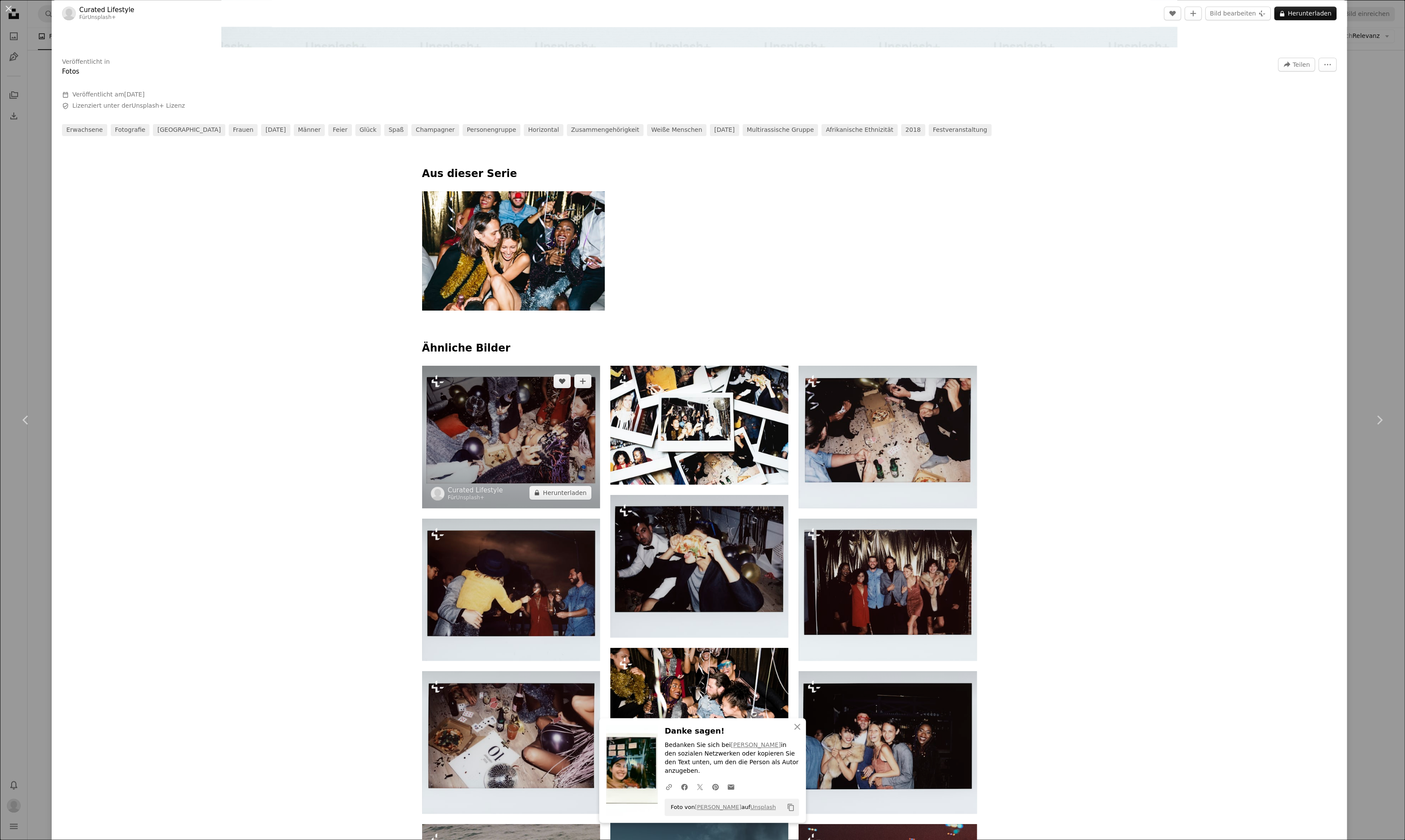
scroll to position [753, 0]
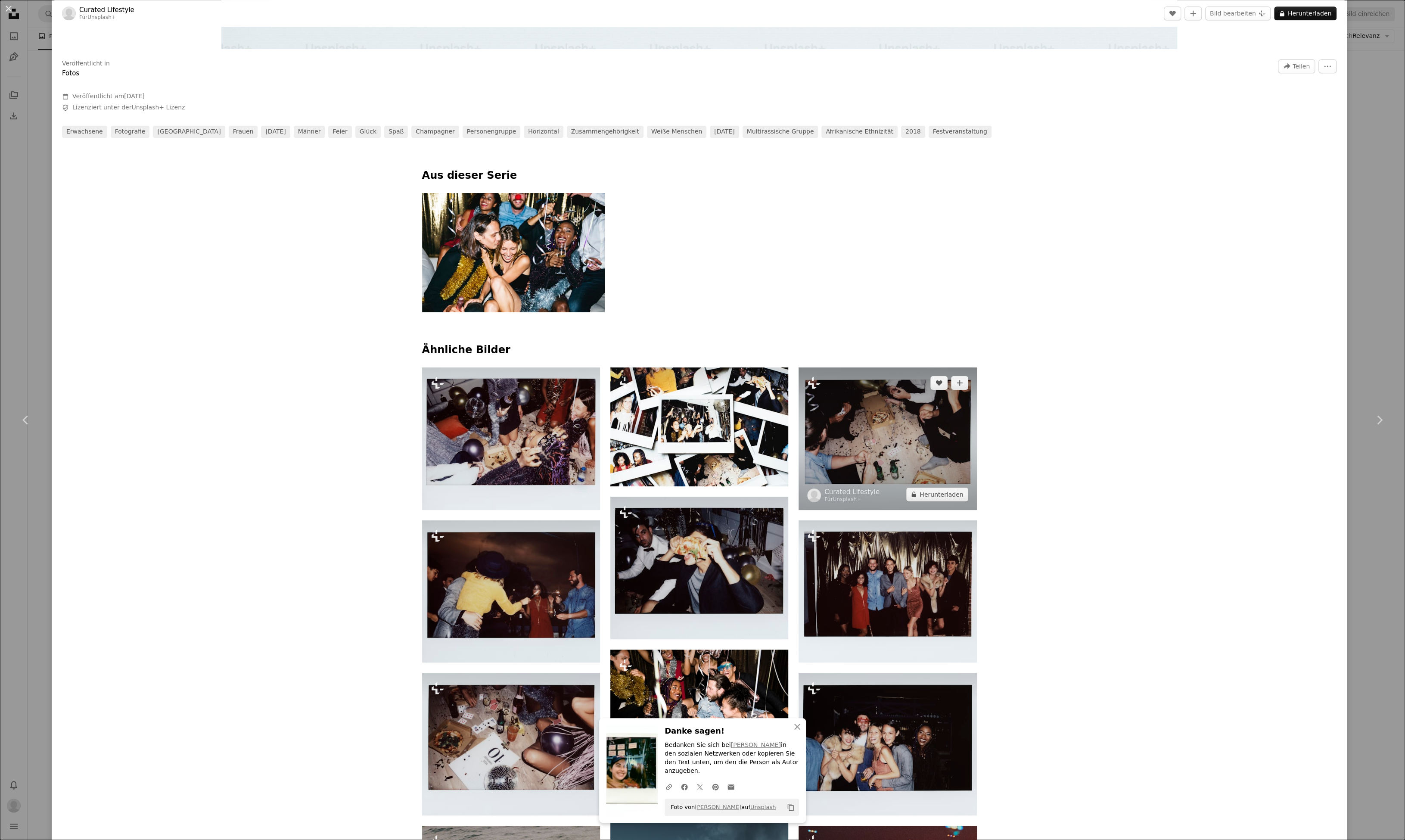
click at [915, 451] on img at bounding box center [888, 438] width 178 height 143
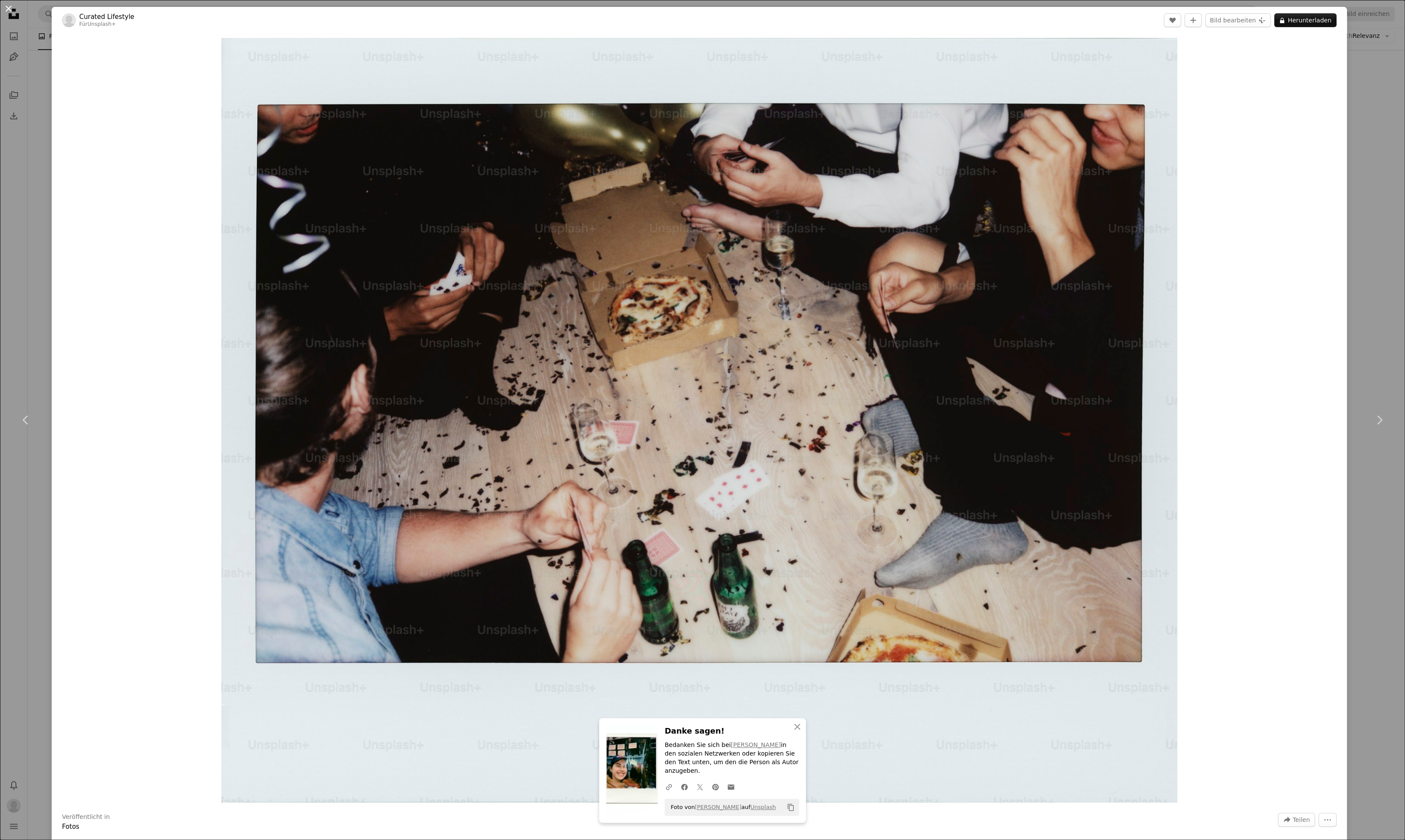
click at [11, 7] on button "An X shape" at bounding box center [8, 8] width 10 height 10
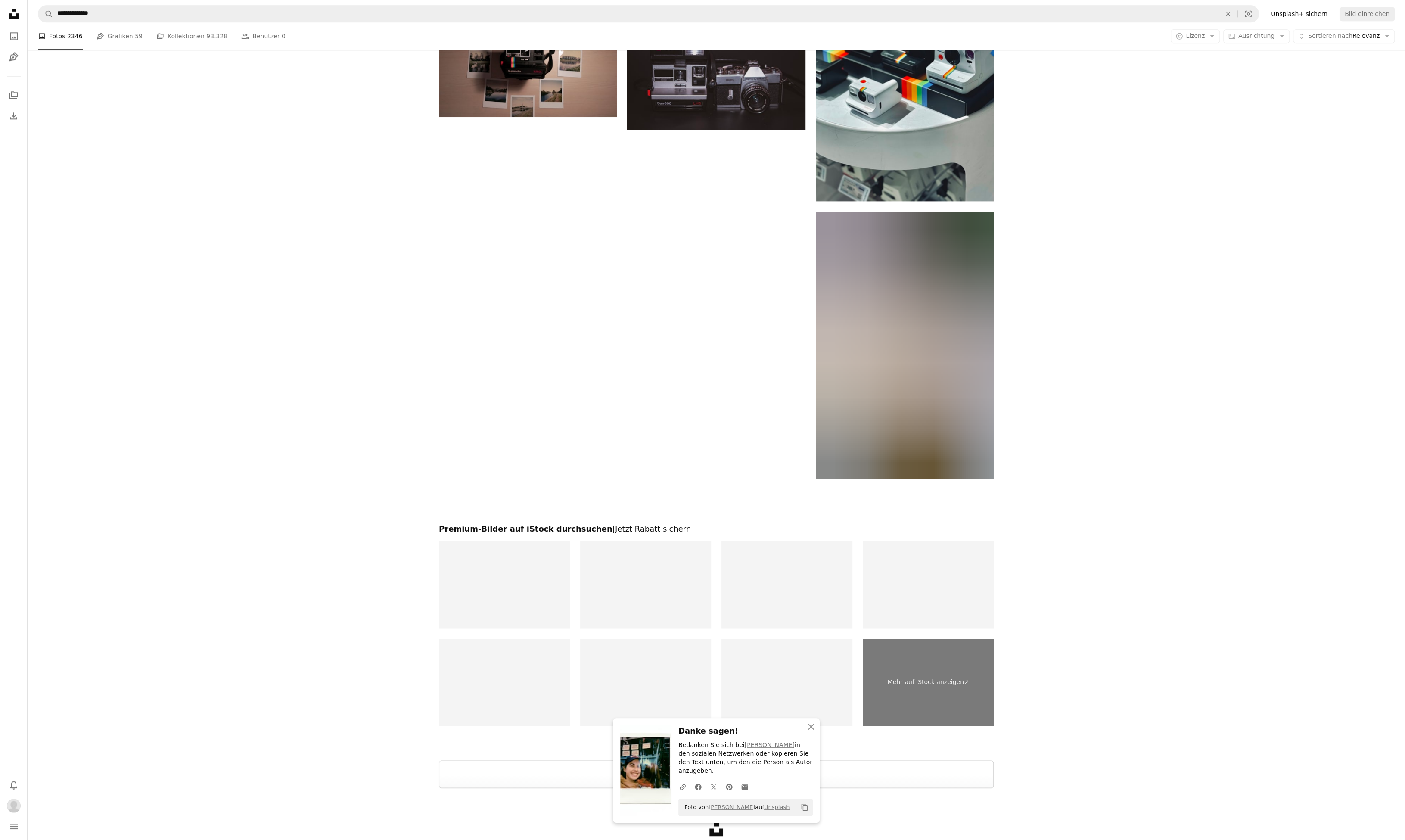
scroll to position [1435, 0]
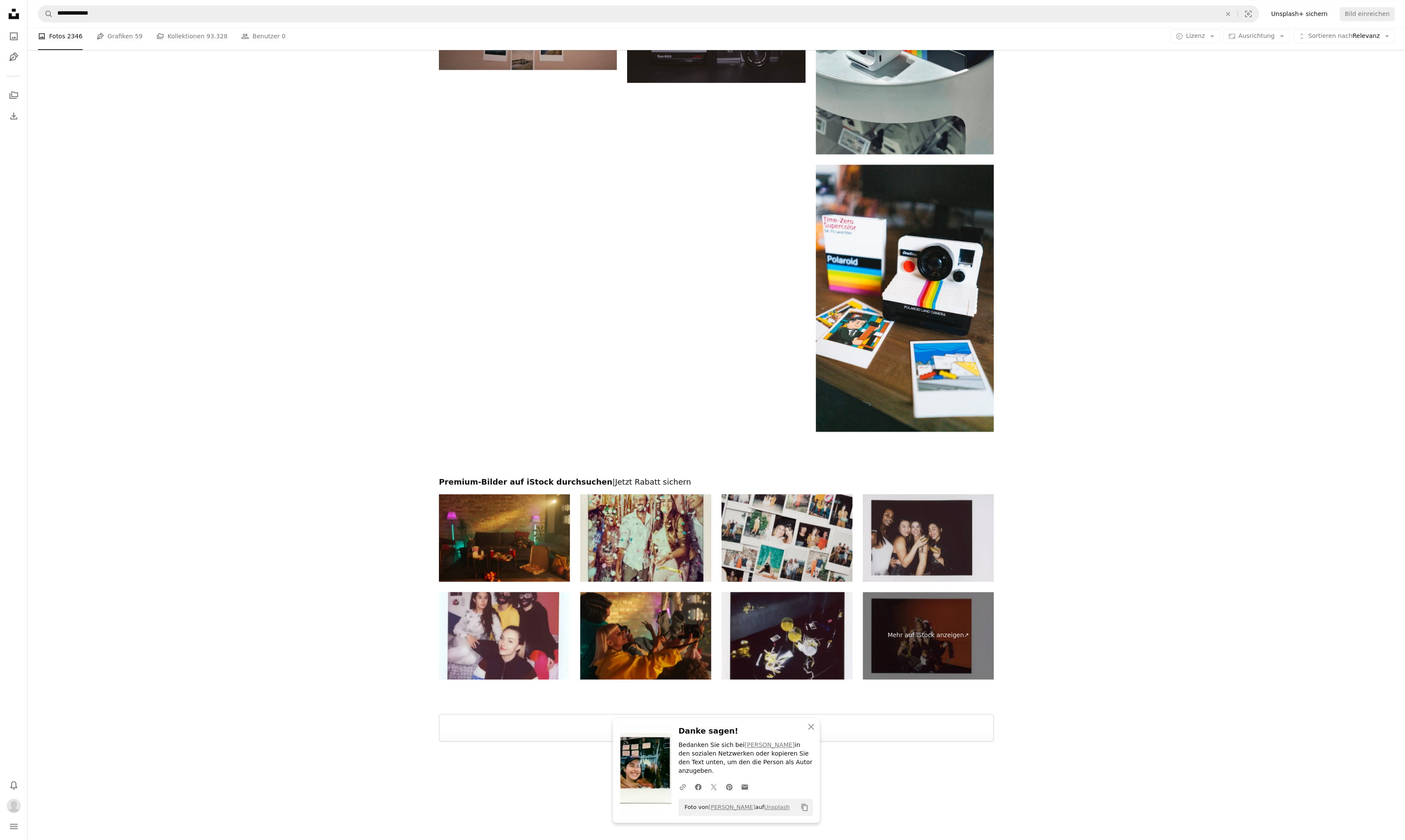
click at [925, 538] on img at bounding box center [928, 538] width 131 height 88
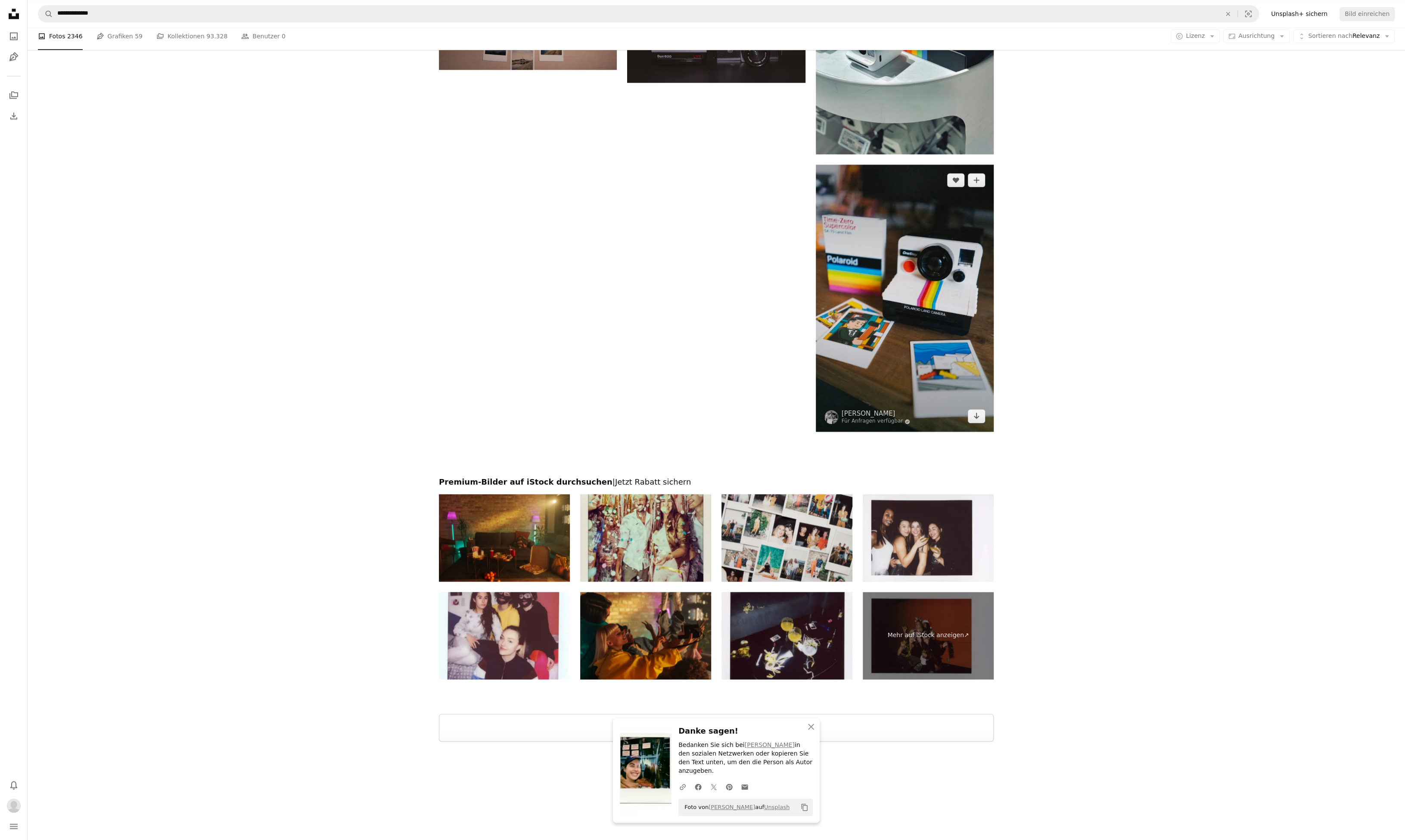
click at [869, 720] on button "Mehr laden" at bounding box center [716, 727] width 555 height 28
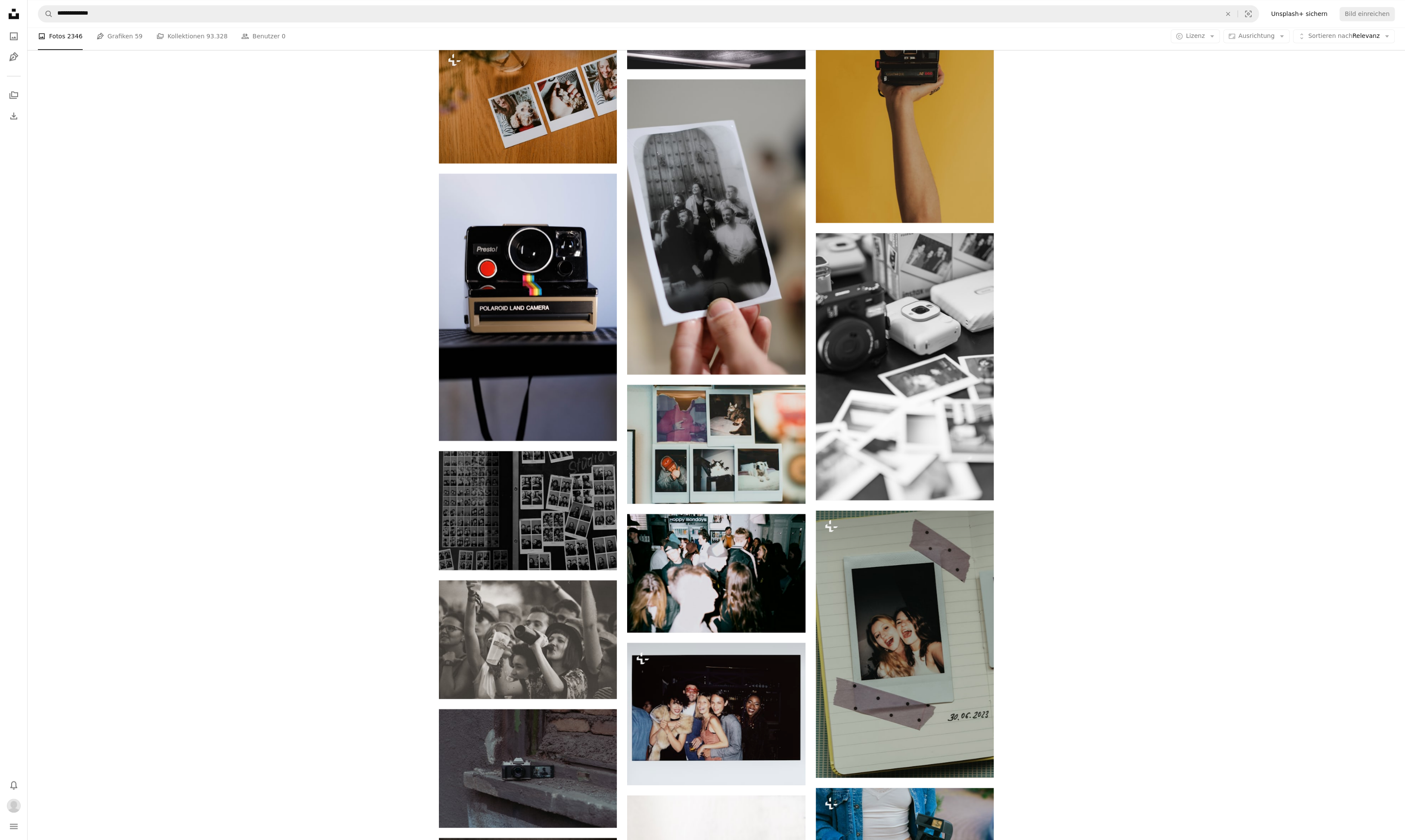
scroll to position [5777, 0]
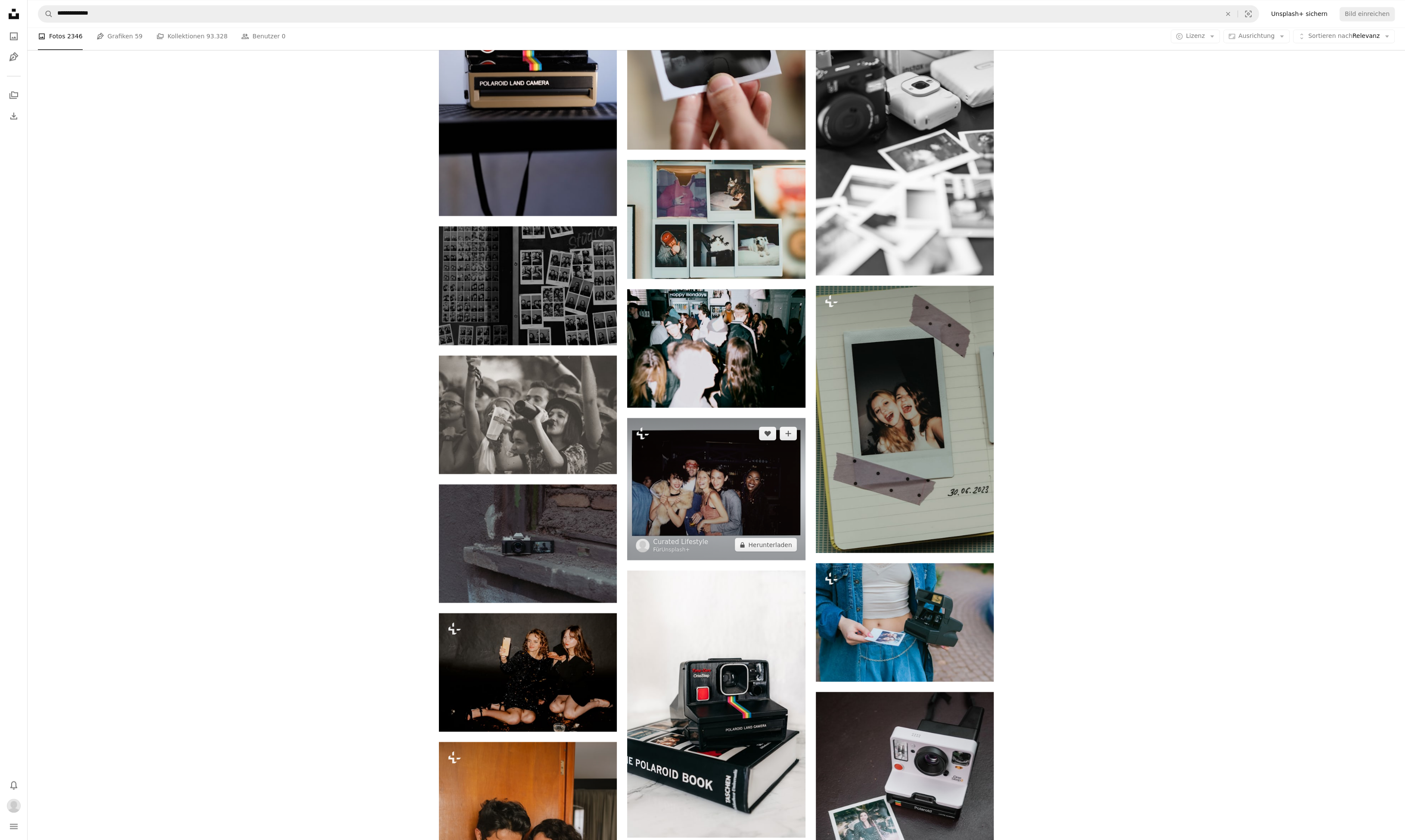
click at [712, 501] on img at bounding box center [716, 489] width 178 height 143
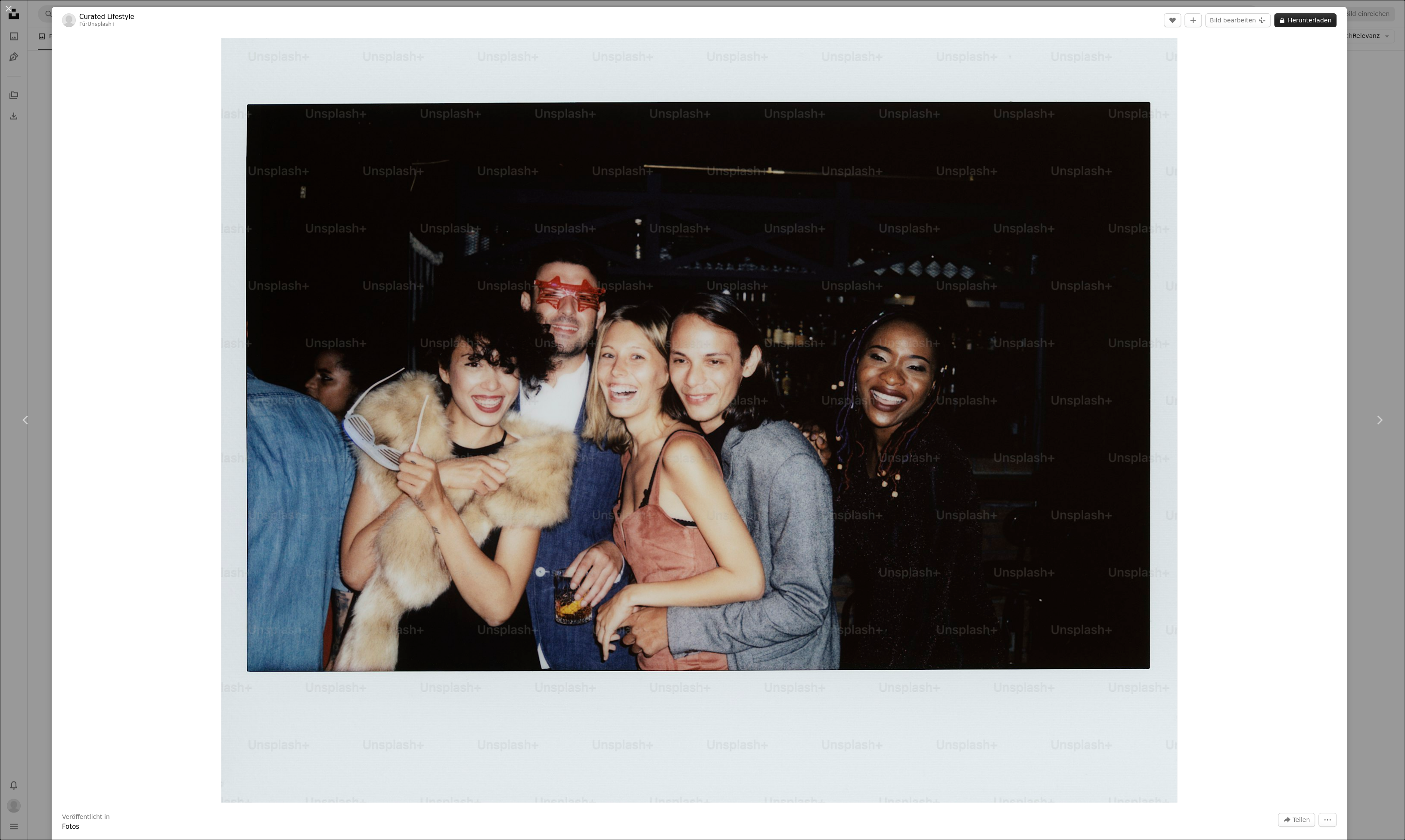
click at [1317, 23] on button "A lock Herunterladen" at bounding box center [1305, 20] width 63 height 14
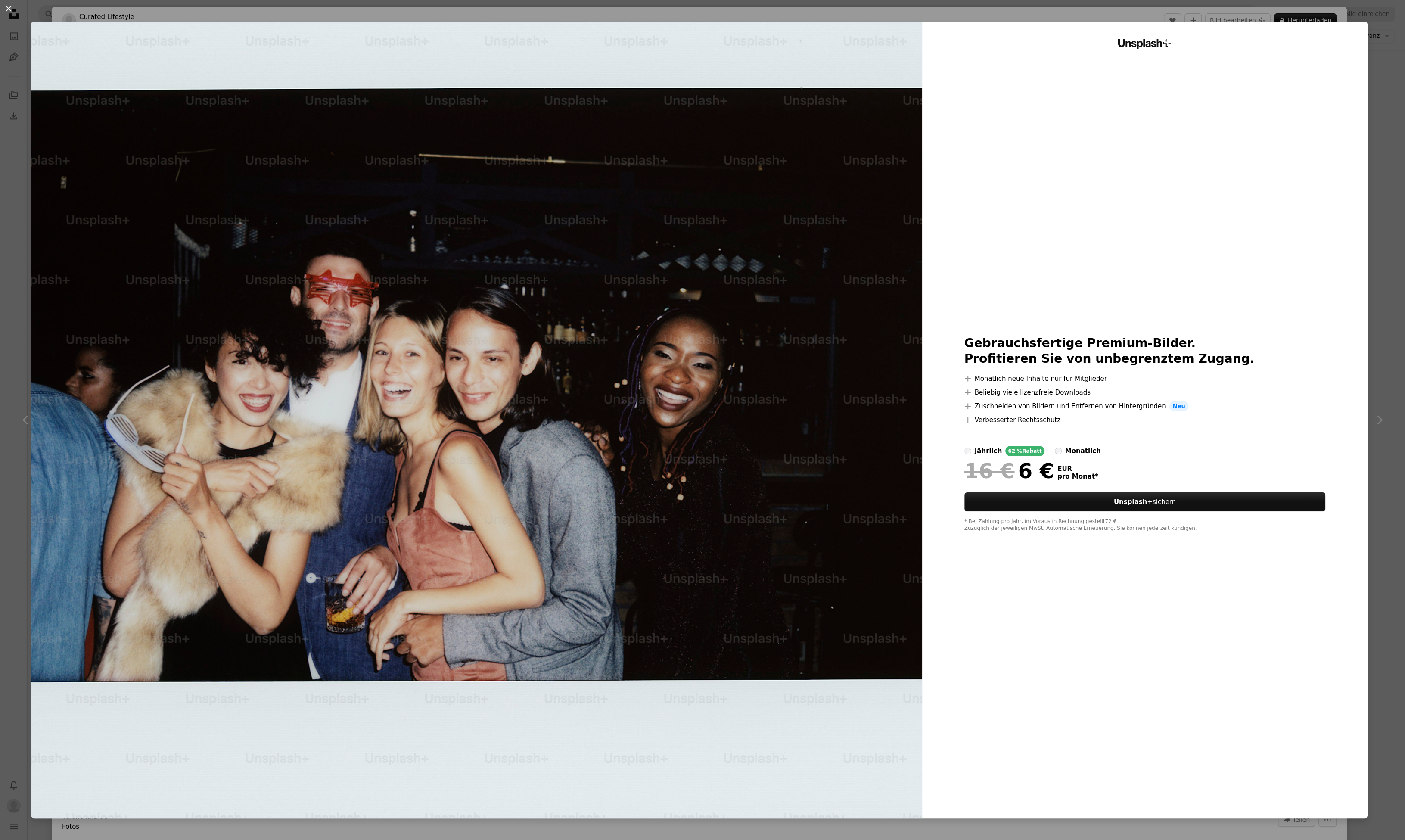
click at [11, 9] on button "An X shape" at bounding box center [8, 8] width 10 height 10
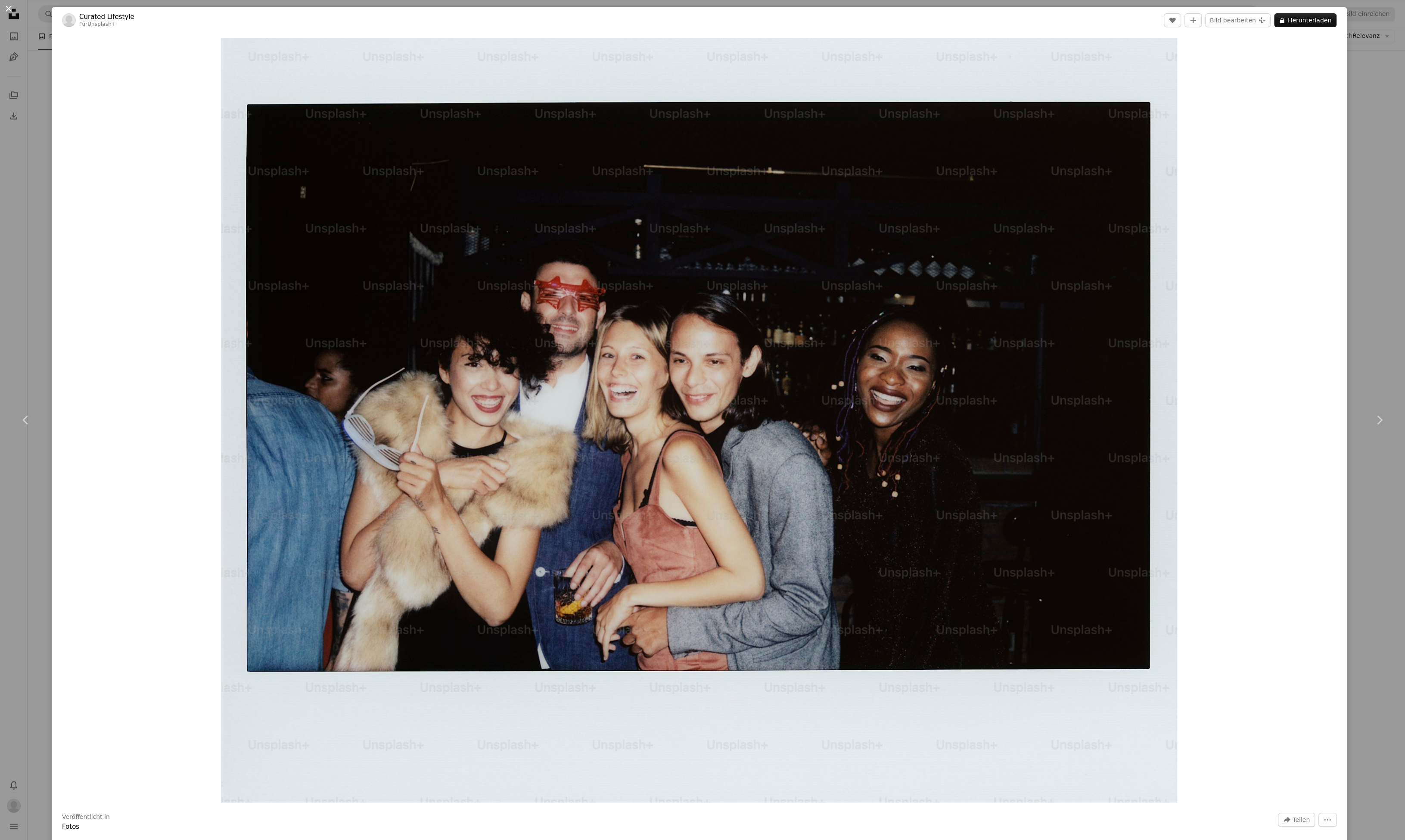
click at [11, 10] on button "An X shape" at bounding box center [8, 8] width 10 height 10
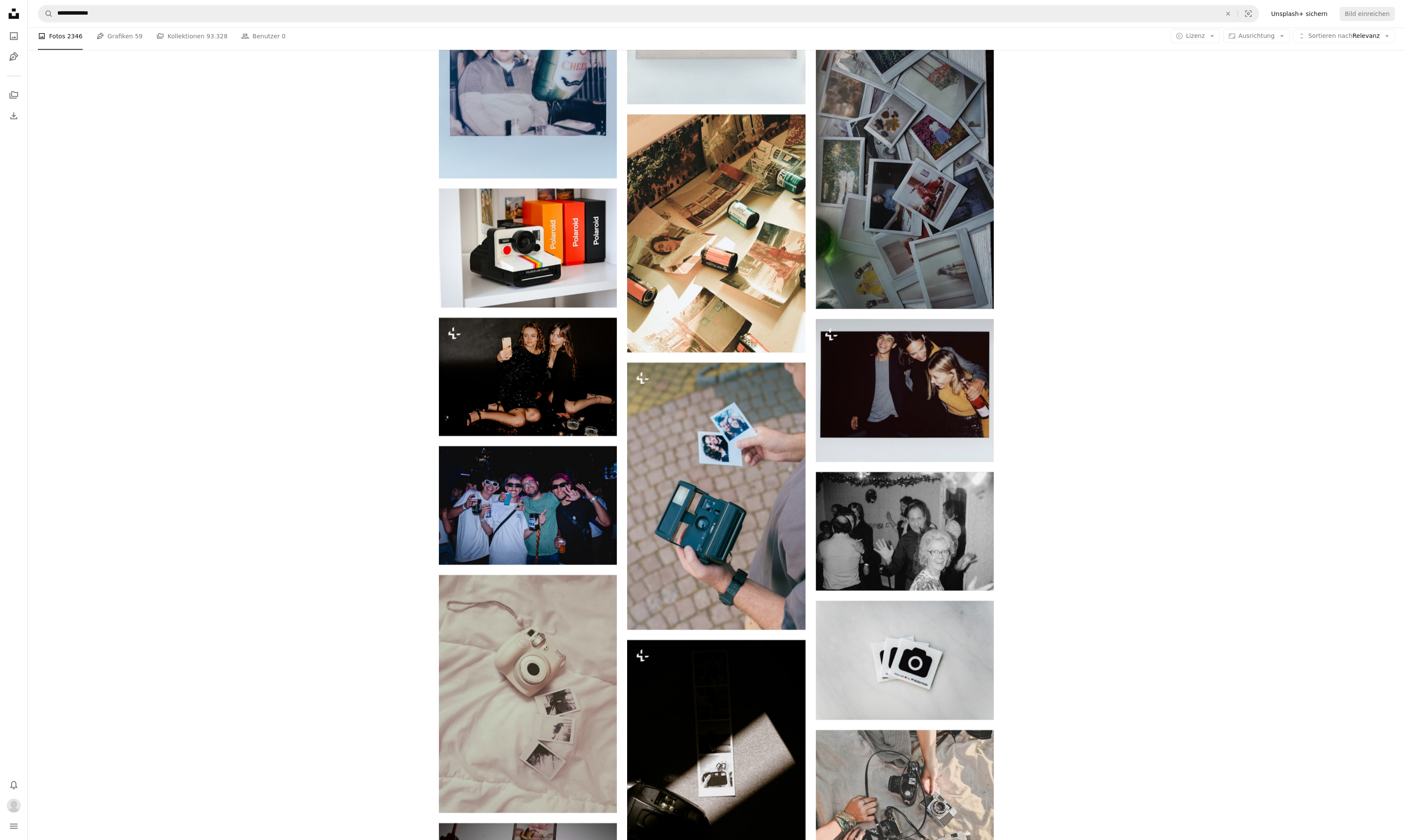
scroll to position [7570, 0]
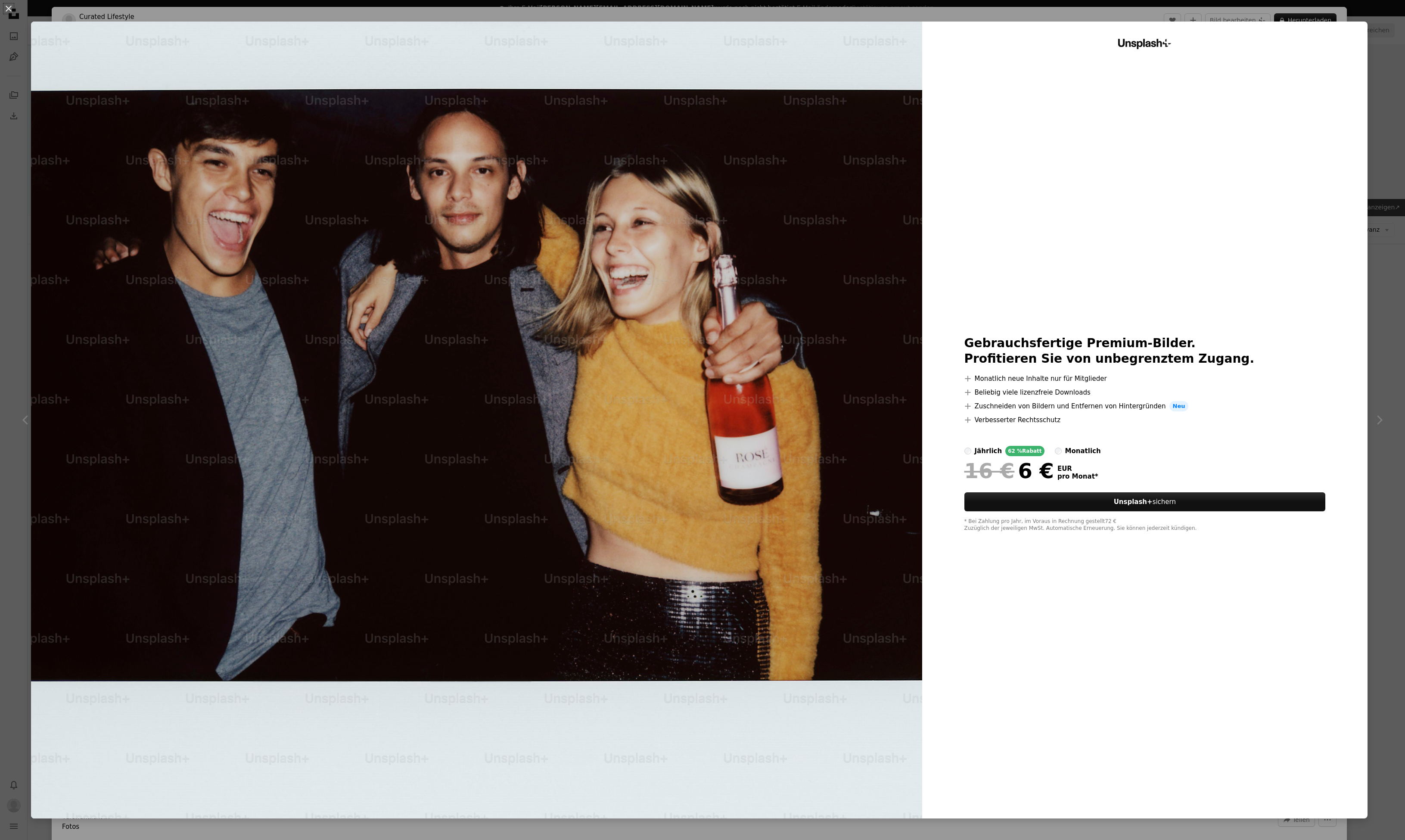
scroll to position [18240, 0]
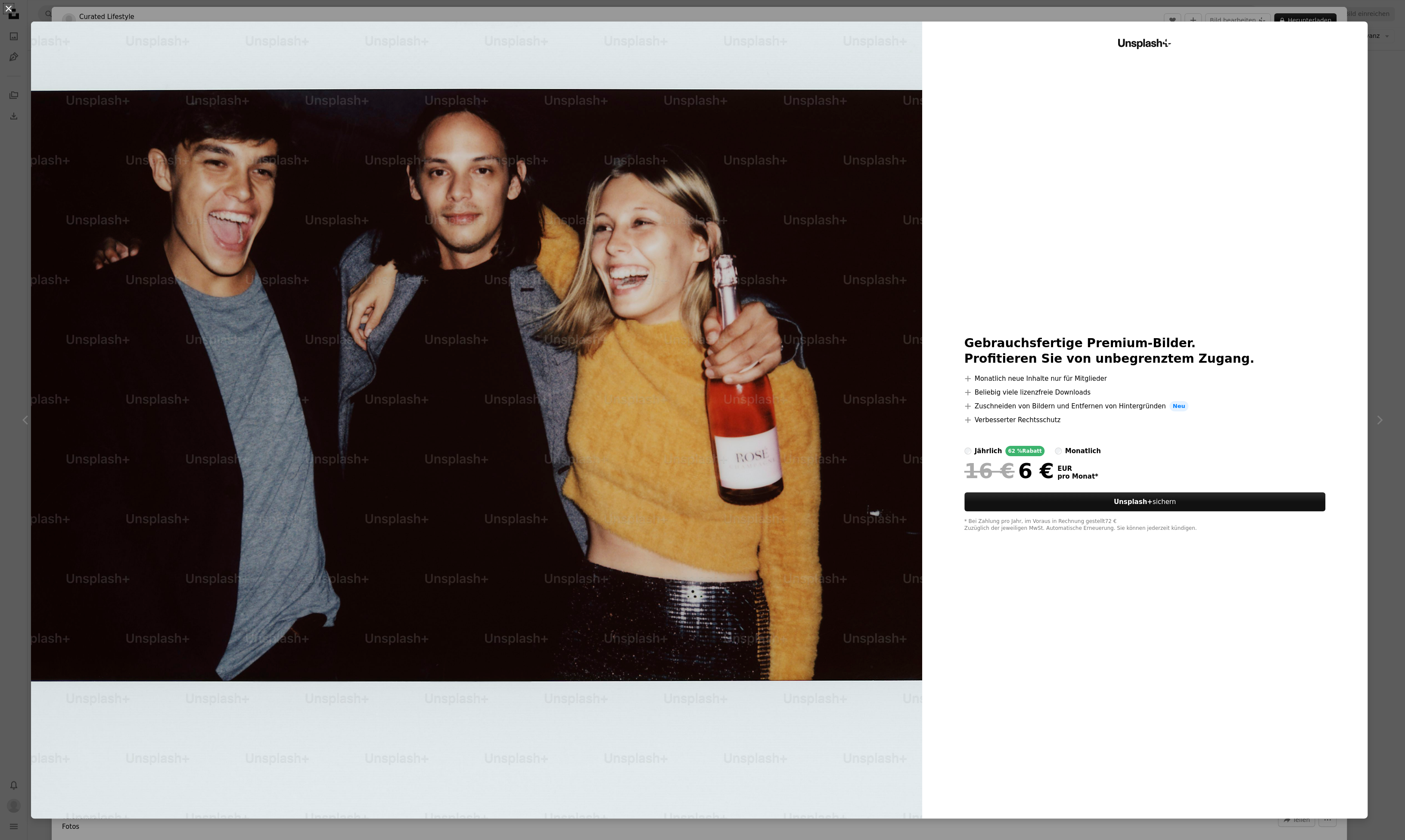
click at [8, 12] on button "An X shape" at bounding box center [8, 8] width 10 height 10
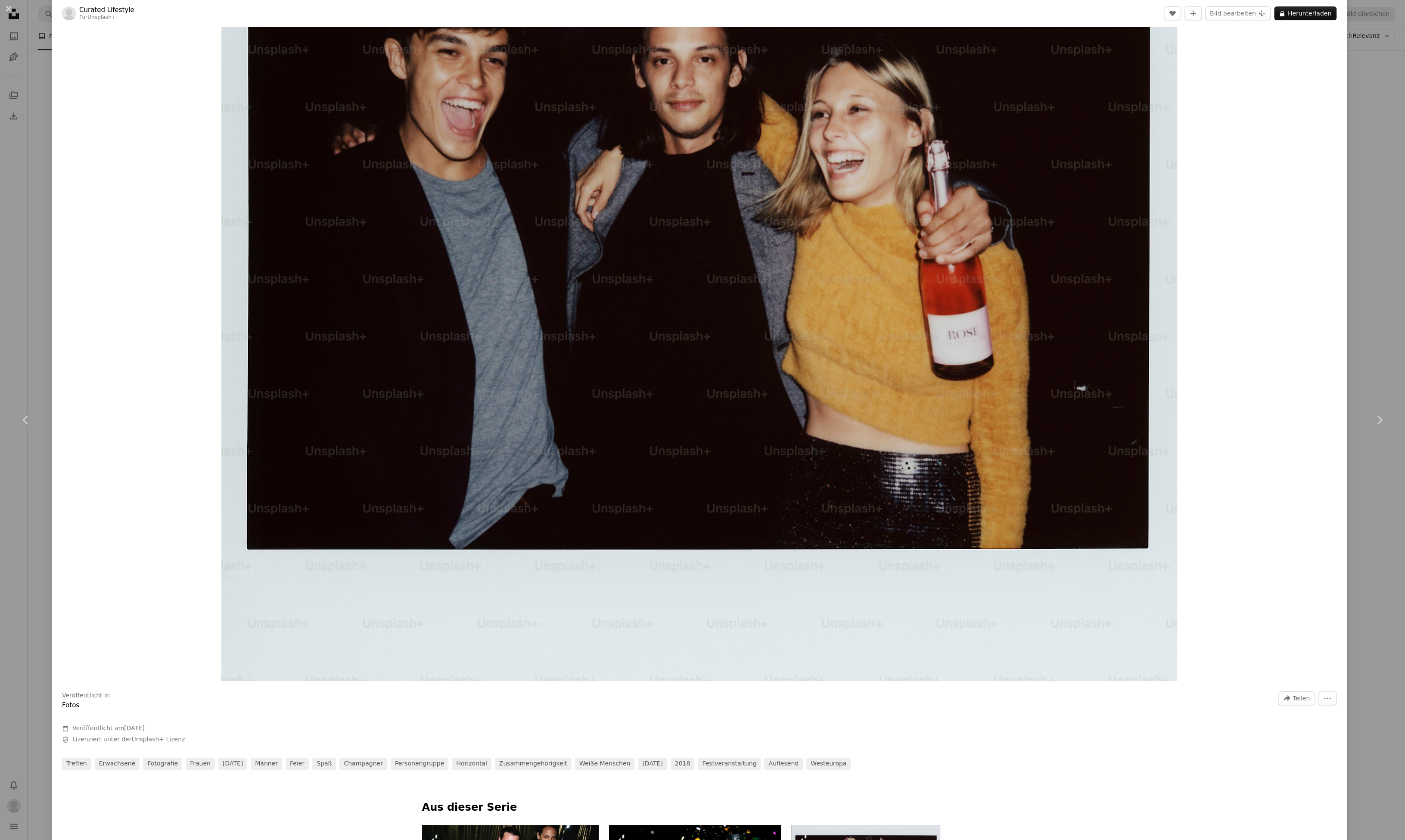
scroll to position [123, 0]
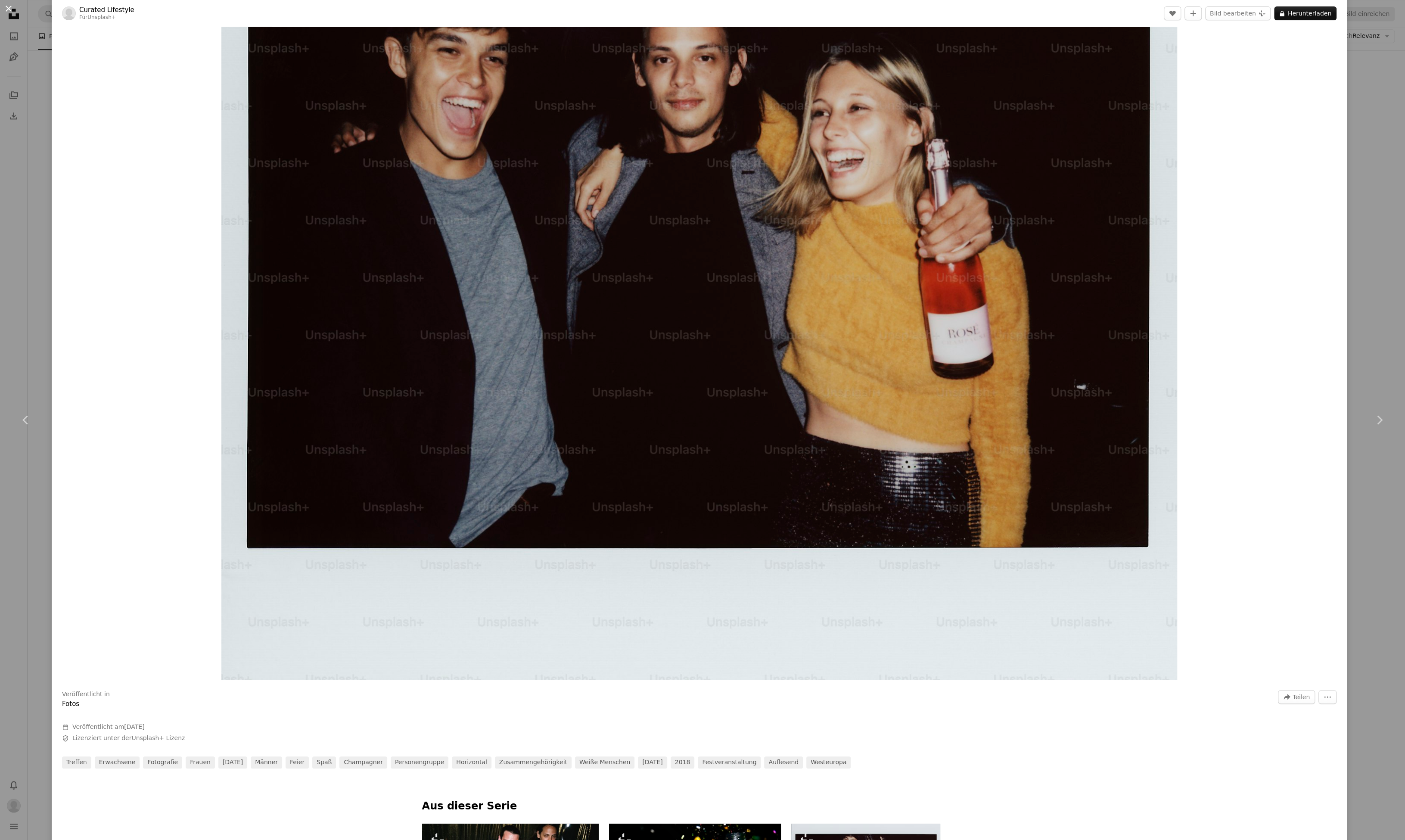
click at [8, 10] on button "An X shape" at bounding box center [8, 8] width 10 height 10
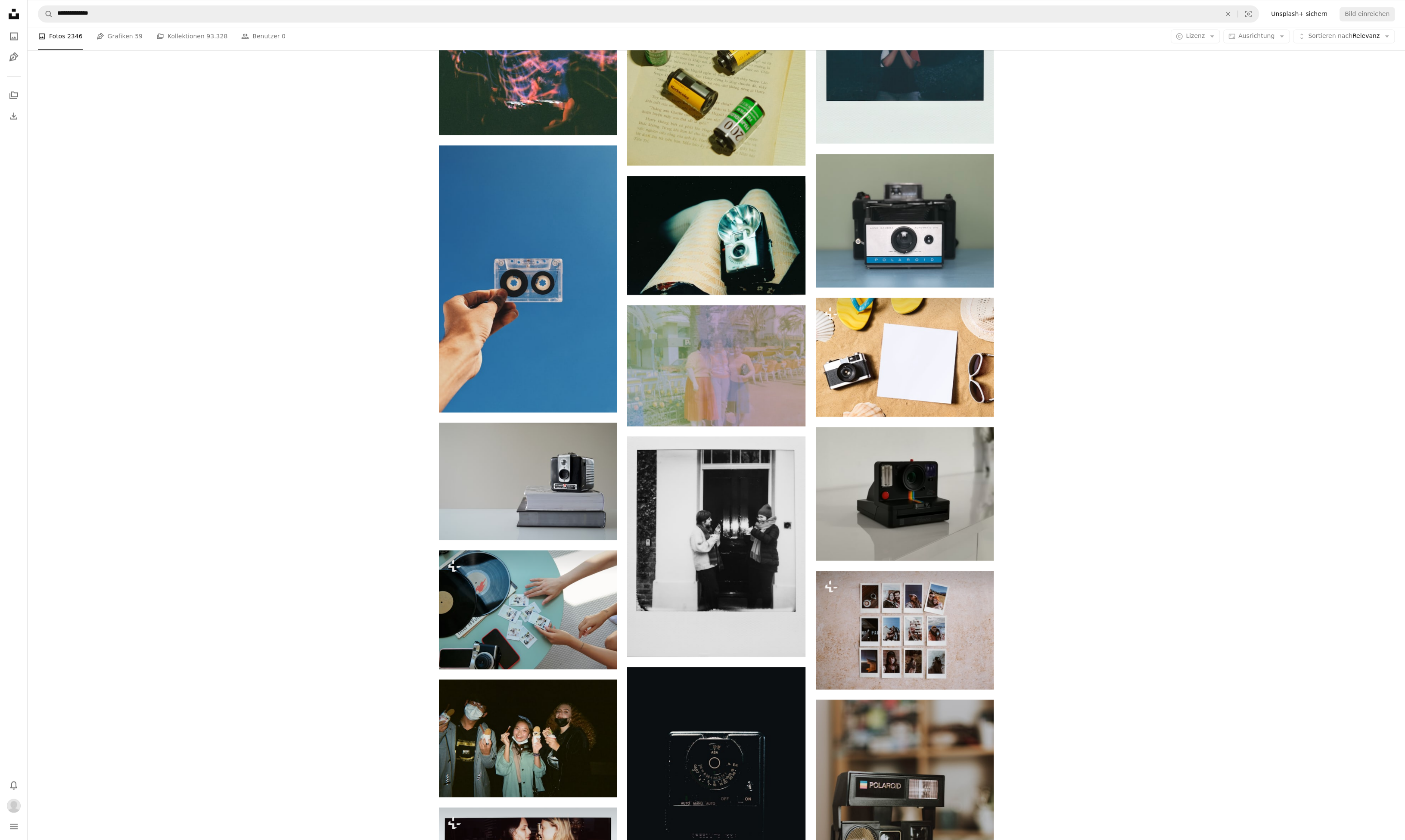
scroll to position [19200, 0]
